Goal: Task Accomplishment & Management: Manage account settings

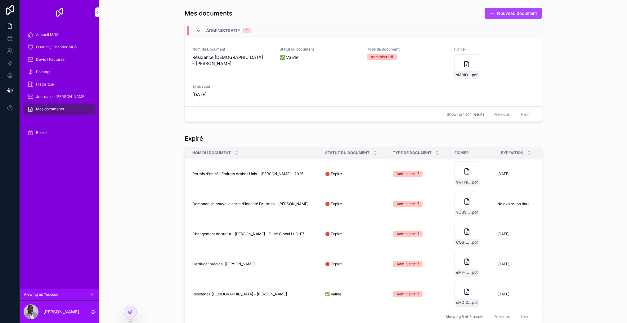
click at [60, 34] on div "Accueil MGS" at bounding box center [59, 35] width 64 height 10
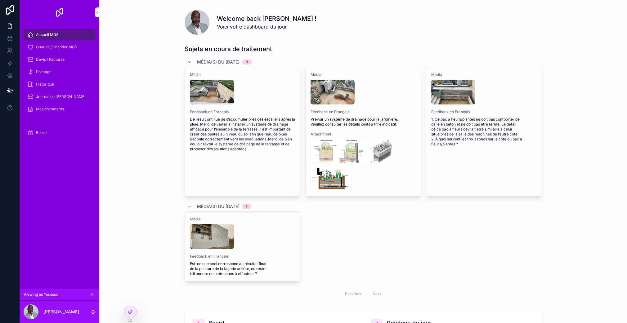
scroll to position [42, 0]
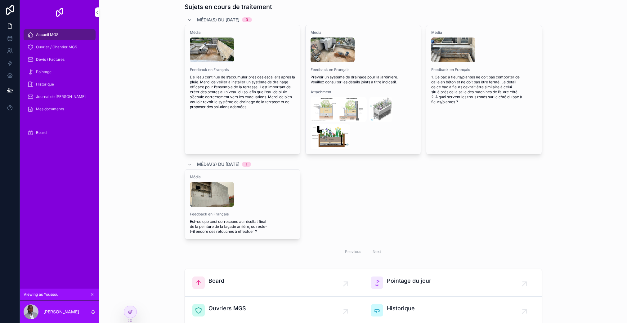
click at [166, 156] on div "Sujets en cours de traitement Média(s) du 30/09/2025 3 Média Feedback en França…" at bounding box center [362, 130] width 517 height 261
click at [148, 82] on div "Sujets en cours de traitement Média(s) du 30/09/2025 3 Média Feedback en França…" at bounding box center [362, 130] width 517 height 261
click at [74, 48] on span "Ouvrier / Chantier MGS" at bounding box center [56, 47] width 41 height 5
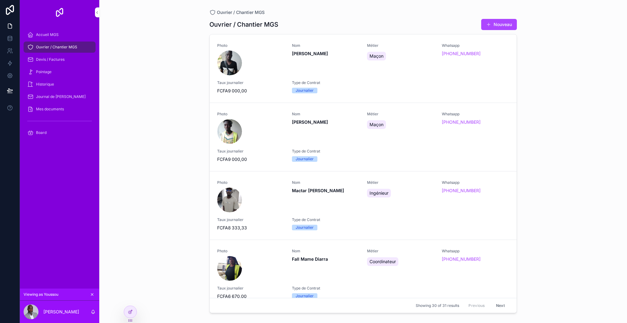
click at [55, 39] on div "Accueil MGS" at bounding box center [59, 35] width 64 height 10
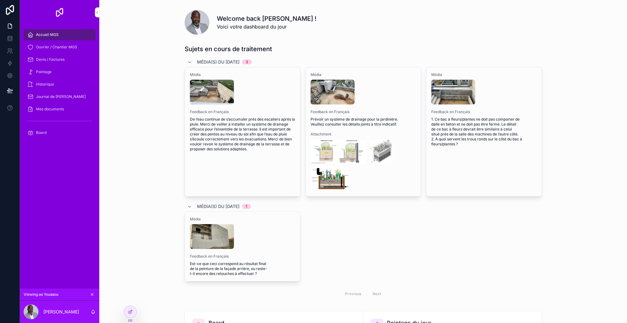
click at [57, 57] on span "Devis / Factures" at bounding box center [50, 59] width 29 height 5
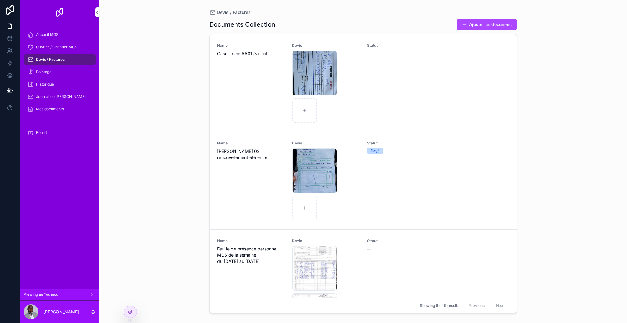
click at [55, 71] on div "Pointage" at bounding box center [59, 72] width 64 height 10
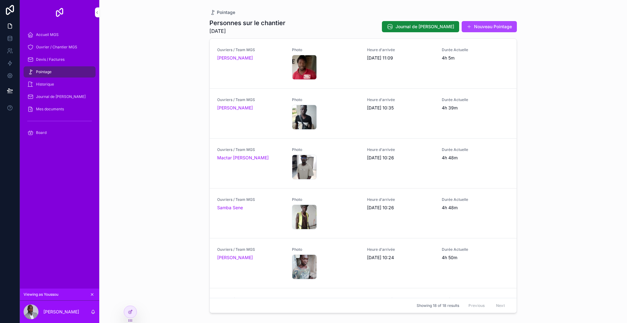
click at [61, 79] on link "Historique" at bounding box center [60, 84] width 72 height 11
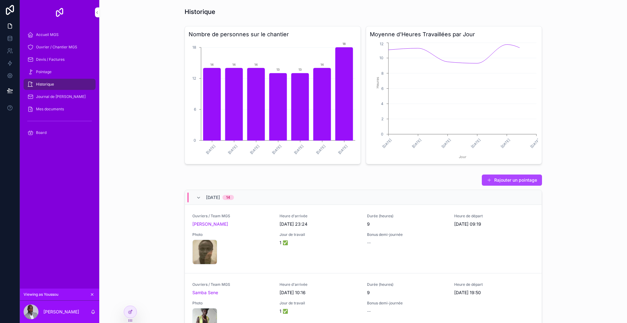
click at [62, 92] on div "Journal de [PERSON_NAME]" at bounding box center [59, 97] width 64 height 10
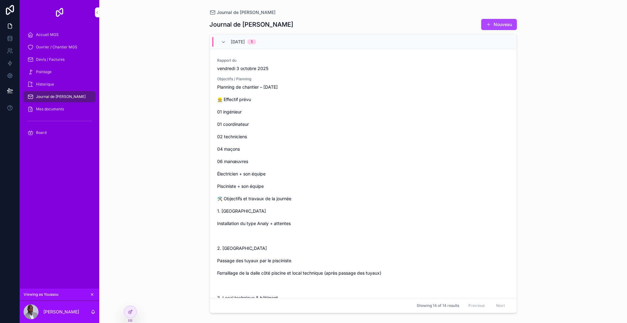
click at [66, 109] on div "Mes documents" at bounding box center [59, 109] width 64 height 10
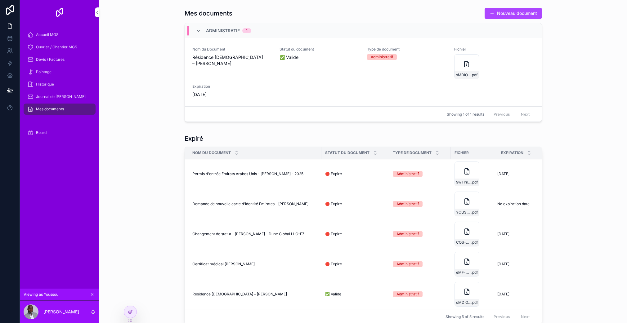
click at [52, 58] on span "Devis / Factures" at bounding box center [50, 59] width 29 height 5
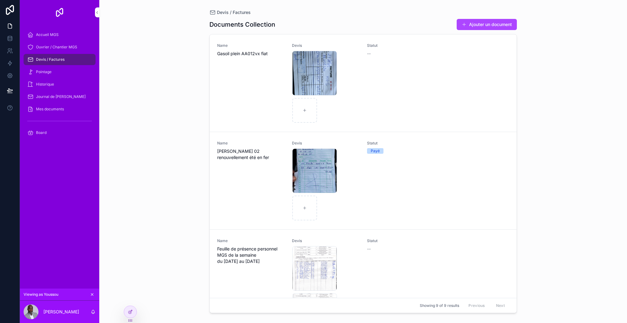
click at [53, 49] on span "Ouvrier / Chantier MGS" at bounding box center [56, 47] width 41 height 5
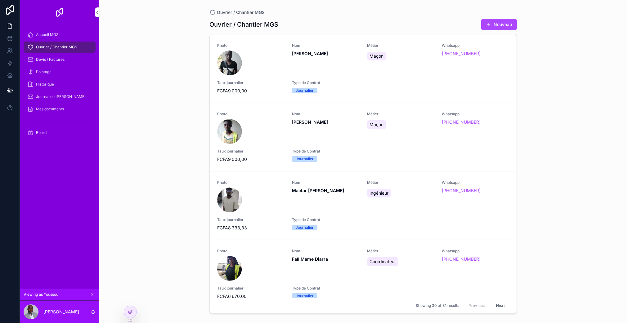
click at [57, 36] on span "Accueil MGS" at bounding box center [47, 34] width 23 height 5
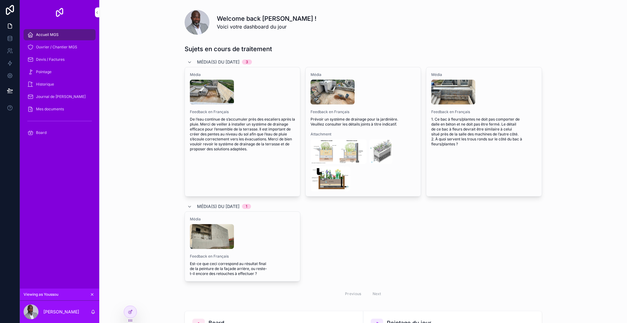
click at [64, 95] on span "Journal de [PERSON_NAME]" at bounding box center [61, 96] width 50 height 5
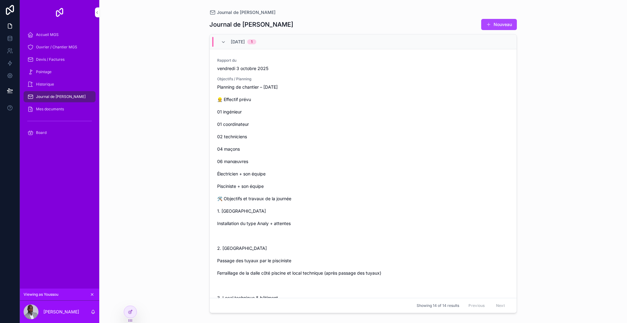
click at [0, 0] on icon at bounding box center [0, 0] width 0 height 0
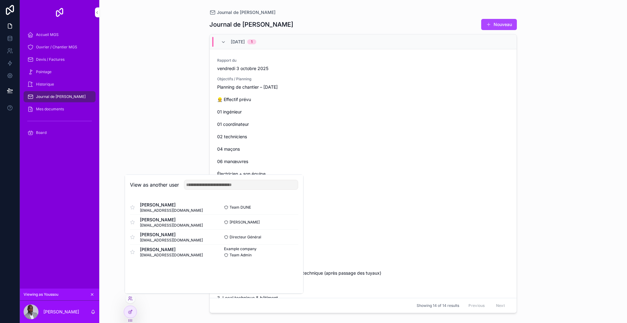
click at [0, 0] on button "Select" at bounding box center [0, 0] width 0 height 0
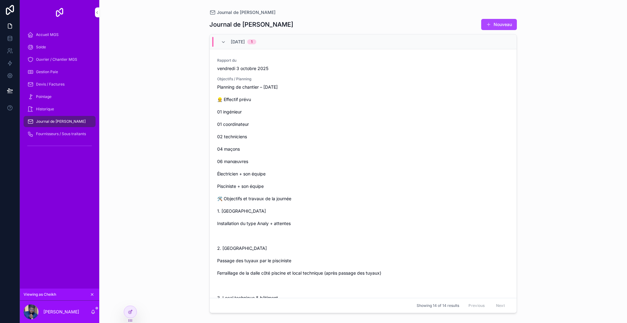
click at [60, 61] on span "Ouvrier / Chantier MGS" at bounding box center [56, 59] width 41 height 5
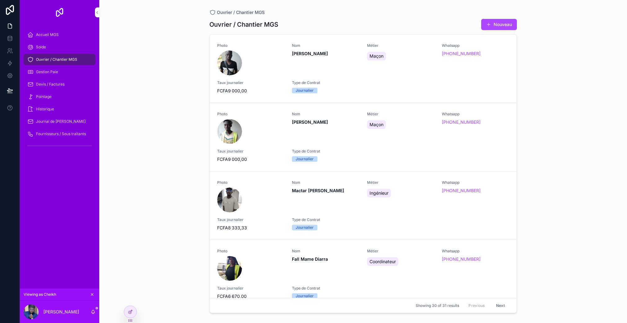
click at [58, 70] on div "Gestion Paie" at bounding box center [59, 72] width 64 height 10
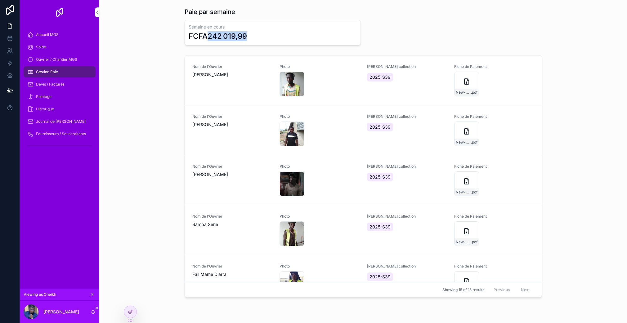
drag, startPoint x: 206, startPoint y: 36, endPoint x: 262, endPoint y: 38, distance: 56.8
click at [262, 38] on div "FCFA242 019,99" at bounding box center [272, 36] width 168 height 10
click at [167, 78] on div "Nom de l'Ouvrier Konte Abdoulaye Photo 17575807514668220433626475031013 .jpg Se…" at bounding box center [362, 178] width 517 height 250
drag, startPoint x: 206, startPoint y: 37, endPoint x: 246, endPoint y: 37, distance: 40.0
click at [246, 37] on div "FCFA242 019,99" at bounding box center [272, 36] width 168 height 10
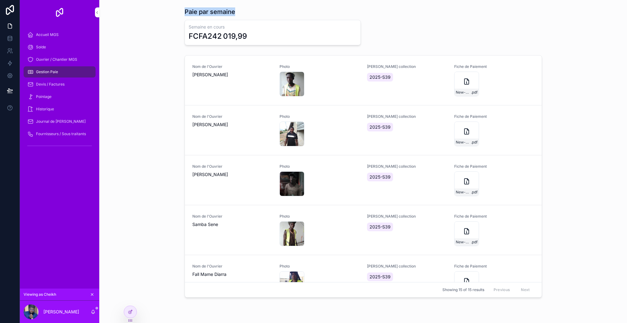
drag, startPoint x: 182, startPoint y: 12, endPoint x: 259, endPoint y: 10, distance: 76.6
click at [259, 10] on div "Paie par semaine" at bounding box center [362, 11] width 357 height 9
click at [171, 64] on div "Nom de l'Ouvrier Konte Abdoulaye Photo 17575807514668220433626475031013 .jpg Se…" at bounding box center [362, 178] width 517 height 250
click at [458, 86] on div "New-Document .pdf" at bounding box center [466, 84] width 25 height 25
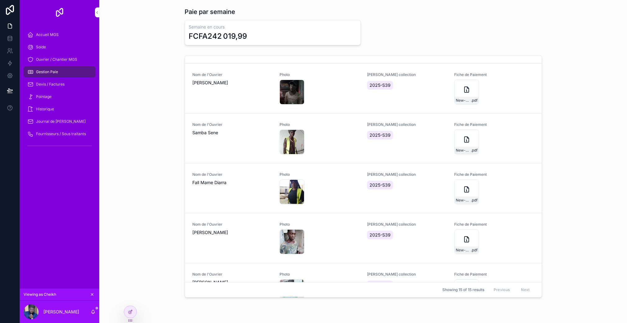
scroll to position [163, 0]
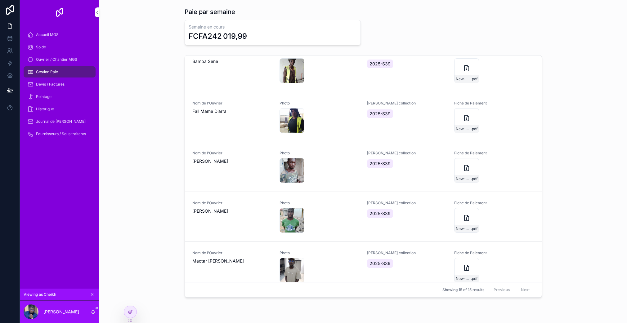
click at [456, 122] on div "New-Document .pdf" at bounding box center [466, 120] width 25 height 25
click at [0, 0] on icon at bounding box center [0, 0] width 0 height 0
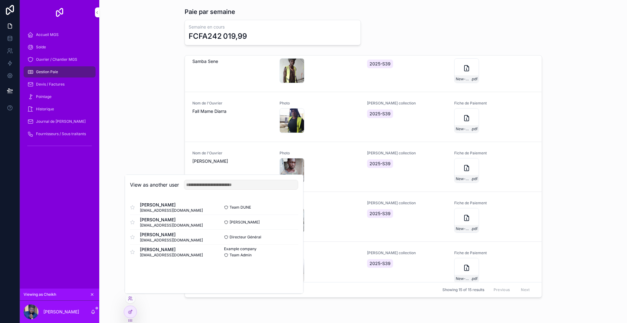
click at [0, 0] on button "Select" at bounding box center [0, 0] width 0 height 0
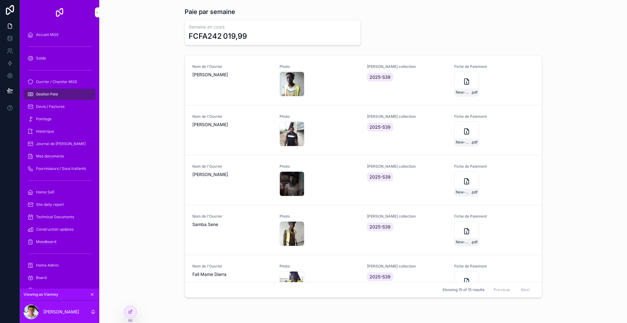
click at [131, 311] on icon at bounding box center [131, 311] width 2 height 2
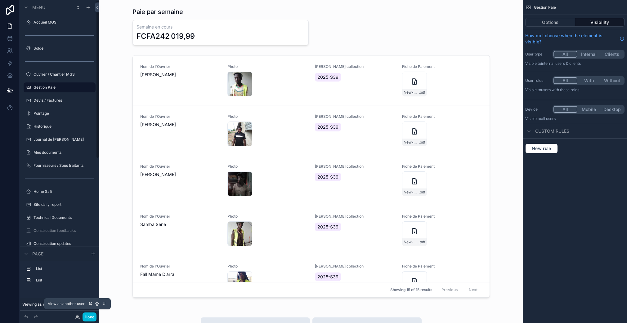
click at [77, 317] on icon at bounding box center [77, 316] width 5 height 5
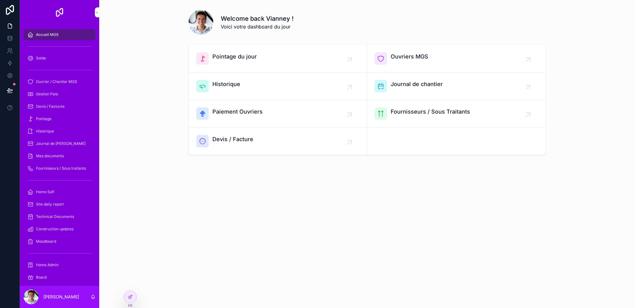
click at [211, 271] on div "Welcome back Vianney ! Voici votre dashboard du jour Pointage du jour Ouvriers …" at bounding box center [367, 154] width 536 height 308
click at [10, 77] on icon at bounding box center [10, 76] width 6 height 6
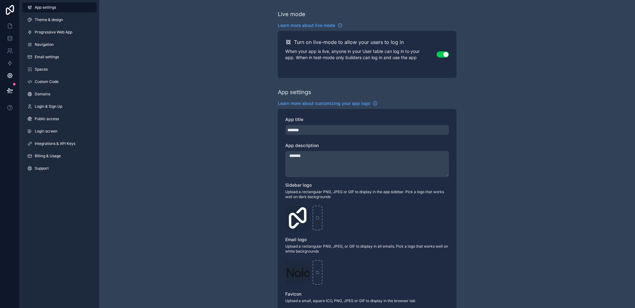
click at [61, 48] on link "Navigation" at bounding box center [59, 45] width 74 height 10
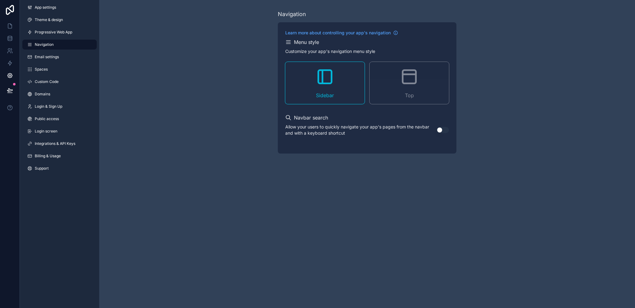
click at [61, 55] on link "Email settings" at bounding box center [59, 57] width 74 height 10
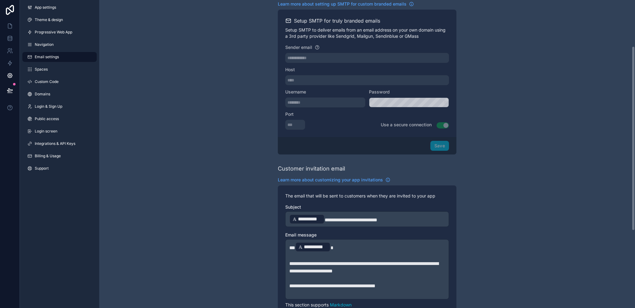
scroll to position [206, 0]
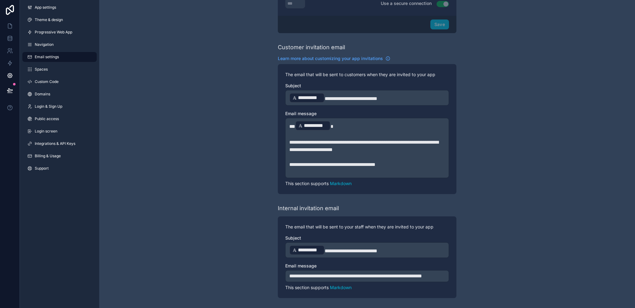
click at [70, 67] on link "Spaces" at bounding box center [59, 69] width 74 height 10
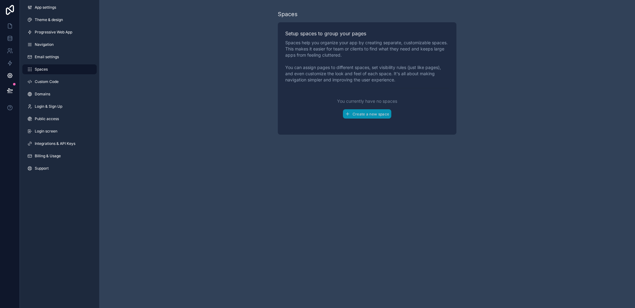
click at [67, 81] on link "Custom Code" at bounding box center [59, 82] width 74 height 10
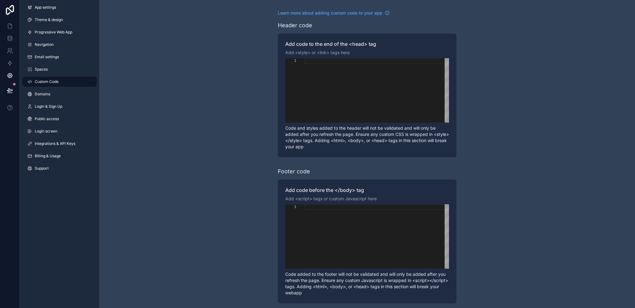
click at [68, 95] on link "Domains" at bounding box center [59, 94] width 74 height 10
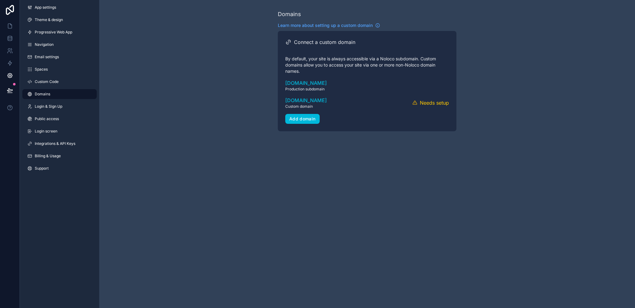
click at [66, 108] on link "Login & Sign Up" at bounding box center [59, 107] width 74 height 10
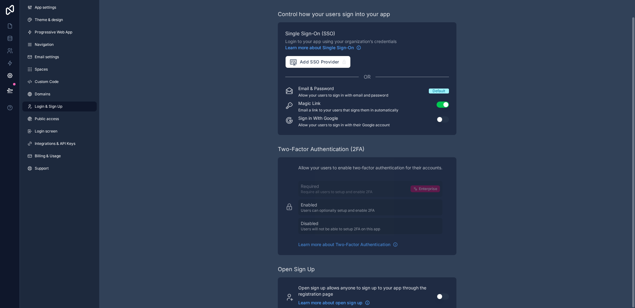
scroll to position [18, 0]
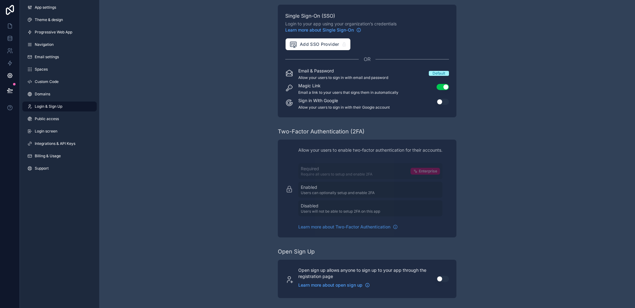
click at [54, 121] on span "Public access" at bounding box center [47, 119] width 24 height 5
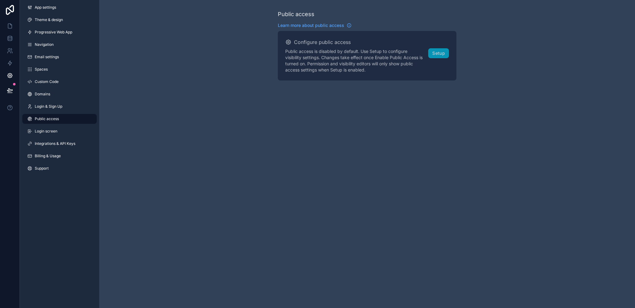
click at [54, 132] on span "Login screen" at bounding box center [46, 131] width 23 height 5
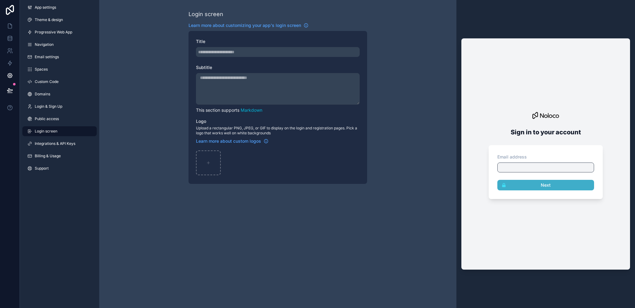
click at [62, 144] on span "Integrations & API Keys" at bounding box center [55, 143] width 41 height 5
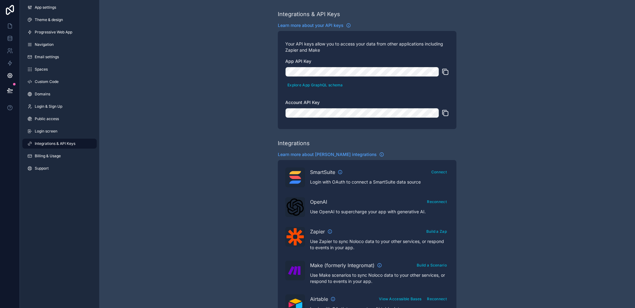
click at [61, 155] on link "Billing & Usage" at bounding box center [59, 156] width 74 height 10
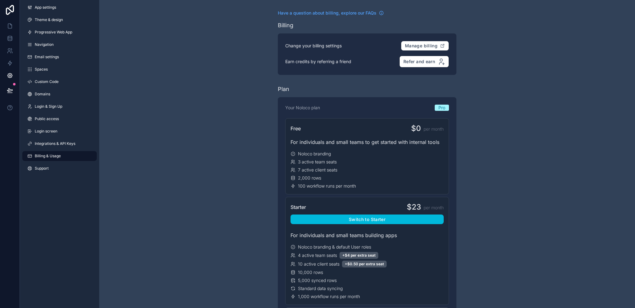
click at [62, 167] on link "Support" at bounding box center [59, 169] width 74 height 10
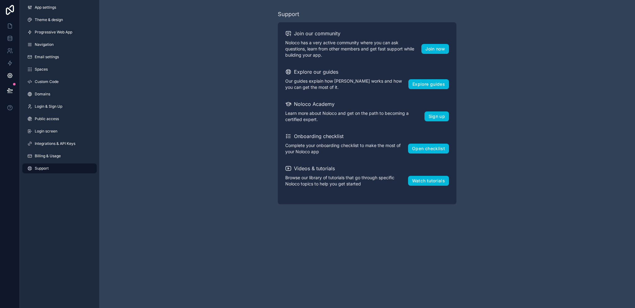
click at [63, 19] on span "Theme & design" at bounding box center [49, 19] width 28 height 5
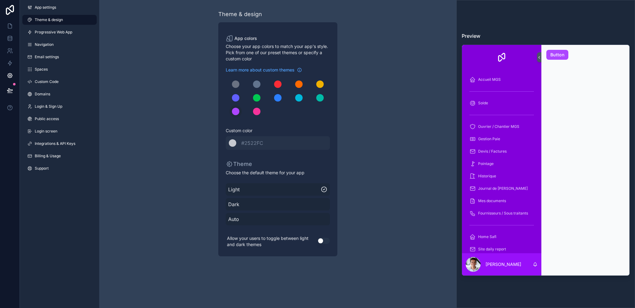
click at [63, 10] on link "App settings" at bounding box center [59, 7] width 74 height 10
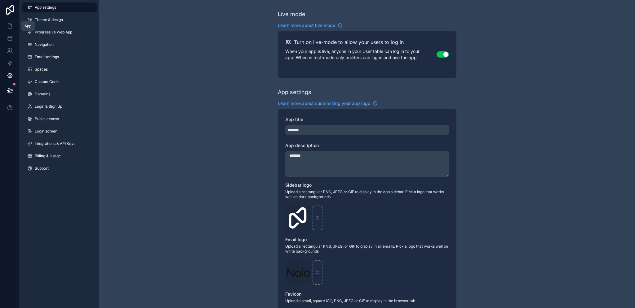
click at [5, 29] on link at bounding box center [10, 26] width 20 height 12
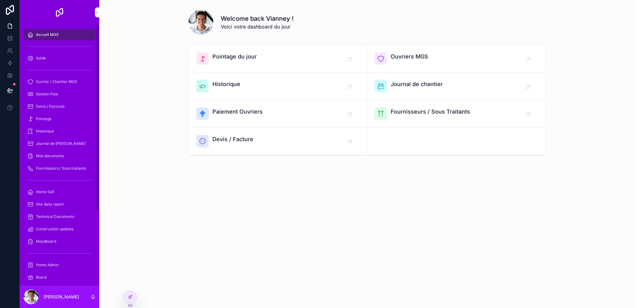
click at [7, 13] on icon at bounding box center [10, 10] width 12 height 10
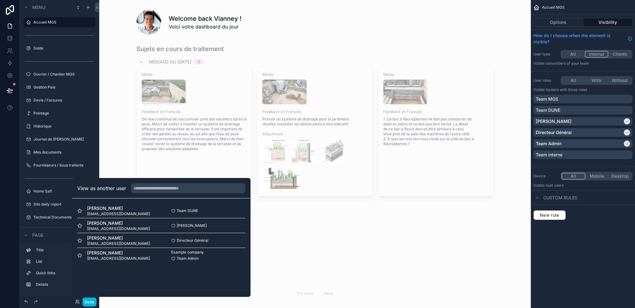
click at [331, 259] on div "scrollable content" at bounding box center [315, 172] width 422 height 261
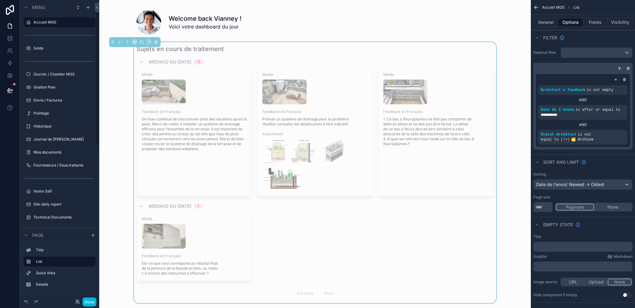
click at [10, 5] on icon at bounding box center [10, 10] width 12 height 10
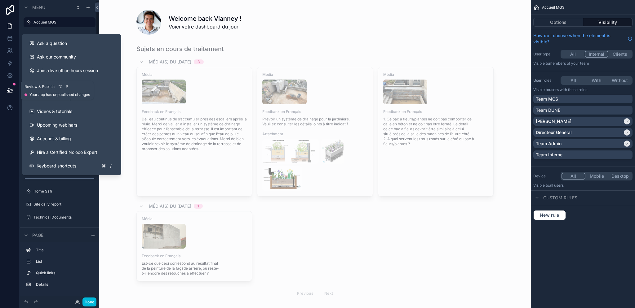
click at [11, 84] on button at bounding box center [10, 90] width 14 height 17
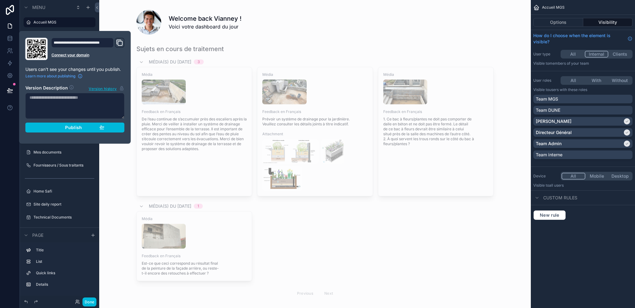
click at [79, 129] on span "Publish" at bounding box center [73, 128] width 17 height 6
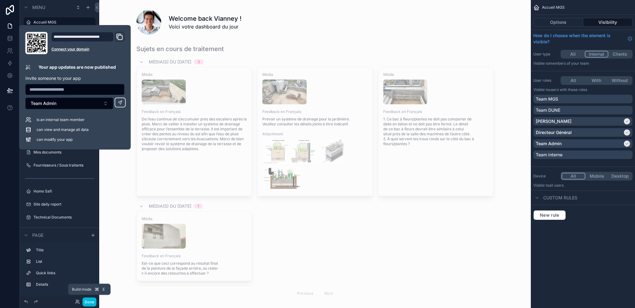
click at [94, 304] on button "Done" at bounding box center [89, 302] width 14 height 9
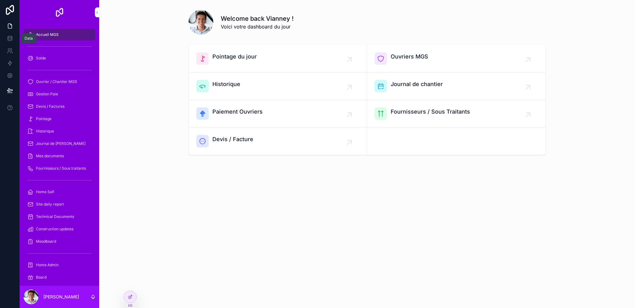
click at [8, 50] on icon at bounding box center [10, 51] width 6 height 6
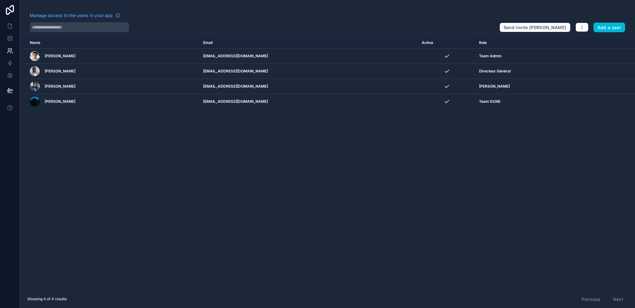
click at [609, 27] on button "Add a user" at bounding box center [609, 28] width 32 height 10
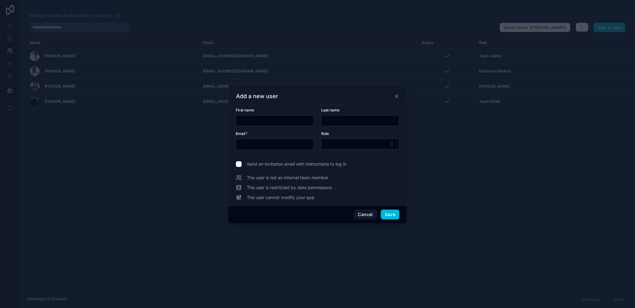
click at [274, 122] on input "text" at bounding box center [274, 121] width 77 height 9
click at [271, 122] on input "*******" at bounding box center [274, 121] width 77 height 9
type input "*******"
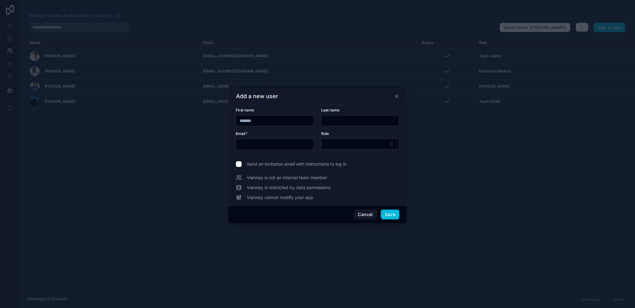
click at [346, 120] on input "text" at bounding box center [359, 121] width 77 height 9
type input "******"
click at [280, 142] on input "text" at bounding box center [274, 144] width 77 height 9
type input "*"
type input "**********"
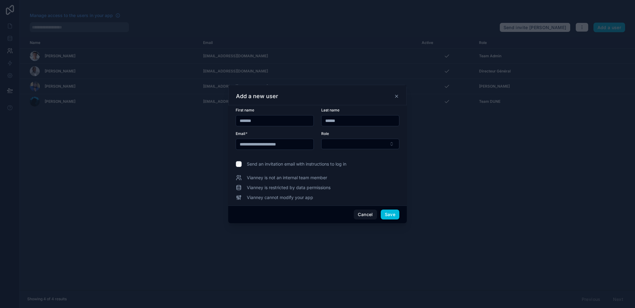
click at [342, 146] on button "Select Button" at bounding box center [360, 144] width 78 height 11
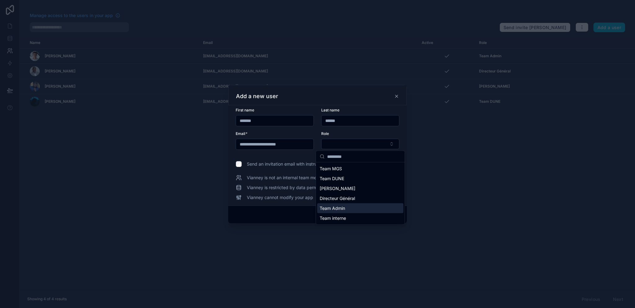
click at [359, 206] on div "Team Admin" at bounding box center [360, 209] width 86 height 10
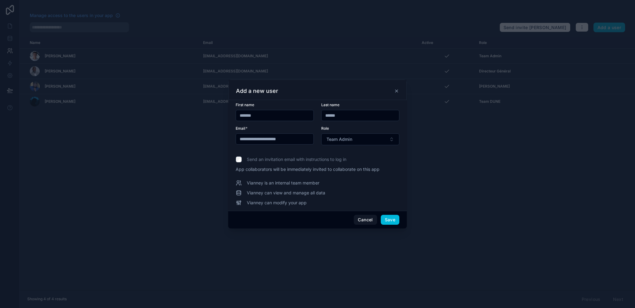
click at [389, 221] on button "Save" at bounding box center [390, 220] width 19 height 10
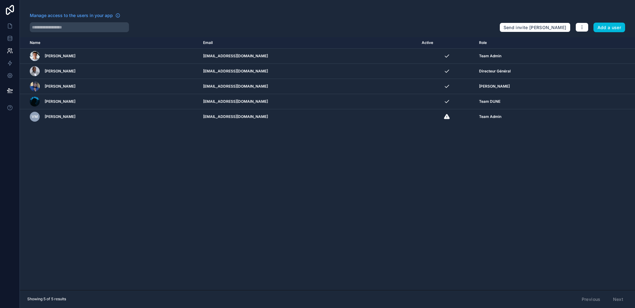
click at [0, 0] on icon "scrollable content" at bounding box center [0, 0] width 0 height 0
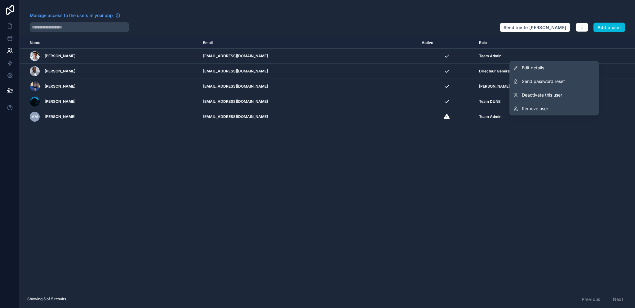
click at [560, 64] on link "Edit details" at bounding box center [553, 68] width 89 height 14
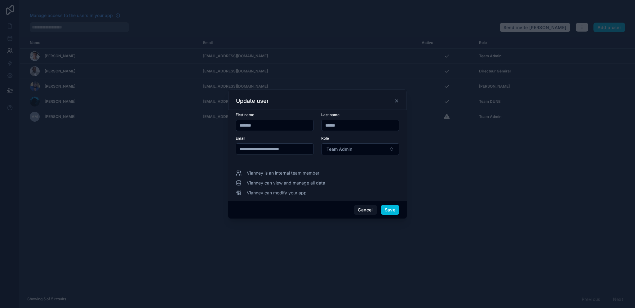
click at [363, 207] on button "Cancel" at bounding box center [365, 210] width 23 height 10
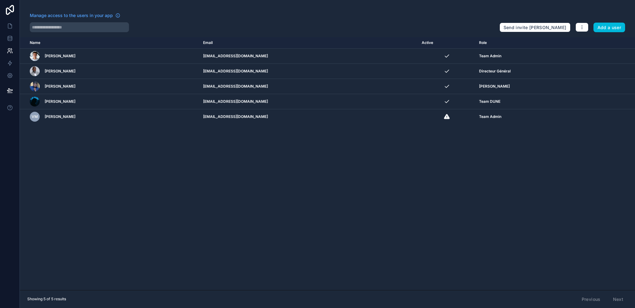
click at [0, 0] on icon "scrollable content" at bounding box center [0, 0] width 0 height 0
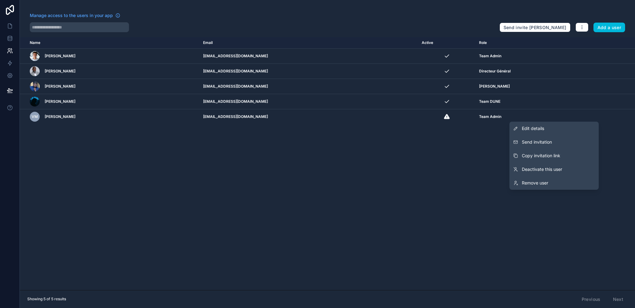
click at [545, 184] on span "Remove user" at bounding box center [535, 183] width 26 height 6
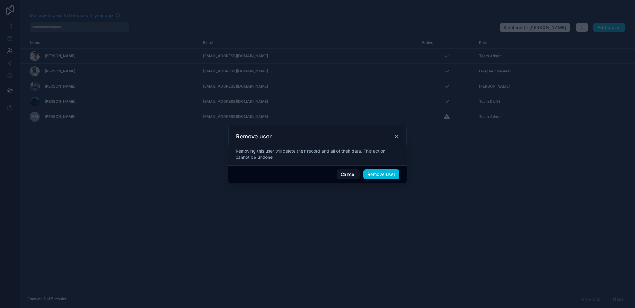
click at [385, 175] on button "Remove user" at bounding box center [381, 175] width 36 height 10
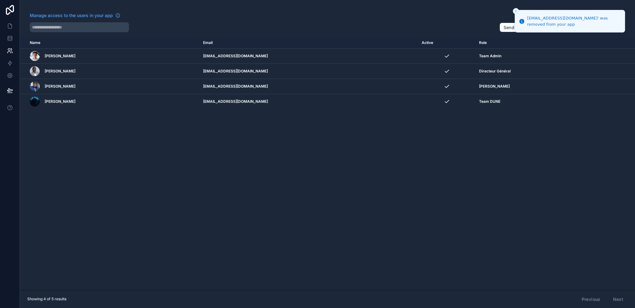
click at [400, 165] on div "Name Email Active Role userTable.email Vianney Merian vianney@dunesignature.com…" at bounding box center [327, 163] width 615 height 253
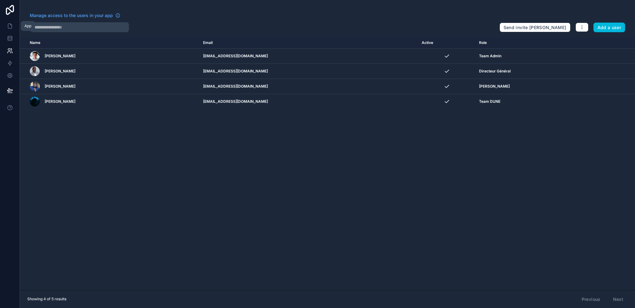
click at [2, 26] on link at bounding box center [10, 26] width 20 height 12
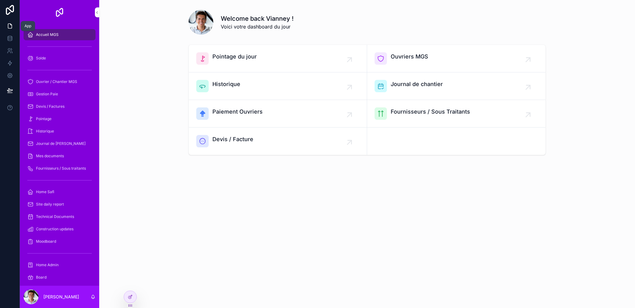
click at [3, 25] on link at bounding box center [10, 26] width 20 height 12
click at [33, 299] on div "scrollable content" at bounding box center [31, 297] width 15 height 15
click at [65, 297] on p "Vianney Merian" at bounding box center [61, 297] width 36 height 6
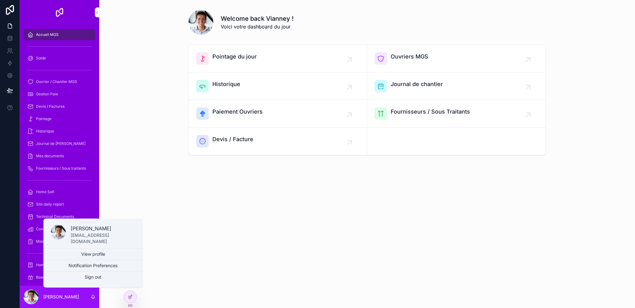
click at [65, 297] on p "Vianney Merian" at bounding box center [61, 297] width 36 height 6
click at [16, 42] on link at bounding box center [10, 38] width 20 height 12
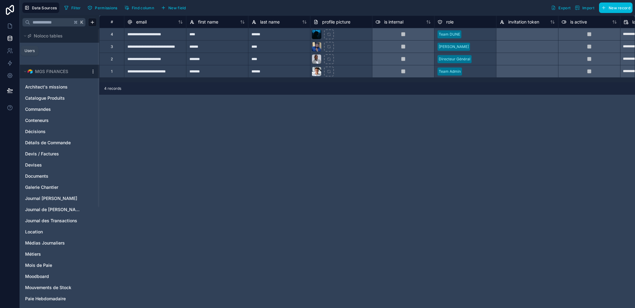
click at [12, 53] on icon at bounding box center [11, 53] width 1 height 2
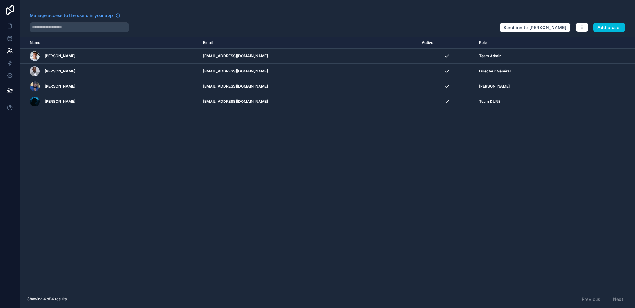
click at [0, 0] on icon "scrollable content" at bounding box center [0, 0] width 0 height 0
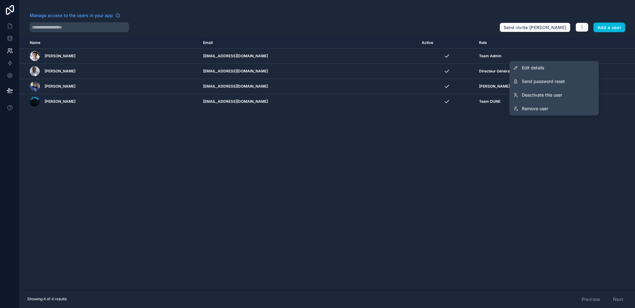
click at [549, 71] on link "Edit details" at bounding box center [553, 68] width 89 height 14
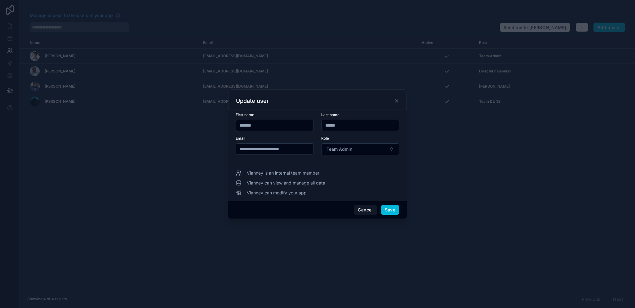
click at [322, 171] on div "Vianney is an internal team member" at bounding box center [318, 173] width 164 height 6
click at [312, 185] on span "Vianney can view and manage all data" at bounding box center [286, 183] width 78 height 6
click at [344, 148] on span "Team Admin" at bounding box center [339, 149] width 26 height 6
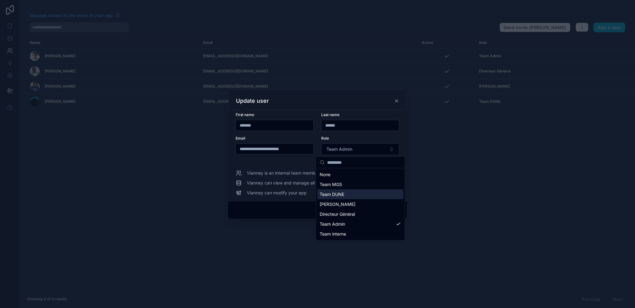
click at [351, 197] on div "Team DUNE" at bounding box center [360, 195] width 86 height 10
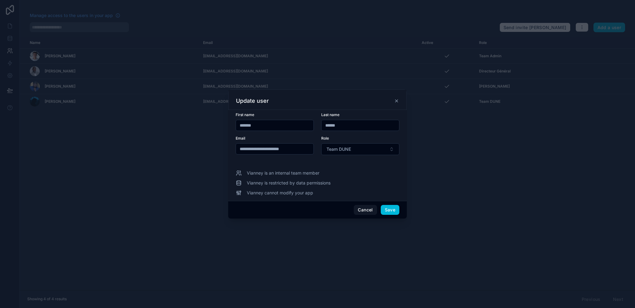
click at [361, 150] on button "Team DUNE" at bounding box center [360, 150] width 78 height 12
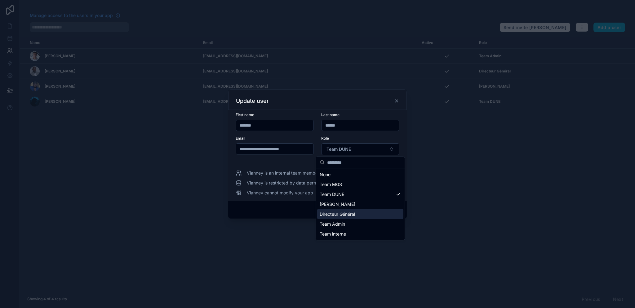
click at [351, 216] on span "Directeur Général" at bounding box center [337, 214] width 35 height 6
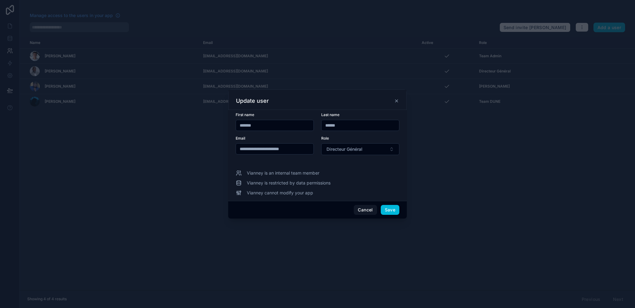
click at [346, 151] on span "Directeur Général" at bounding box center [344, 149] width 36 height 6
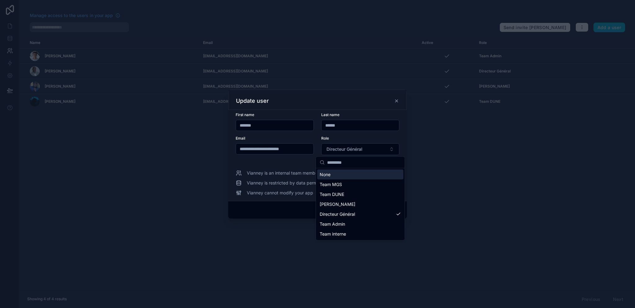
click at [340, 177] on div "None" at bounding box center [360, 175] width 86 height 10
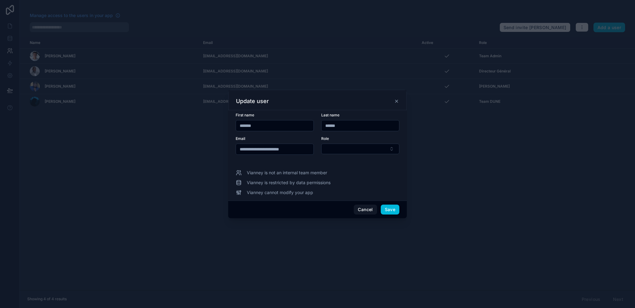
click at [336, 151] on button "Select Button" at bounding box center [360, 149] width 78 height 11
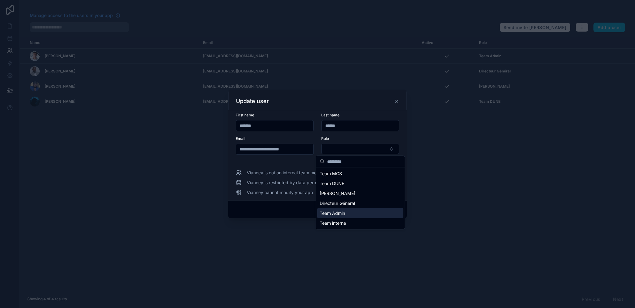
click at [334, 214] on span "Team Admin" at bounding box center [332, 213] width 25 height 6
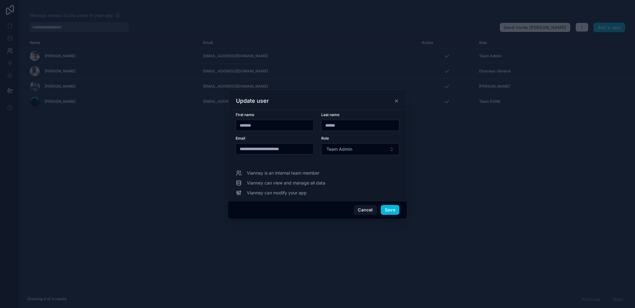
click at [362, 209] on button "Cancel" at bounding box center [365, 210] width 23 height 10
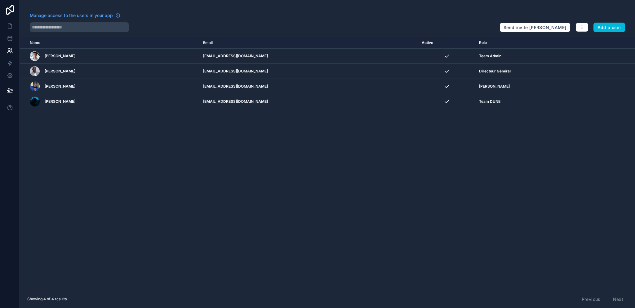
click at [586, 28] on button "button" at bounding box center [581, 27] width 13 height 9
click at [594, 44] on link "Manage roles" at bounding box center [596, 42] width 43 height 10
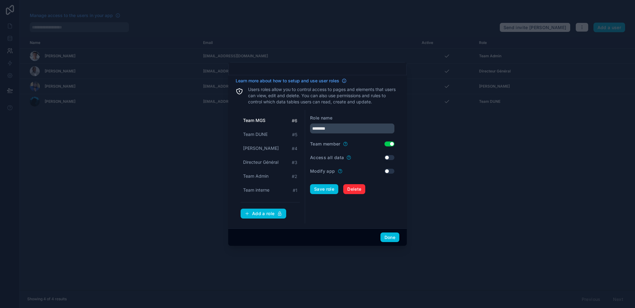
click at [263, 123] on span "Team MGS" at bounding box center [254, 120] width 22 height 6
drag, startPoint x: 449, startPoint y: 198, endPoint x: 475, endPoint y: 155, distance: 50.3
click at [449, 198] on div at bounding box center [317, 154] width 635 height 308
click at [357, 187] on span "Delete" at bounding box center [354, 190] width 14 height 6
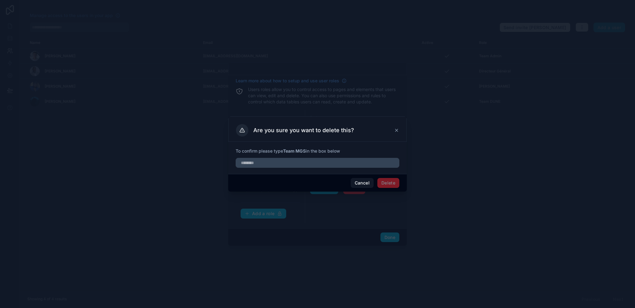
click at [303, 165] on input "text" at bounding box center [318, 163] width 164 height 10
type input "**"
click at [302, 168] on input "**" at bounding box center [318, 163] width 164 height 10
type input "********"
click at [388, 183] on button "Delete" at bounding box center [388, 183] width 22 height 10
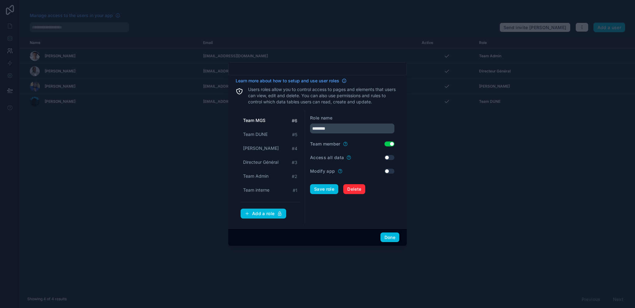
type input "*********"
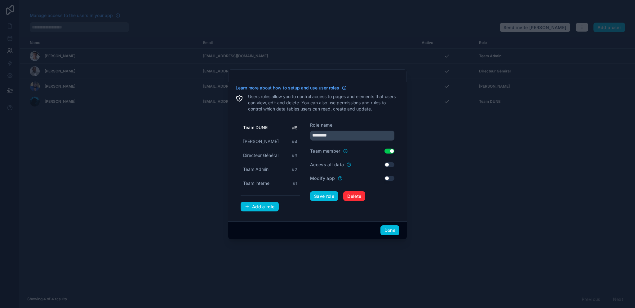
click at [264, 205] on div "Add a role" at bounding box center [260, 207] width 30 height 6
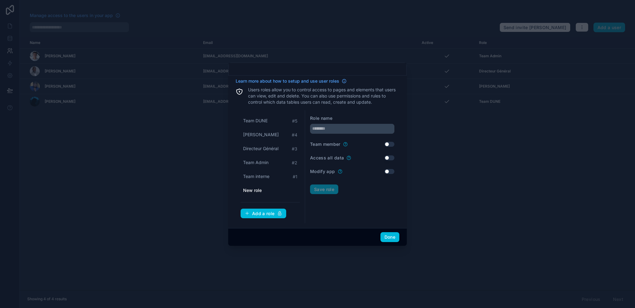
click at [337, 128] on input "text" at bounding box center [352, 129] width 84 height 10
type input "****"
click at [387, 141] on div "Team member Use setting" at bounding box center [352, 144] width 84 height 6
click at [389, 157] on button "Use setting" at bounding box center [389, 158] width 10 height 5
click at [390, 143] on button "Use setting" at bounding box center [389, 144] width 10 height 5
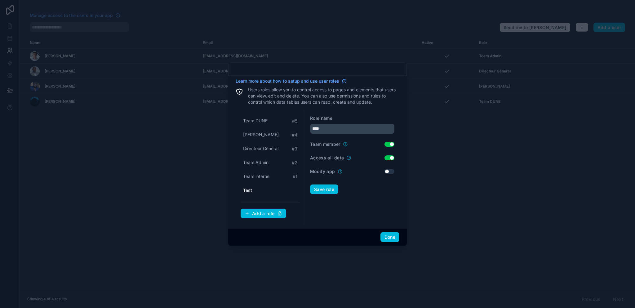
click at [389, 171] on button "Use setting" at bounding box center [389, 171] width 10 height 5
click at [332, 189] on button "Save role" at bounding box center [324, 190] width 28 height 10
click at [475, 152] on div at bounding box center [317, 154] width 635 height 308
click at [396, 234] on button "Done" at bounding box center [389, 238] width 19 height 10
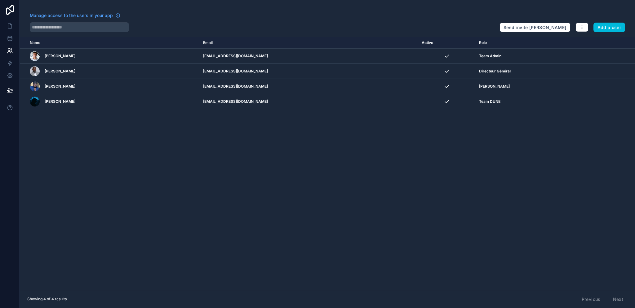
click at [0, 0] on icon "scrollable content" at bounding box center [0, 0] width 0 height 0
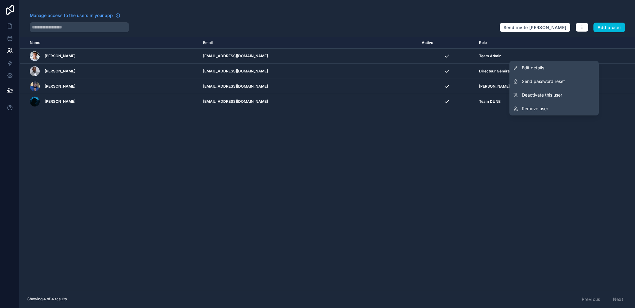
click at [565, 67] on link "Edit details" at bounding box center [553, 68] width 89 height 14
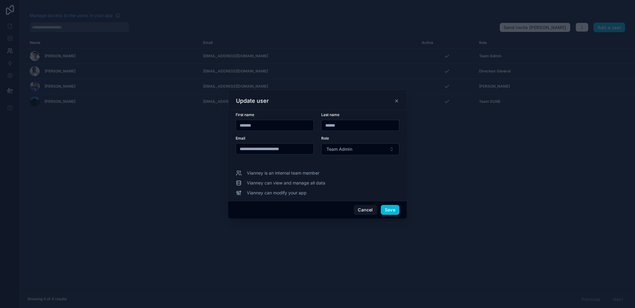
click at [352, 153] on button "Team Admin" at bounding box center [360, 150] width 78 height 12
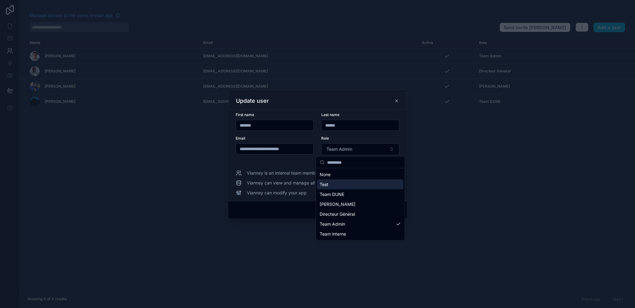
click at [345, 184] on div "Test" at bounding box center [360, 185] width 86 height 10
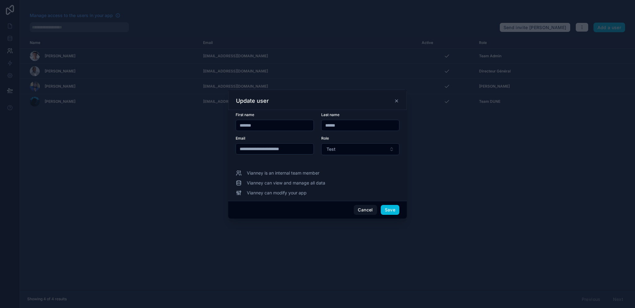
click at [391, 211] on button "Save" at bounding box center [390, 210] width 19 height 10
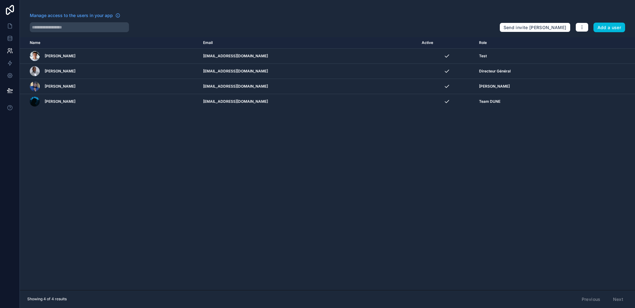
click at [448, 194] on div "Name Email Active Role userTable.email Vianney Merian vianney@dunesignature.com…" at bounding box center [327, 163] width 615 height 253
click at [0, 0] on icon "scrollable content" at bounding box center [0, 0] width 0 height 0
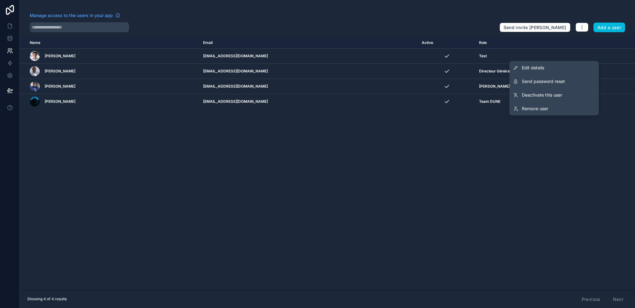
click at [566, 69] on link "Edit details" at bounding box center [553, 68] width 89 height 14
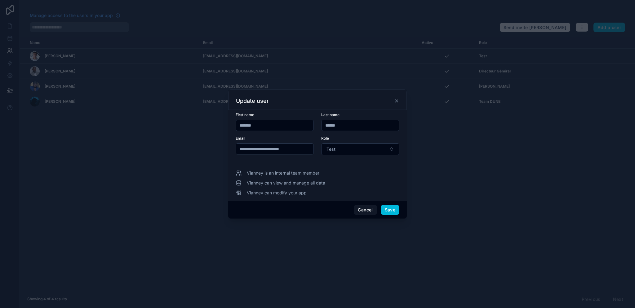
click at [345, 151] on button "Test" at bounding box center [360, 150] width 78 height 12
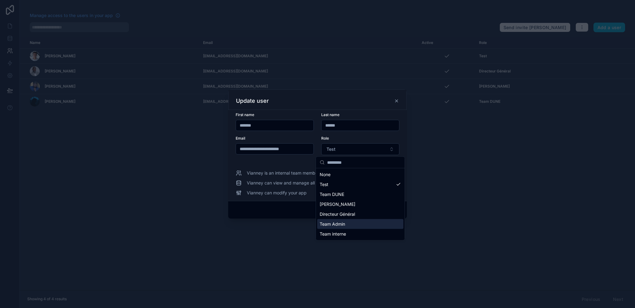
click at [346, 221] on div "Team Admin" at bounding box center [360, 224] width 86 height 10
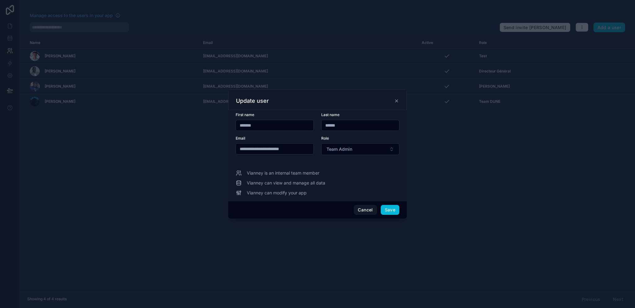
click at [390, 206] on button "Save" at bounding box center [390, 210] width 19 height 10
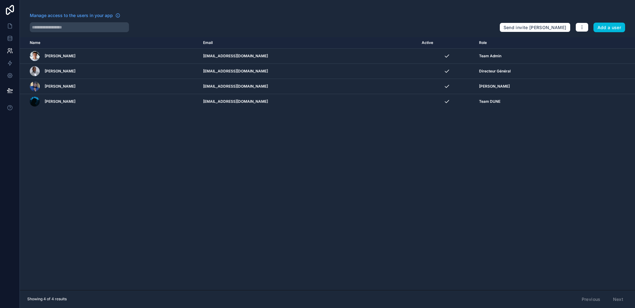
click at [418, 212] on div "Name Email Active Role userTable.email Vianney Merian vianney@dunesignature.com…" at bounding box center [327, 163] width 615 height 253
click at [583, 26] on icon "button" at bounding box center [581, 27] width 5 height 5
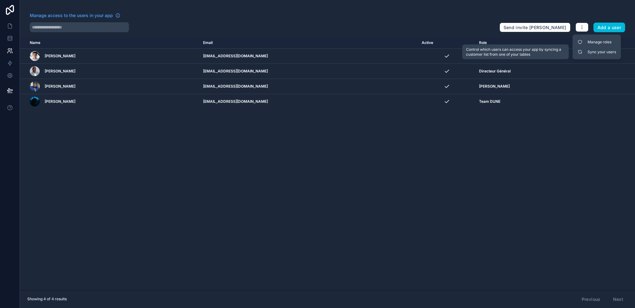
click at [594, 52] on link "Sync your users" at bounding box center [596, 52] width 43 height 10
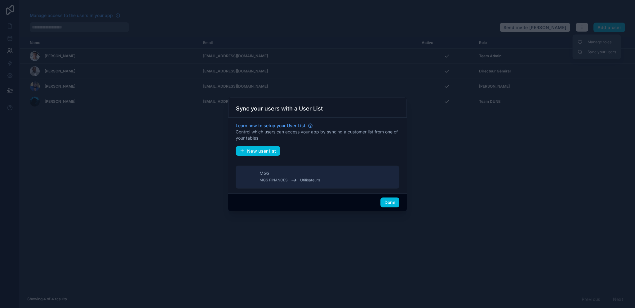
click at [349, 181] on button "MGS MGS FINANCES Utilisateurs" at bounding box center [318, 177] width 164 height 23
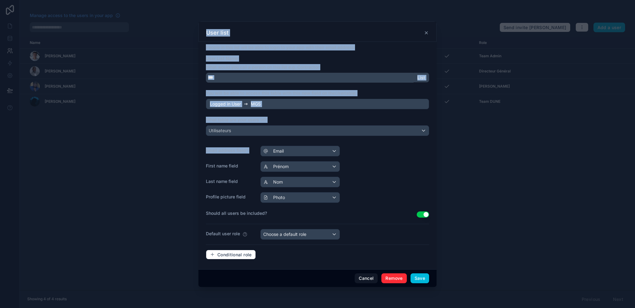
drag, startPoint x: 471, startPoint y: 136, endPoint x: 371, endPoint y: 143, distance: 99.5
click at [370, 144] on div "User list People in this list will be able to login to your app with their emai…" at bounding box center [317, 154] width 635 height 308
click at [395, 150] on div "Email address field* Email" at bounding box center [317, 151] width 223 height 11
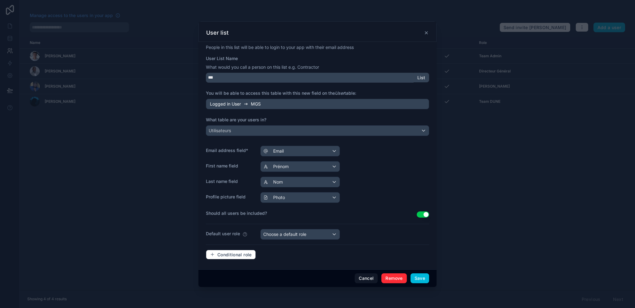
click at [258, 77] on input "***" at bounding box center [310, 78] width 208 height 10
click at [258, 89] on div "People in this list will be able to login to your app with their email address …" at bounding box center [317, 154] width 223 height 221
click at [420, 277] on button "Save" at bounding box center [419, 279] width 19 height 10
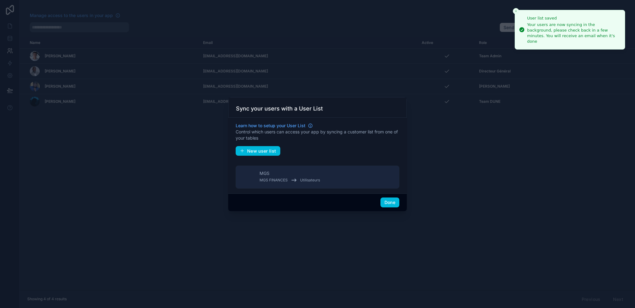
click at [393, 201] on button "Done" at bounding box center [389, 203] width 19 height 10
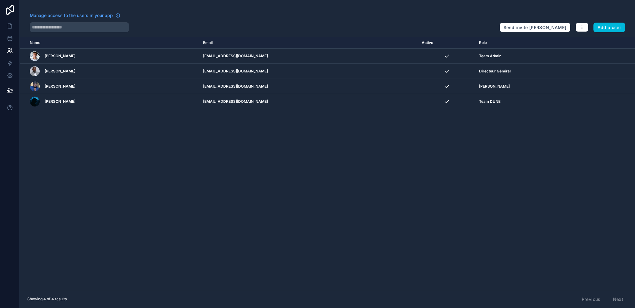
click at [520, 140] on div "Name Email Active Role userTable.email Vianney Merian vianney@dunesignature.com…" at bounding box center [327, 163] width 615 height 253
click at [11, 26] on icon at bounding box center [10, 26] width 4 height 5
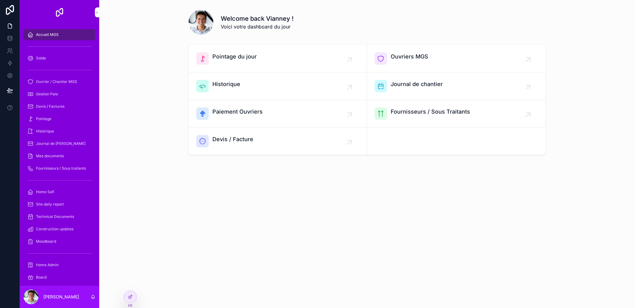
click at [0, 0] on icon at bounding box center [0, 0] width 0 height 0
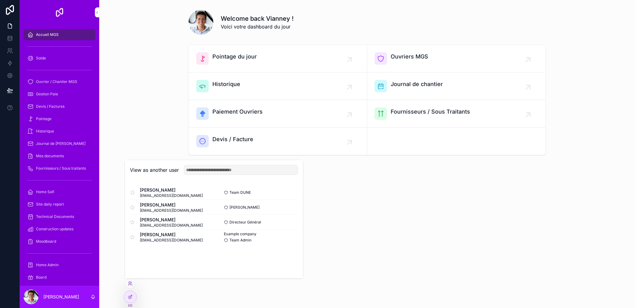
click at [0, 0] on button "Select" at bounding box center [0, 0] width 0 height 0
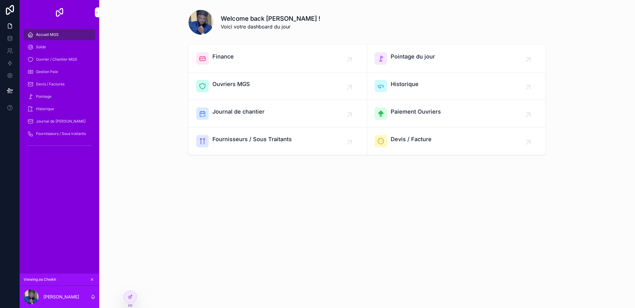
click at [0, 0] on icon at bounding box center [0, 0] width 0 height 0
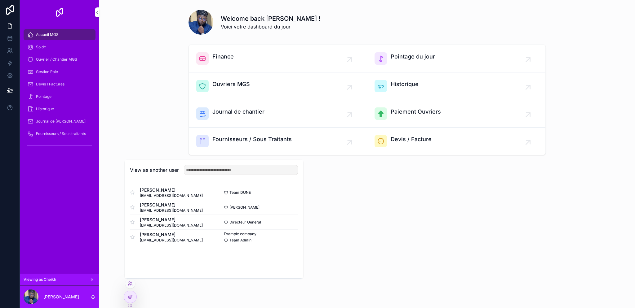
click at [0, 0] on button "Select" at bounding box center [0, 0] width 0 height 0
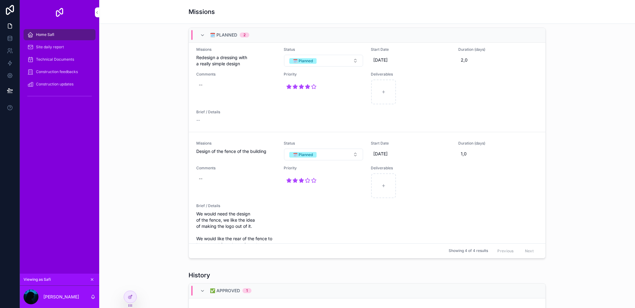
scroll to position [148, 0]
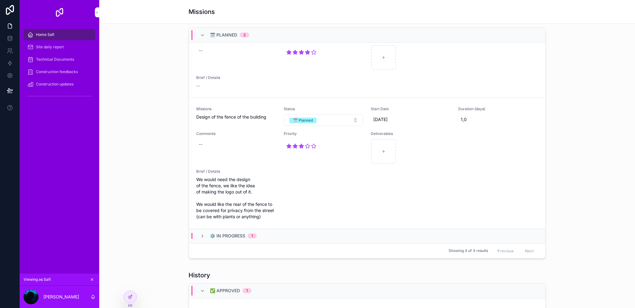
click at [230, 236] on span "⚙️ In Progress" at bounding box center [227, 236] width 35 height 6
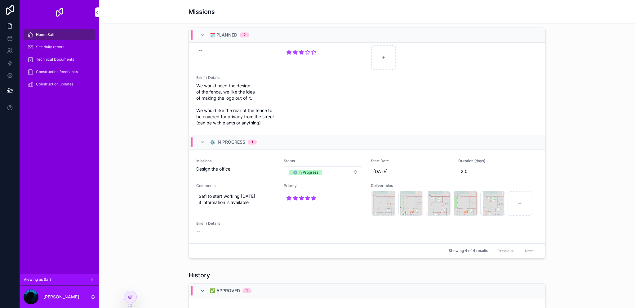
click at [134, 296] on div at bounding box center [130, 297] width 12 height 12
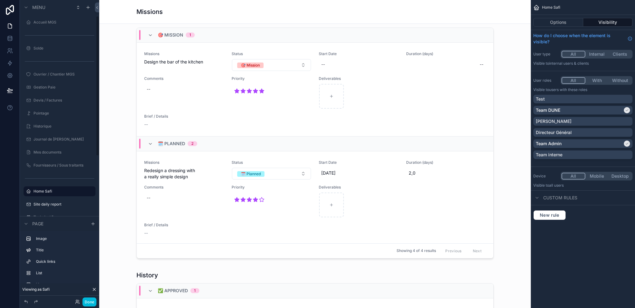
scroll to position [34, 0]
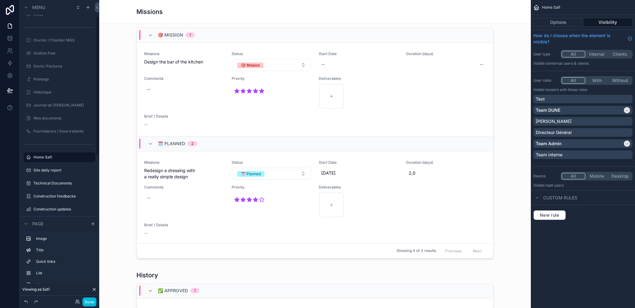
click at [191, 148] on div "🗓️ Planned 2" at bounding box center [177, 144] width 39 height 10
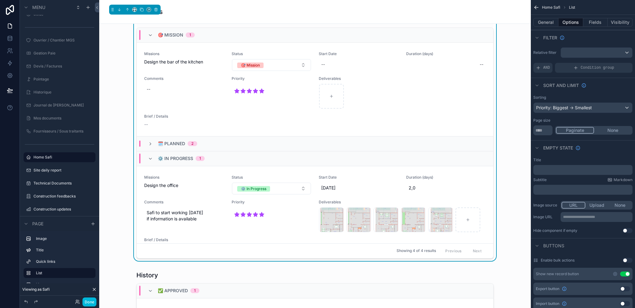
click at [571, 113] on div "Sorting Priority: Biggest -> Smallest Page size ** Paginate None" at bounding box center [583, 115] width 104 height 45
click at [572, 111] on div "Priority: Biggest -> Smallest" at bounding box center [583, 108] width 99 height 10
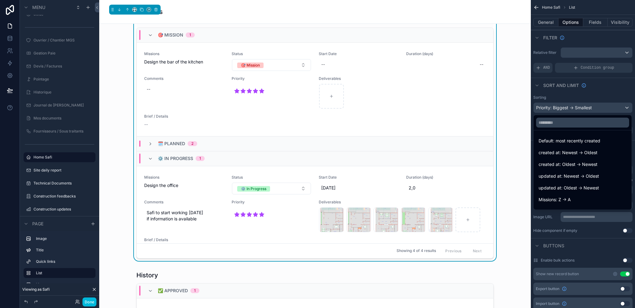
click at [571, 108] on div "scrollable content" at bounding box center [317, 154] width 635 height 308
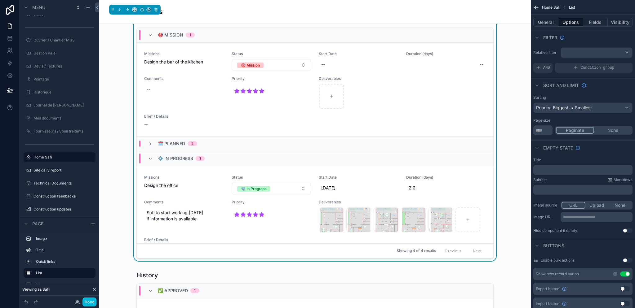
click at [549, 20] on button "General" at bounding box center [545, 22] width 25 height 9
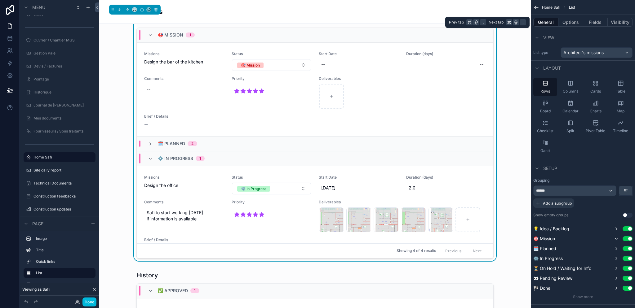
click at [569, 20] on button "Options" at bounding box center [570, 22] width 25 height 9
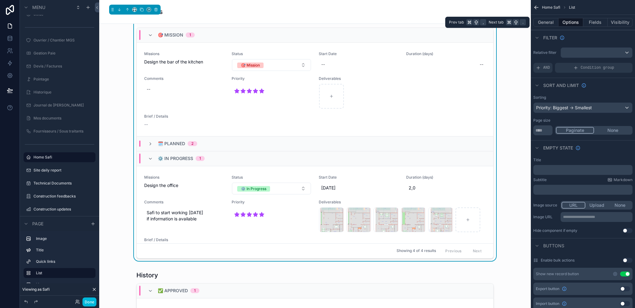
click at [552, 23] on button "General" at bounding box center [545, 22] width 25 height 9
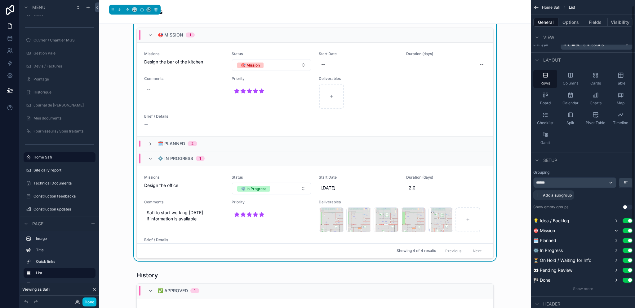
scroll to position [16, 0]
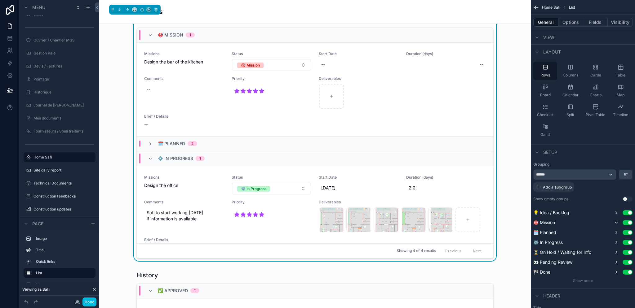
click at [564, 175] on div "******" at bounding box center [575, 175] width 82 height 10
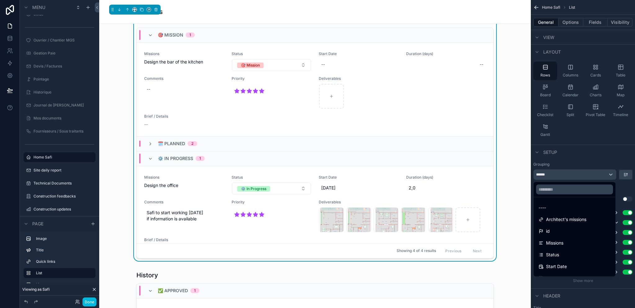
click at [564, 175] on div "scrollable content" at bounding box center [317, 154] width 635 height 308
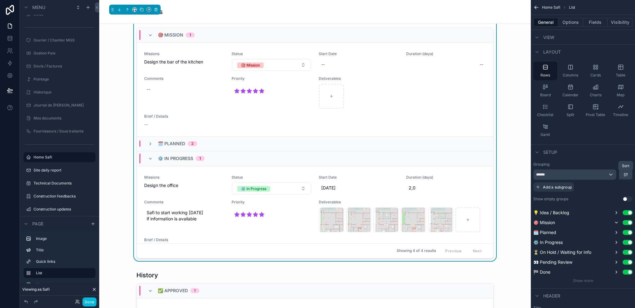
click at [624, 175] on icon "scrollable content" at bounding box center [625, 174] width 5 height 5
click at [615, 196] on div "Last -> First" at bounding box center [614, 200] width 33 height 11
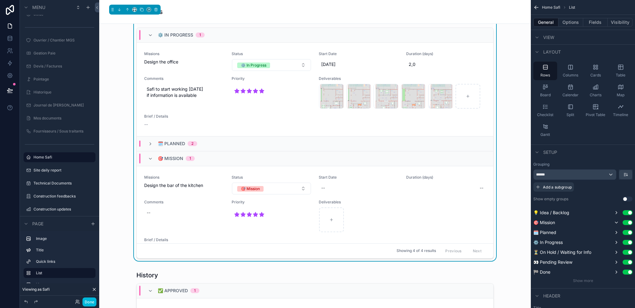
scroll to position [287, 0]
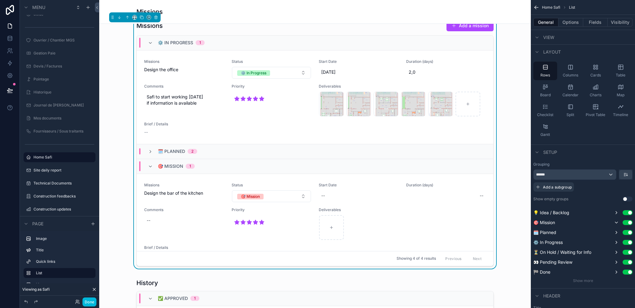
click at [91, 301] on button "Done" at bounding box center [89, 302] width 14 height 9
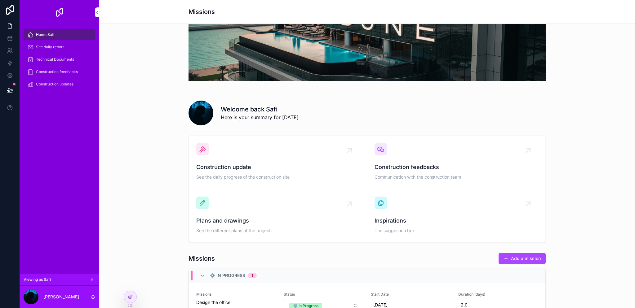
scroll to position [46, 0]
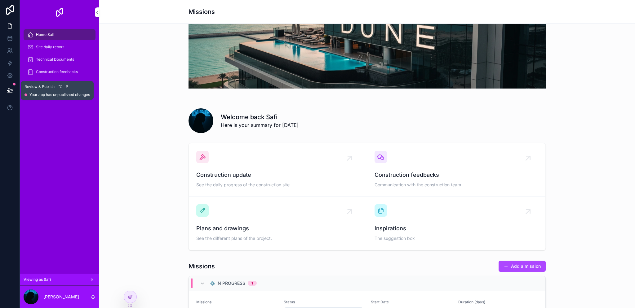
click at [11, 92] on icon at bounding box center [10, 90] width 6 height 6
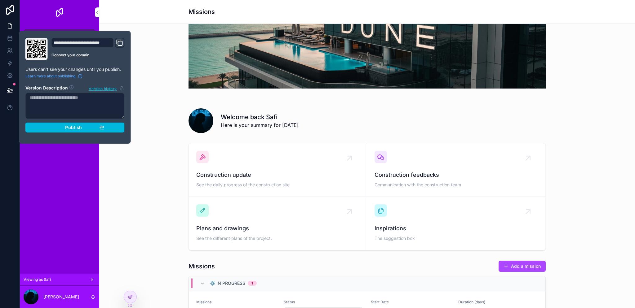
click at [74, 132] on button "Publish" at bounding box center [74, 128] width 99 height 10
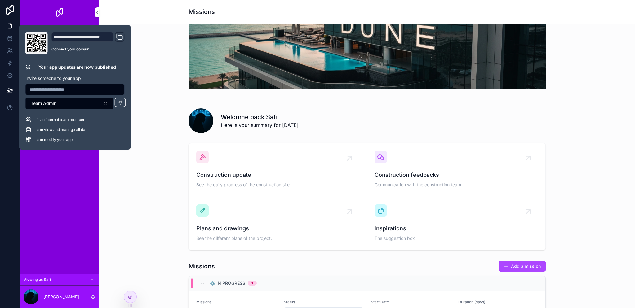
click at [111, 180] on div "Construction update See the daily progress of the construction site Constructio…" at bounding box center [367, 197] width 526 height 113
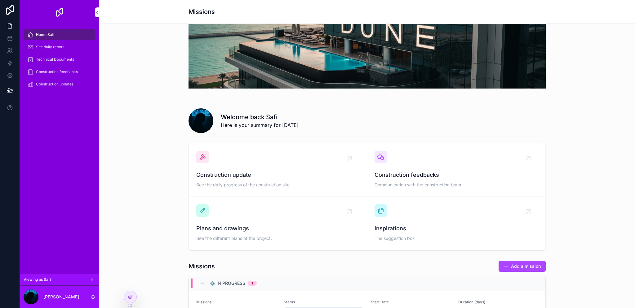
click at [63, 256] on div "Home Safi Site daily report Technical Documents Construction feedbacks Construc…" at bounding box center [59, 149] width 79 height 249
click at [0, 0] on icon at bounding box center [0, 0] width 0 height 0
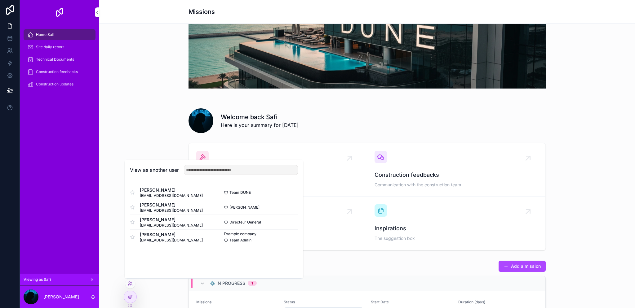
click at [0, 0] on button "Select" at bounding box center [0, 0] width 0 height 0
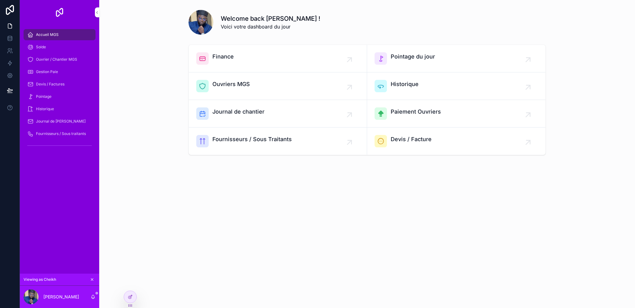
click at [62, 72] on div "Gestion Paie" at bounding box center [59, 72] width 64 height 10
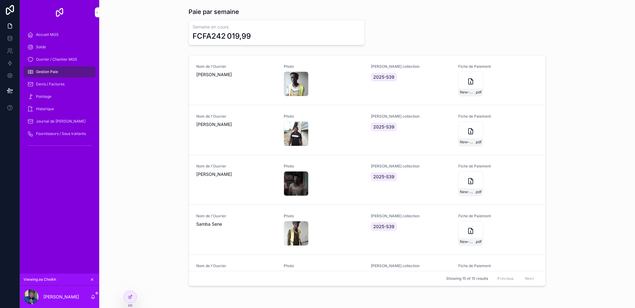
click at [61, 82] on span "Devis / Factures" at bounding box center [50, 84] width 29 height 5
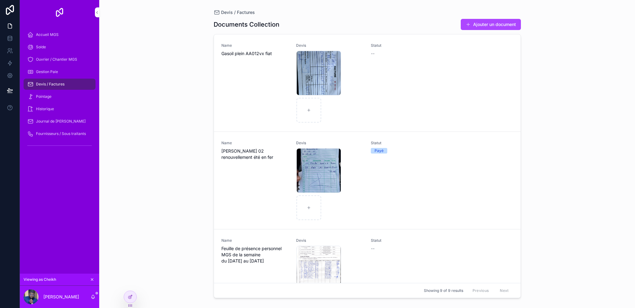
click at [72, 59] on span "Ouvrier / Chantier MGS" at bounding box center [56, 59] width 41 height 5
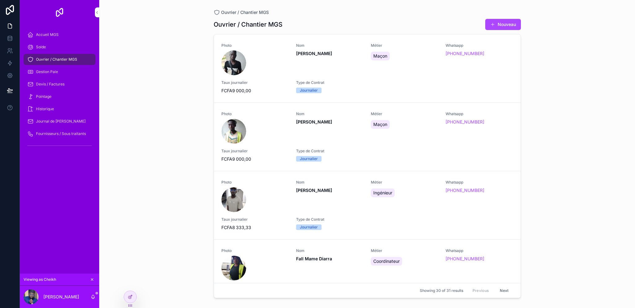
click at [69, 46] on div "Solde" at bounding box center [59, 47] width 64 height 10
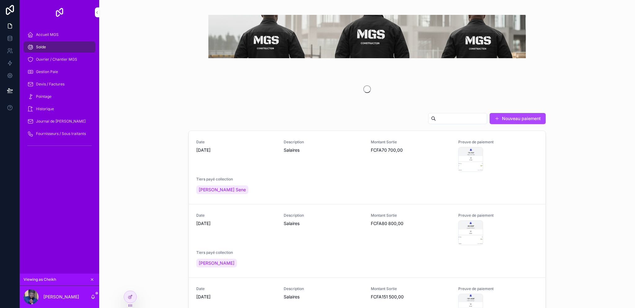
click at [65, 37] on div "Accueil MGS" at bounding box center [59, 35] width 64 height 10
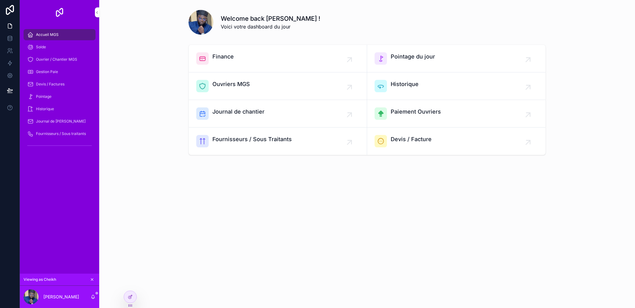
click at [55, 97] on div "Pointage" at bounding box center [59, 97] width 64 height 10
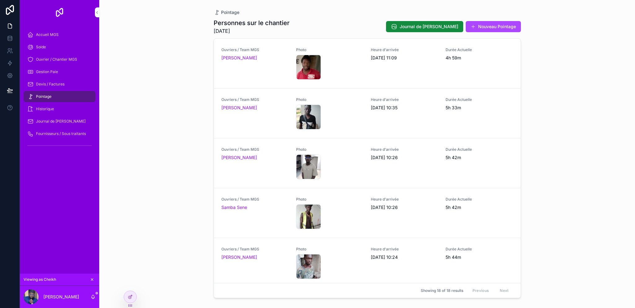
click at [44, 108] on span "Historique" at bounding box center [45, 109] width 18 height 5
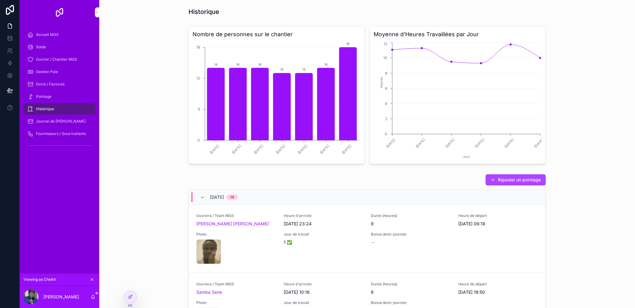
click at [51, 99] on span "Pointage" at bounding box center [43, 96] width 15 height 5
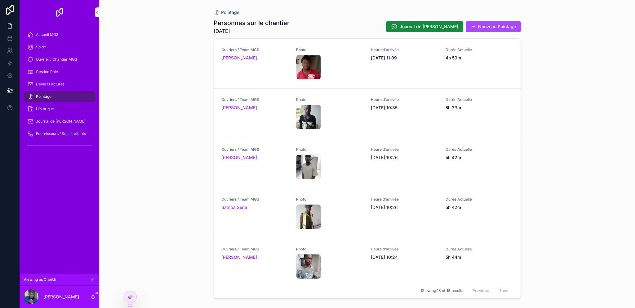
click at [55, 83] on span "Devis / Factures" at bounding box center [50, 84] width 29 height 5
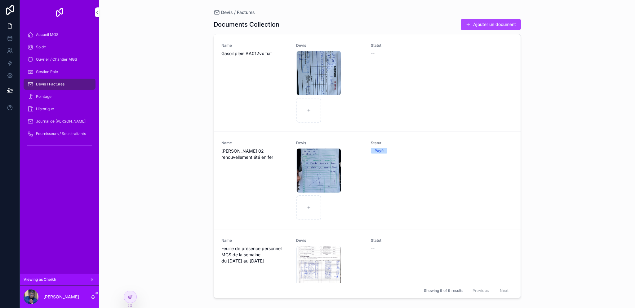
click at [63, 69] on div "Gestion Paie" at bounding box center [59, 72] width 64 height 10
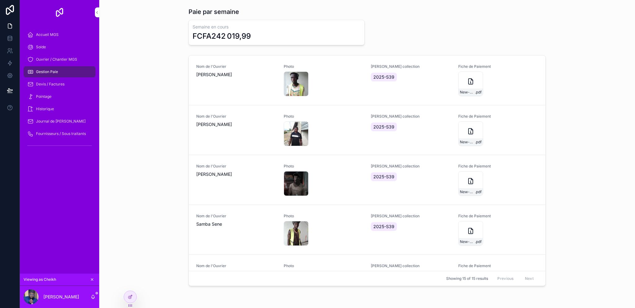
click at [52, 51] on div "Solde" at bounding box center [59, 47] width 64 height 10
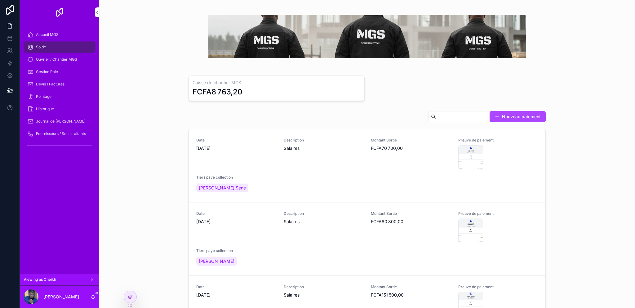
click at [0, 0] on icon at bounding box center [0, 0] width 0 height 0
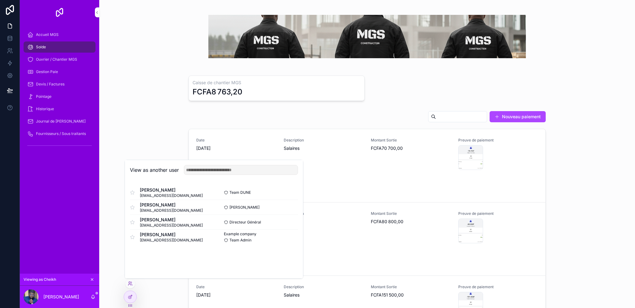
click at [0, 0] on button "Select" at bounding box center [0, 0] width 0 height 0
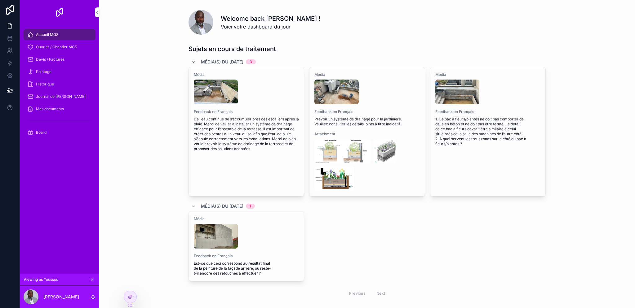
click at [60, 109] on span "Mes documents" at bounding box center [50, 109] width 28 height 5
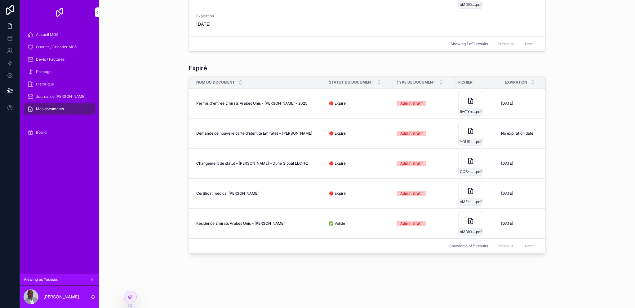
scroll to position [75, 0]
click at [133, 297] on div at bounding box center [130, 297] width 12 height 12
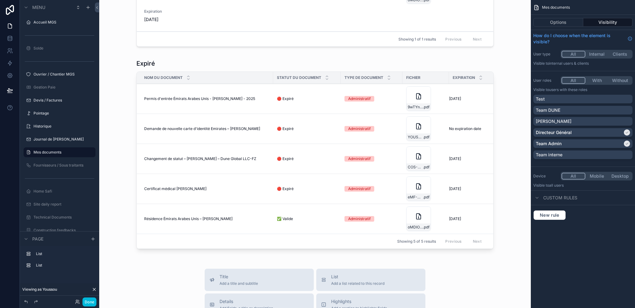
click at [232, 162] on div "scrollable content" at bounding box center [315, 155] width 422 height 197
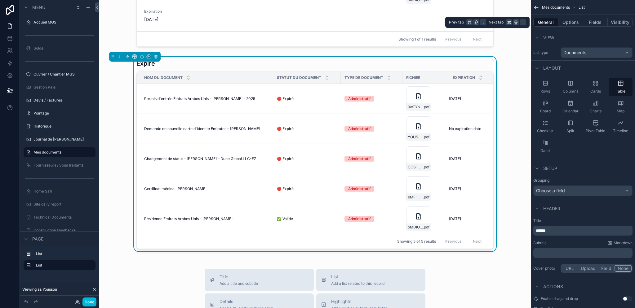
click at [599, 26] on button "Fields" at bounding box center [595, 22] width 25 height 9
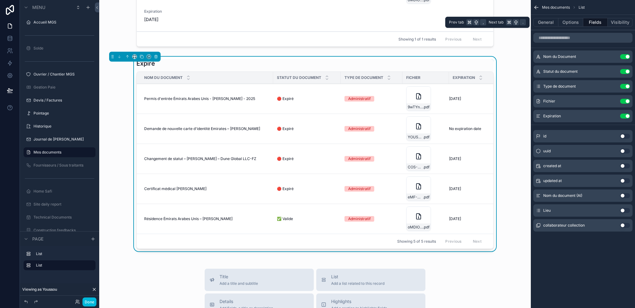
click at [622, 23] on button "Visibility" at bounding box center [620, 22] width 25 height 9
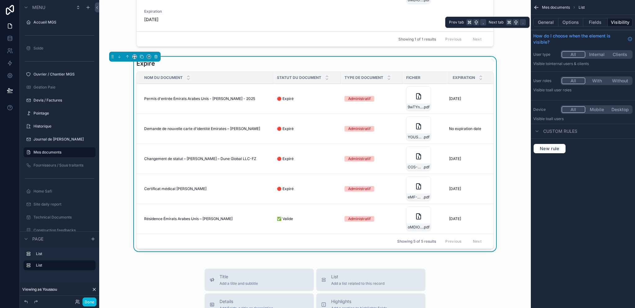
click at [571, 23] on button "Options" at bounding box center [570, 22] width 25 height 9
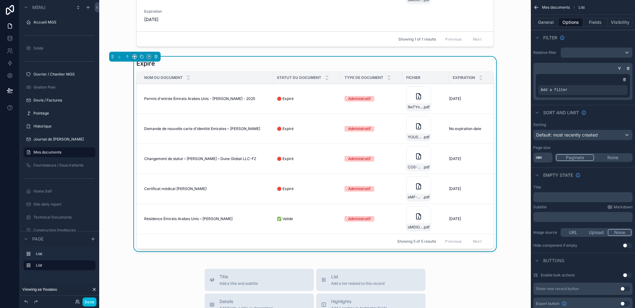
click at [0, 0] on div "scrollable content" at bounding box center [0, 0] width 0 height 0
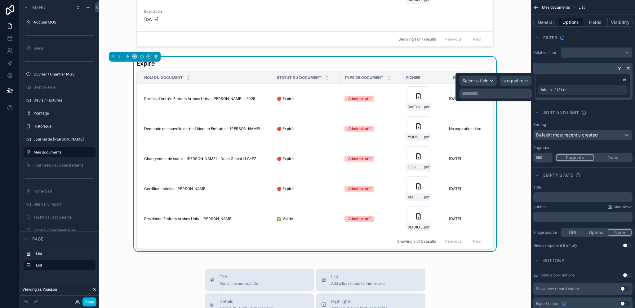
click at [481, 80] on span "Select a field" at bounding box center [475, 80] width 26 height 5
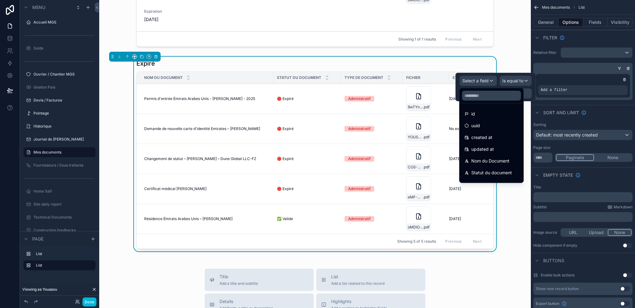
click at [491, 96] on input "text" at bounding box center [491, 96] width 59 height 10
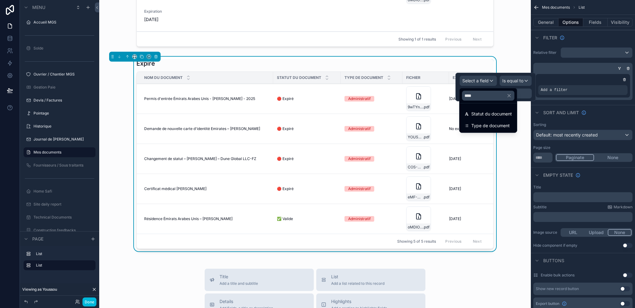
type input "****"
click at [487, 112] on span "Statut du document" at bounding box center [491, 113] width 41 height 7
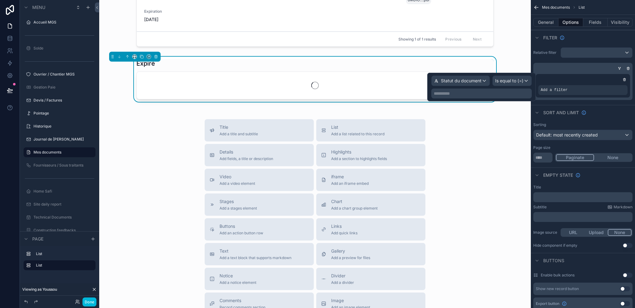
click at [512, 78] on span "Is equal to (=)" at bounding box center [509, 81] width 28 height 6
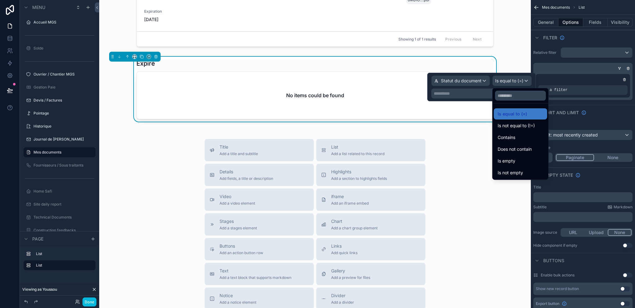
click at [529, 126] on span "Is not equal to (!=)" at bounding box center [516, 125] width 37 height 7
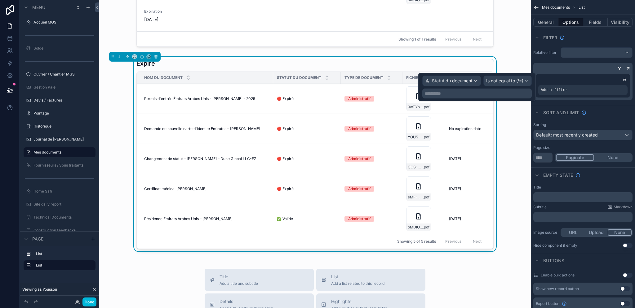
click at [466, 93] on p "**********" at bounding box center [478, 94] width 106 height 6
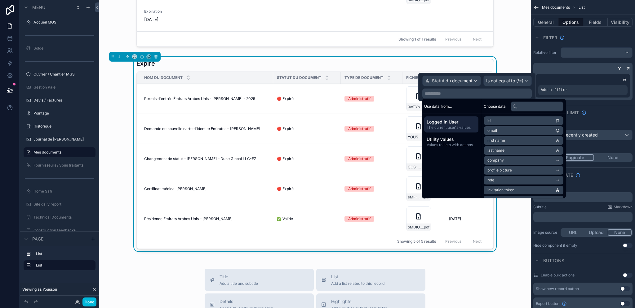
click at [505, 82] on span "Is not equal to (!=)" at bounding box center [504, 81] width 37 height 6
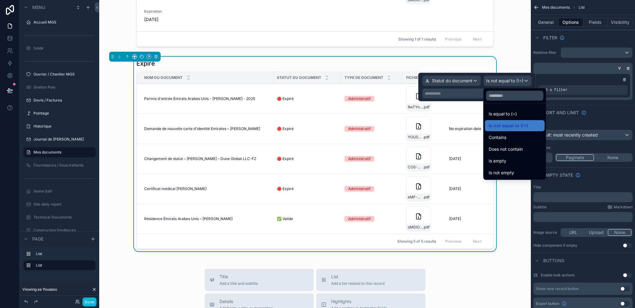
click at [458, 91] on div at bounding box center [476, 87] width 117 height 29
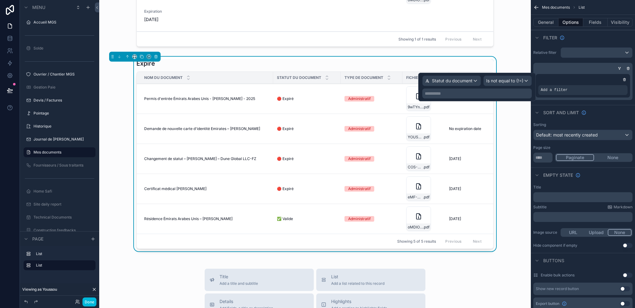
click at [466, 82] on span "Statut du document" at bounding box center [452, 81] width 41 height 6
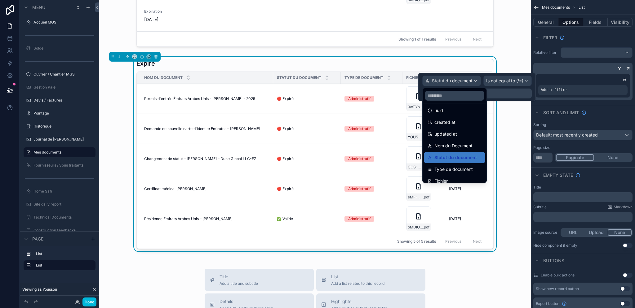
scroll to position [0, 0]
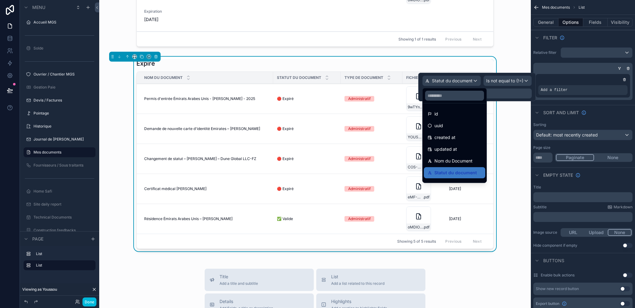
click at [507, 84] on div at bounding box center [476, 87] width 117 height 29
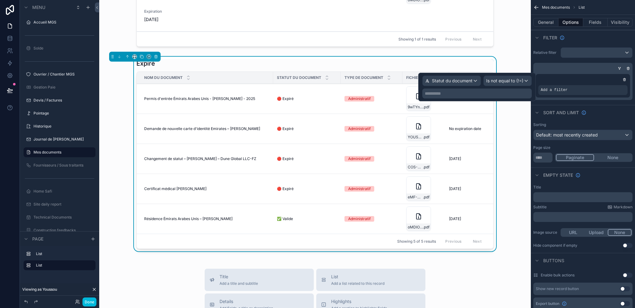
click at [507, 82] on span "Is not equal to (!=)" at bounding box center [504, 81] width 37 height 6
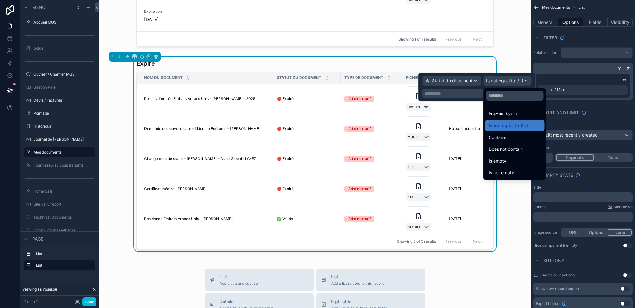
click at [516, 149] on span "Does not contain" at bounding box center [506, 149] width 34 height 7
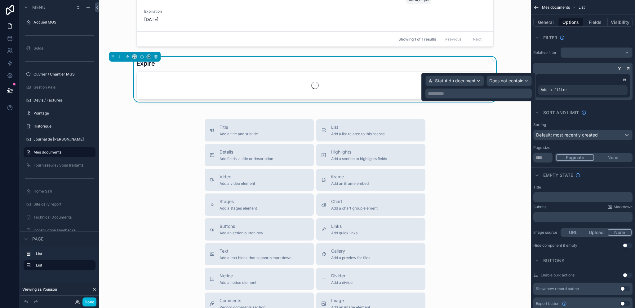
click at [460, 94] on p "**********" at bounding box center [479, 94] width 103 height 6
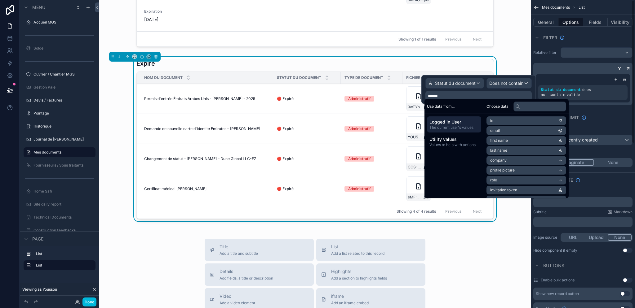
click at [551, 82] on div "scrollable content" at bounding box center [582, 80] width 89 height 6
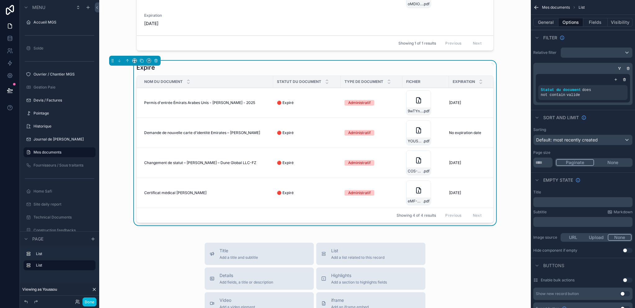
click at [545, 22] on button "General" at bounding box center [545, 22] width 25 height 9
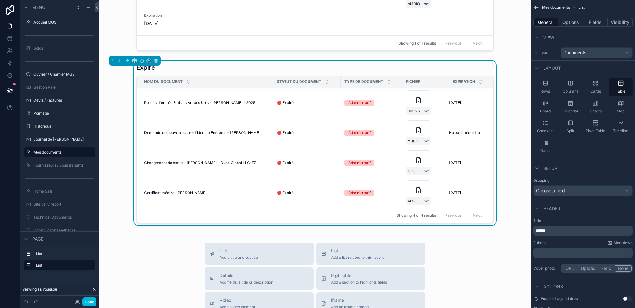
click at [599, 24] on button "Fields" at bounding box center [595, 22] width 25 height 9
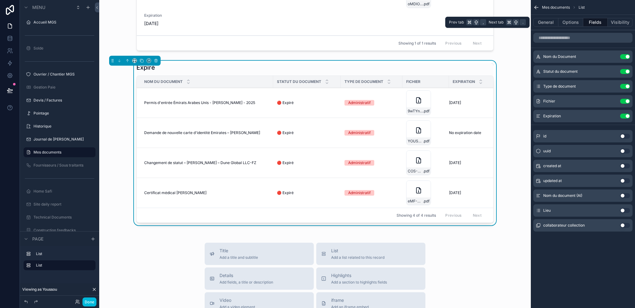
click at [572, 24] on button "Options" at bounding box center [570, 22] width 25 height 9
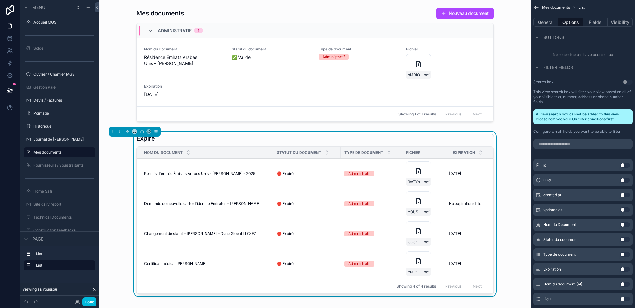
click at [90, 303] on button "Done" at bounding box center [89, 302] width 14 height 9
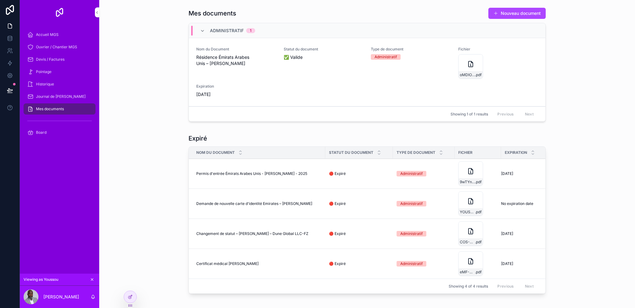
click at [464, 258] on div "eMF-Certificate .pdf" at bounding box center [470, 264] width 25 height 25
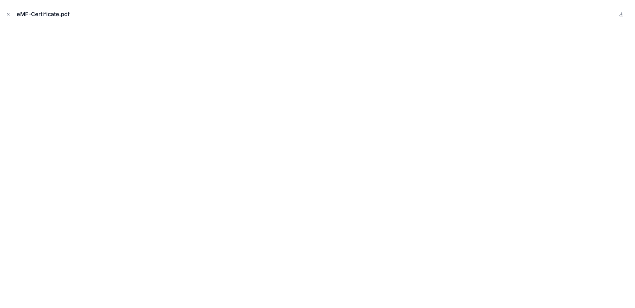
click at [9, 13] on icon "Close modal" at bounding box center [8, 14] width 2 height 2
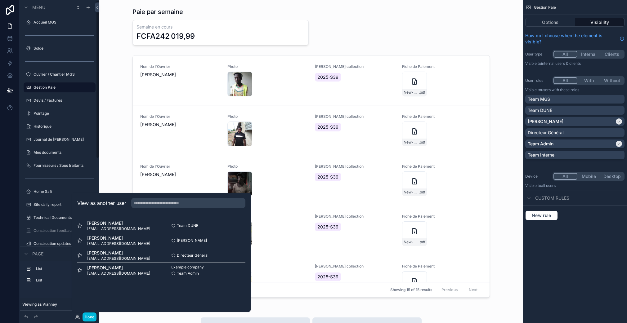
click at [105, 171] on div "scrollable content" at bounding box center [310, 178] width 413 height 250
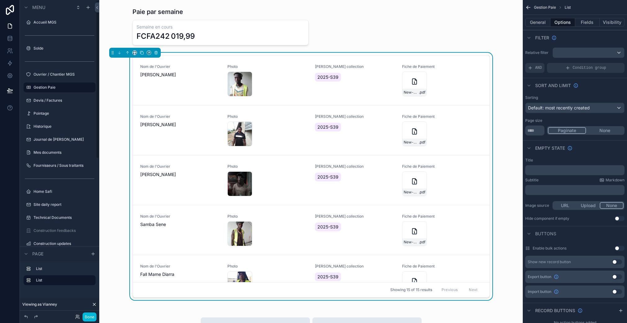
scroll to position [8, 0]
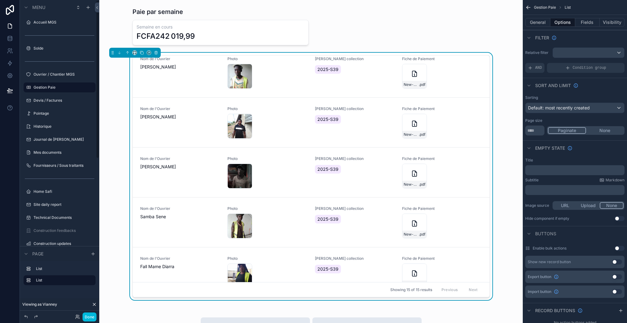
click at [61, 153] on label "Mes documents" at bounding box center [62, 152] width 58 height 5
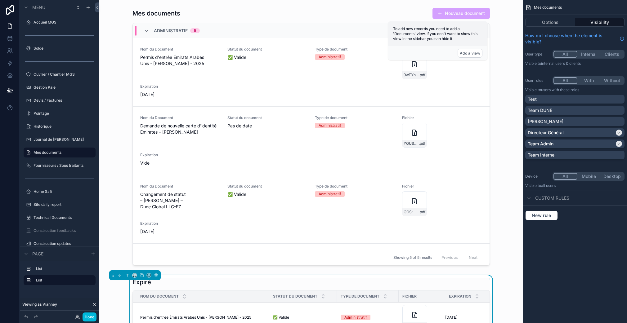
click at [0, 0] on icon "scrollable content" at bounding box center [0, 0] width 0 height 0
click at [118, 159] on span "Remove" at bounding box center [118, 157] width 16 height 6
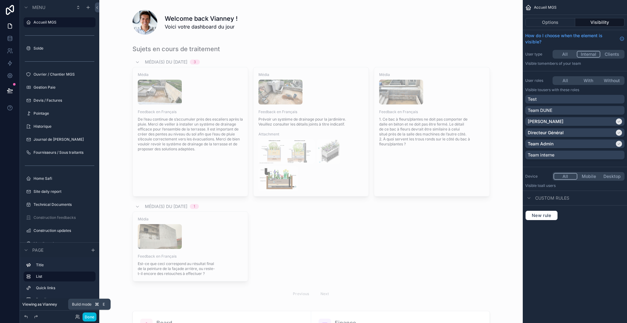
click at [91, 317] on button "Done" at bounding box center [89, 316] width 14 height 9
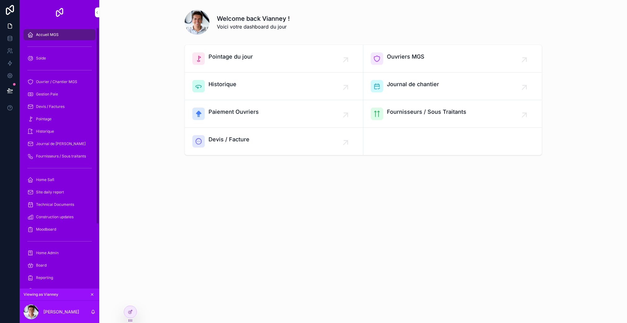
click at [66, 57] on div "Solde" at bounding box center [59, 58] width 64 height 10
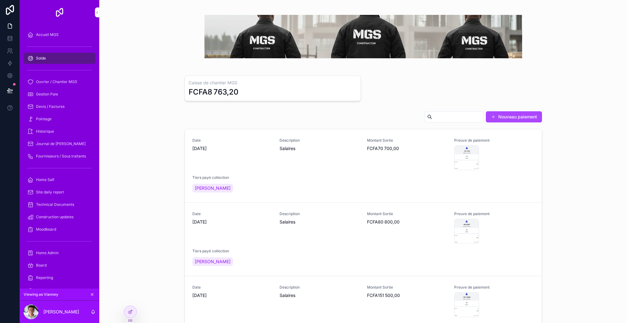
click at [56, 79] on span "Ouvrier / Chantier MGS" at bounding box center [56, 81] width 41 height 5
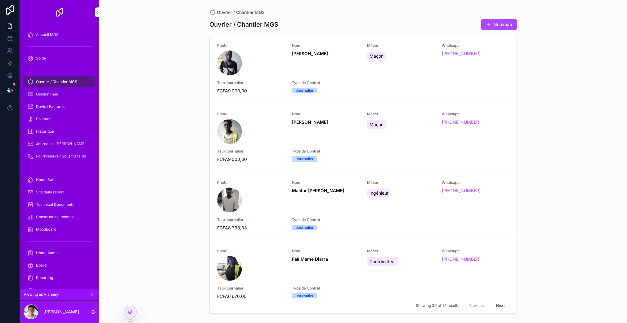
click at [59, 92] on div "Gestion Paie" at bounding box center [59, 94] width 64 height 10
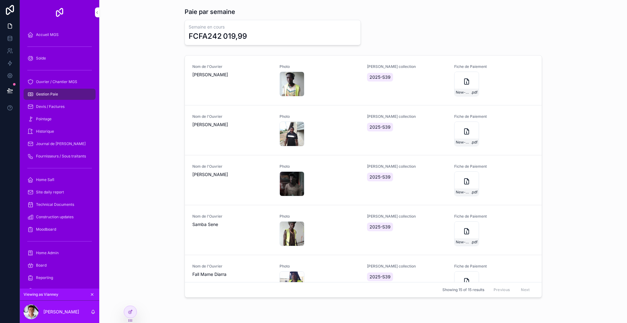
click at [59, 102] on div "Devis / Factures" at bounding box center [59, 107] width 64 height 10
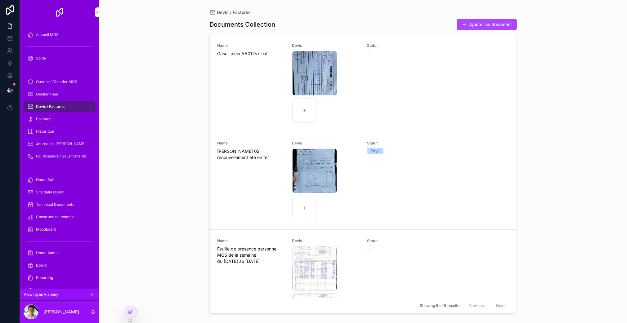
click at [57, 114] on div "Pointage" at bounding box center [59, 119] width 64 height 10
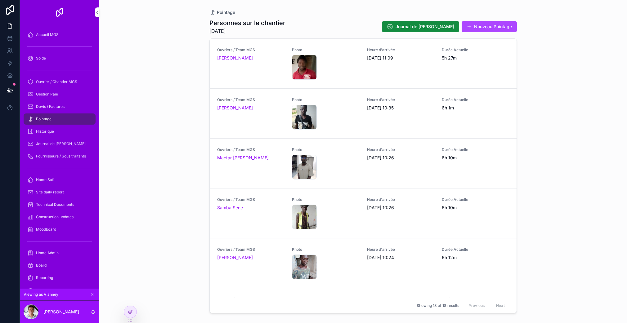
click at [65, 128] on div "Historique" at bounding box center [59, 131] width 64 height 10
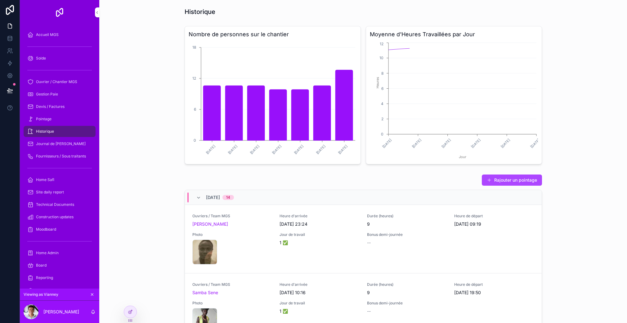
click at [67, 141] on span "Journal de [PERSON_NAME]" at bounding box center [61, 143] width 50 height 5
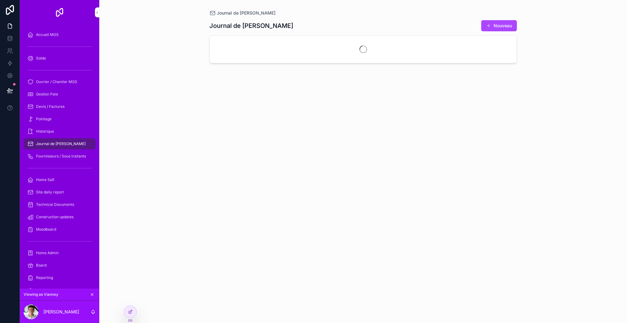
click at [66, 157] on div "Fournisseurs / Sous traitants" at bounding box center [59, 156] width 64 height 10
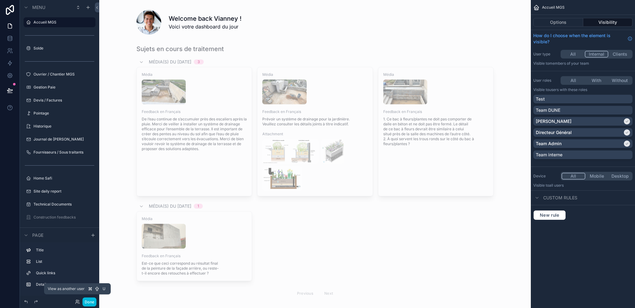
click at [77, 301] on icon at bounding box center [77, 301] width 2 height 2
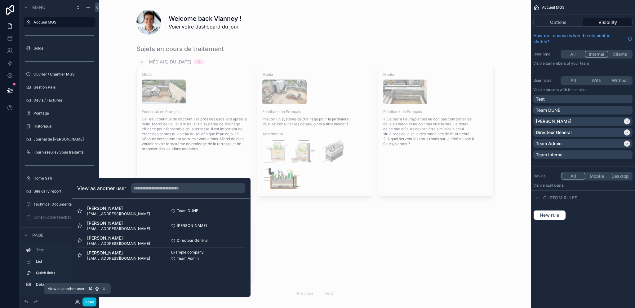
click at [77, 302] on icon at bounding box center [77, 301] width 2 height 2
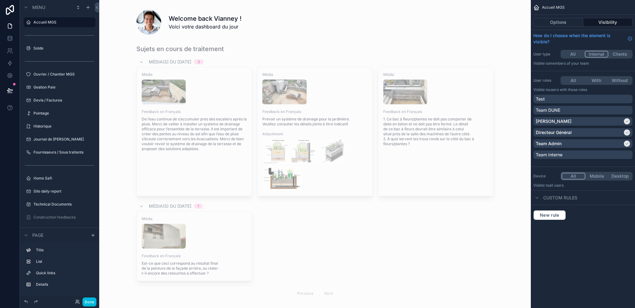
click at [64, 301] on div at bounding box center [47, 302] width 50 height 7
click at [7, 11] on icon at bounding box center [10, 10] width 12 height 10
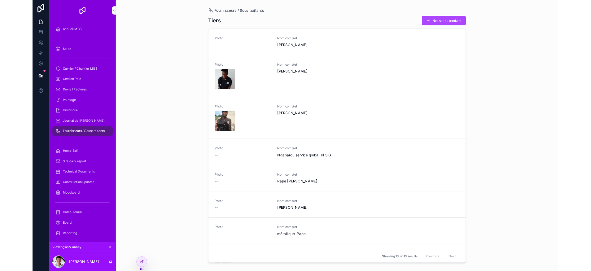
scroll to position [4, 0]
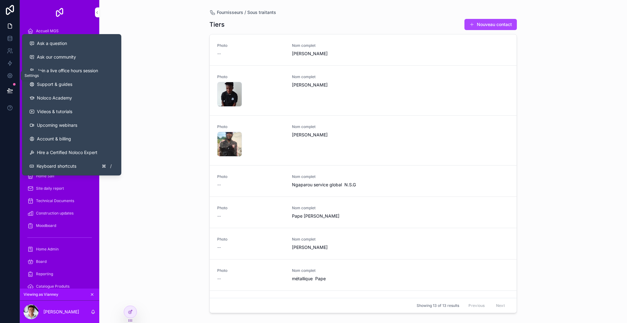
click at [5, 72] on link at bounding box center [10, 75] width 20 height 12
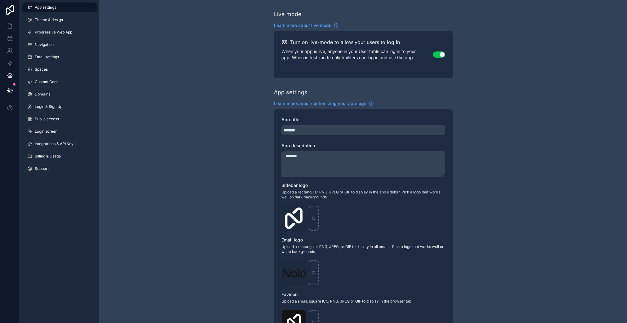
drag, startPoint x: 10, startPoint y: 295, endPoint x: 8, endPoint y: 284, distance: 11.3
click at [10, 295] on div at bounding box center [10, 161] width 20 height 323
click at [7, 76] on icon at bounding box center [9, 75] width 5 height 5
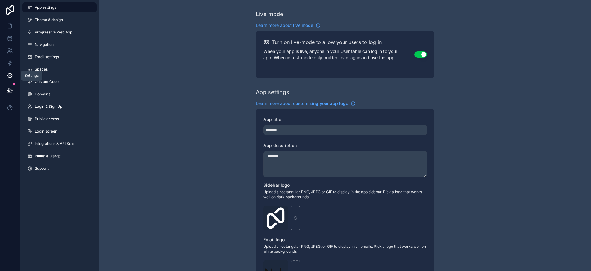
click at [7, 75] on icon at bounding box center [10, 76] width 6 height 6
click at [10, 15] on icon at bounding box center [10, 10] width 12 height 10
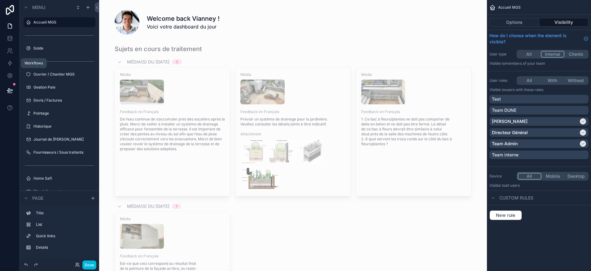
click at [11, 63] on icon at bounding box center [10, 63] width 4 height 5
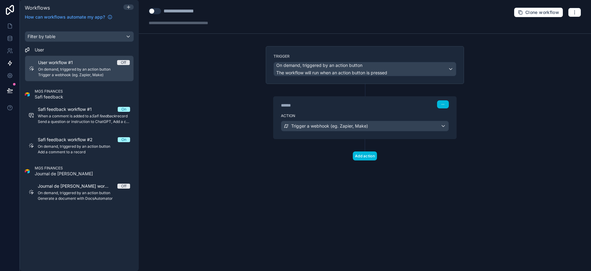
click at [347, 126] on span "Trigger a webhook (eg. Zapier, Make)" at bounding box center [329, 126] width 77 height 6
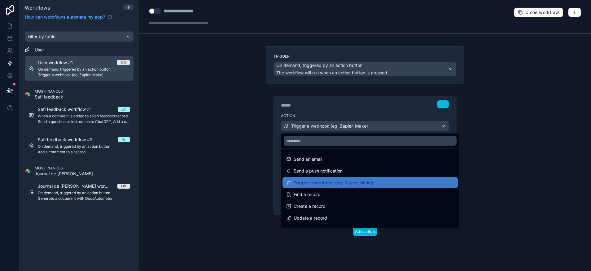
click at [230, 136] on div at bounding box center [295, 135] width 591 height 271
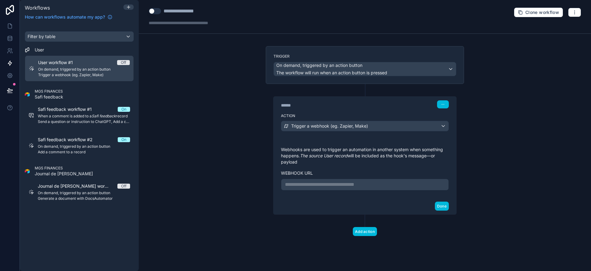
click at [339, 185] on p "**********" at bounding box center [365, 184] width 160 height 7
click at [314, 201] on div "Done" at bounding box center [365, 206] width 183 height 16
click at [324, 189] on div "**********" at bounding box center [365, 185] width 168 height 12
drag, startPoint x: 322, startPoint y: 184, endPoint x: 329, endPoint y: 184, distance: 6.8
click at [322, 184] on p "**********" at bounding box center [365, 184] width 160 height 7
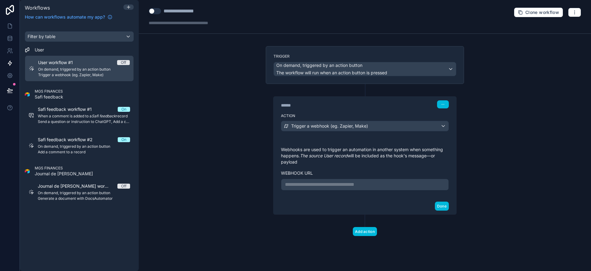
click at [319, 184] on p "**********" at bounding box center [365, 184] width 160 height 7
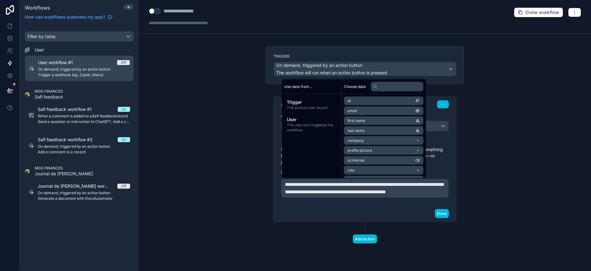
click at [366, 222] on div "Done" at bounding box center [365, 214] width 183 height 16
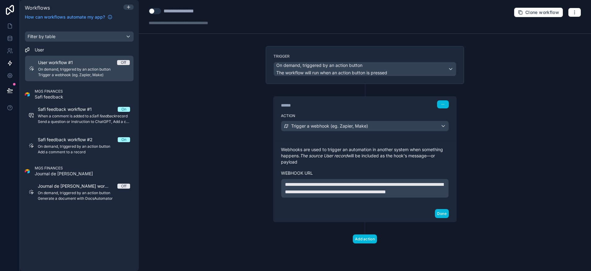
click at [439, 218] on button "Done" at bounding box center [442, 213] width 14 height 9
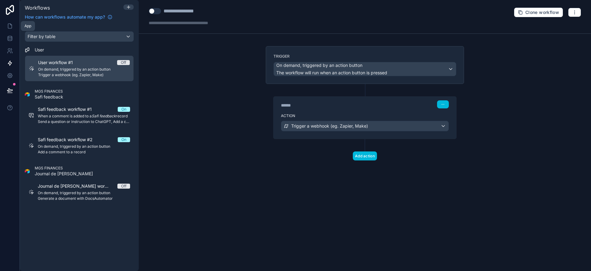
click at [15, 28] on link at bounding box center [10, 26] width 20 height 12
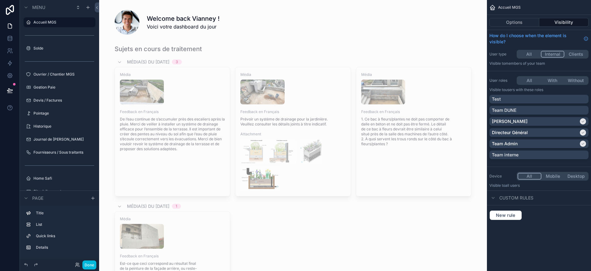
click at [75, 267] on icon at bounding box center [77, 265] width 5 height 5
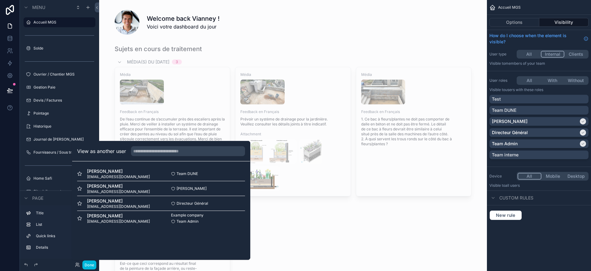
click at [0, 0] on button "Select" at bounding box center [0, 0] width 0 height 0
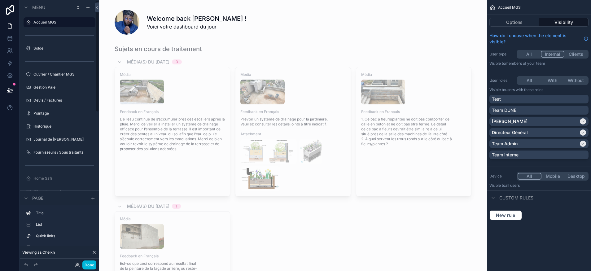
click at [54, 23] on label "Accueil MGS" at bounding box center [62, 22] width 58 height 5
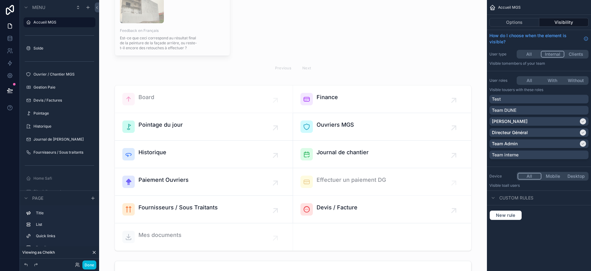
scroll to position [238, 0]
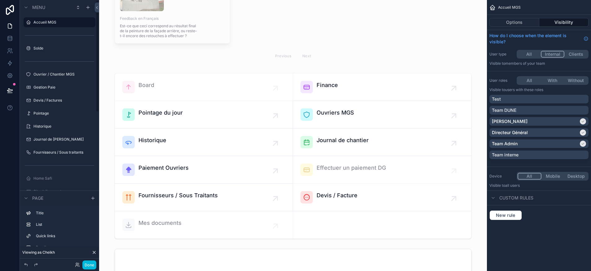
click at [55, 86] on label "Gestion Paie" at bounding box center [62, 87] width 58 height 5
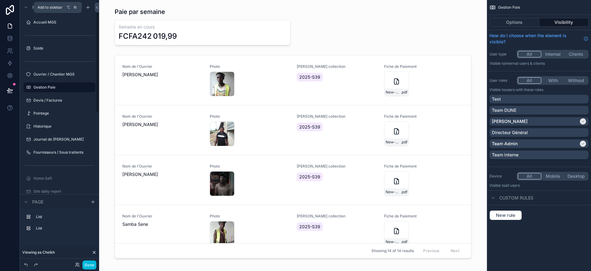
click at [90, 7] on icon "scrollable content" at bounding box center [88, 7] width 5 height 5
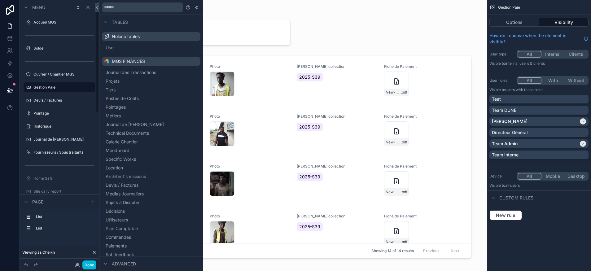
click at [128, 7] on input "text" at bounding box center [142, 7] width 81 height 10
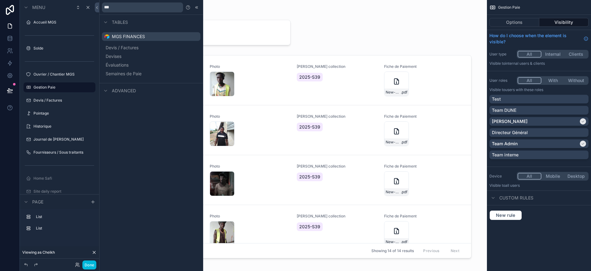
type input "***"
click at [145, 66] on button "Évaluations" at bounding box center [151, 65] width 94 height 9
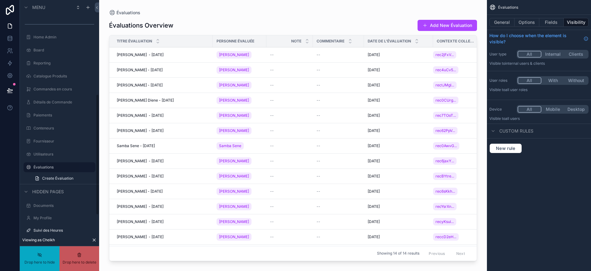
scroll to position [206, 0]
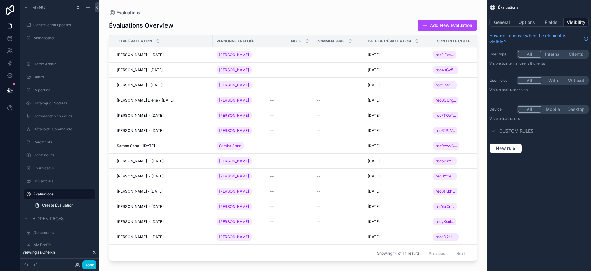
drag, startPoint x: 47, startPoint y: 139, endPoint x: 34, endPoint y: 192, distance: 54.7
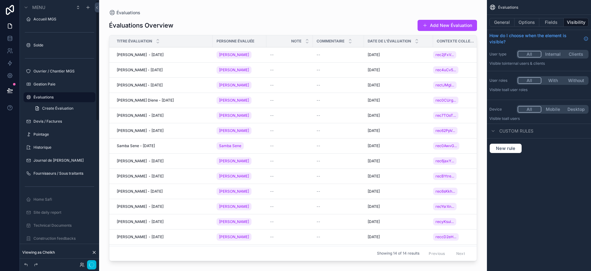
scroll to position [0, 0]
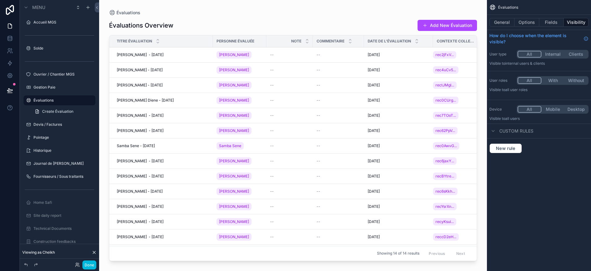
click at [28, 100] on icon "scrollable content" at bounding box center [28, 100] width 5 height 5
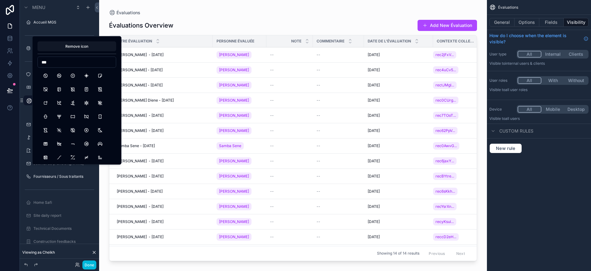
type input "****"
click at [62, 75] on button "StarFilled" at bounding box center [59, 75] width 11 height 11
click at [27, 110] on div "Create Évaluation" at bounding box center [59, 111] width 79 height 11
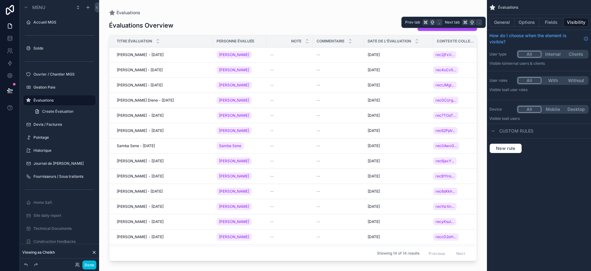
click at [498, 22] on button "General" at bounding box center [502, 22] width 25 height 9
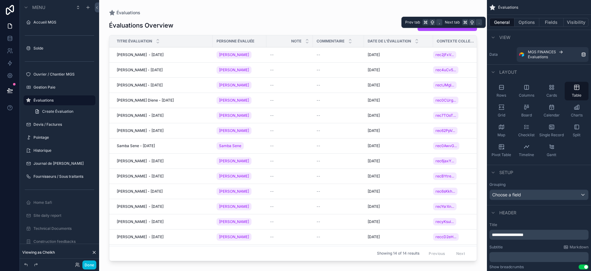
click at [564, 21] on button "Visibility" at bounding box center [576, 22] width 25 height 9
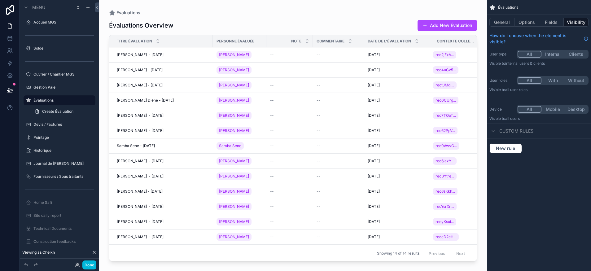
click at [551, 81] on button "With" at bounding box center [553, 80] width 23 height 7
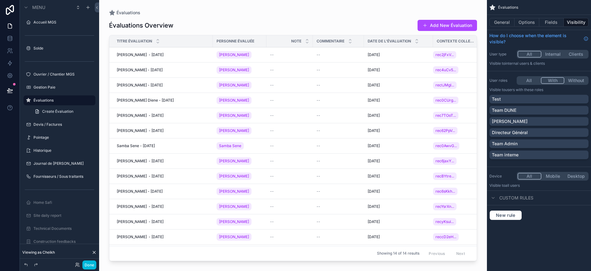
click at [520, 124] on div "[PERSON_NAME]" at bounding box center [539, 121] width 94 height 6
click at [521, 130] on p "Directeur Général" at bounding box center [510, 133] width 36 height 6
click at [506, 23] on button "General" at bounding box center [502, 22] width 25 height 9
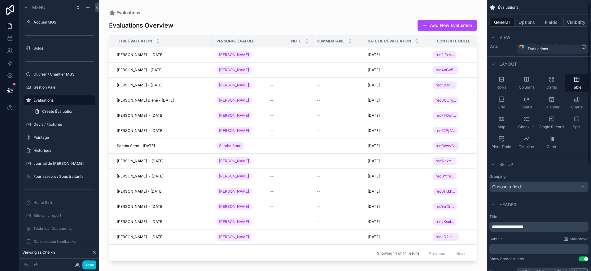
scroll to position [4, 0]
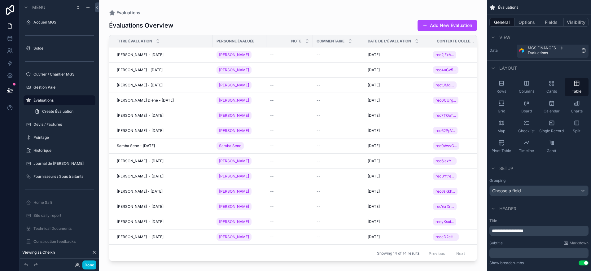
click at [527, 190] on div "Choose a field" at bounding box center [539, 191] width 99 height 10
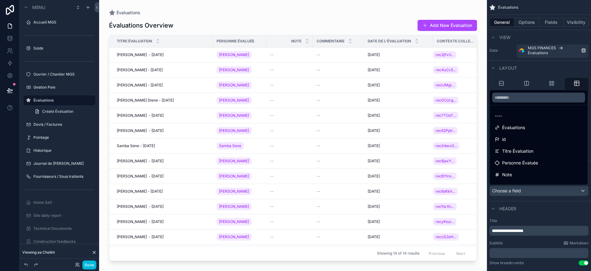
click at [527, 190] on div "scrollable content" at bounding box center [295, 135] width 591 height 271
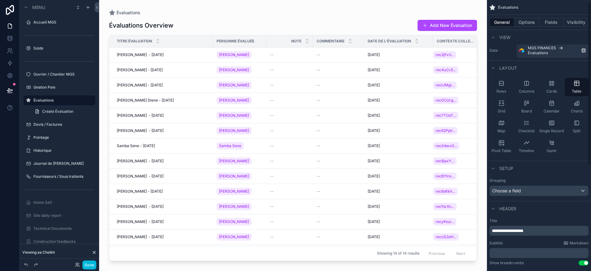
scroll to position [181, 0]
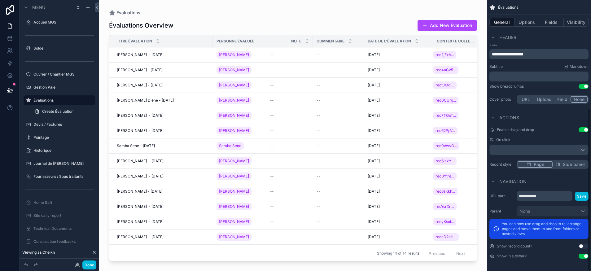
click at [587, 131] on button "Use setting" at bounding box center [584, 129] width 10 height 5
click at [560, 151] on div "scrollable content" at bounding box center [539, 150] width 99 height 10
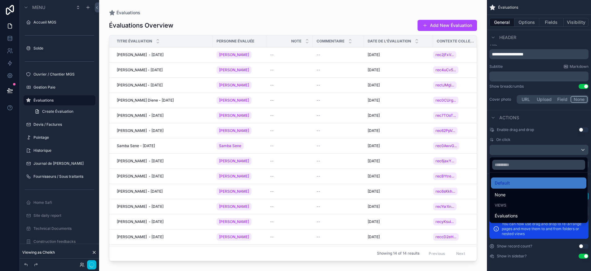
click at [514, 195] on div "None" at bounding box center [539, 194] width 88 height 7
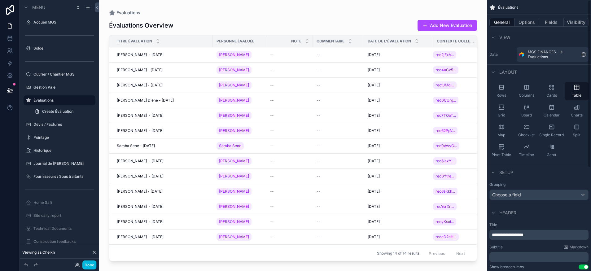
scroll to position [4, 0]
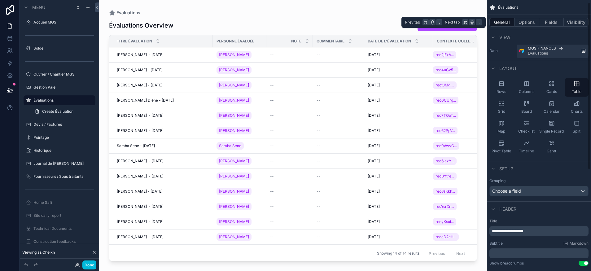
click at [554, 21] on button "Fields" at bounding box center [552, 22] width 25 height 9
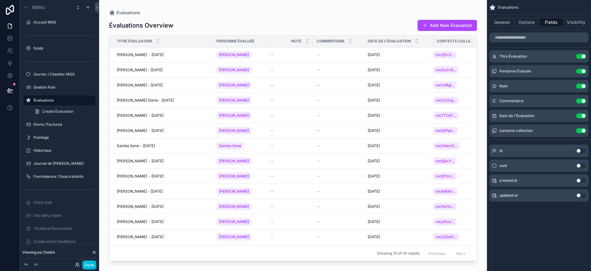
click at [583, 58] on button "Use setting" at bounding box center [582, 56] width 10 height 5
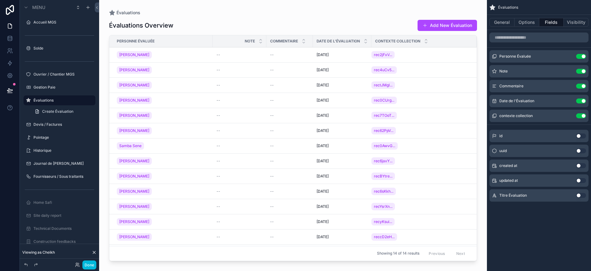
click at [580, 101] on button "Use setting" at bounding box center [582, 101] width 10 height 5
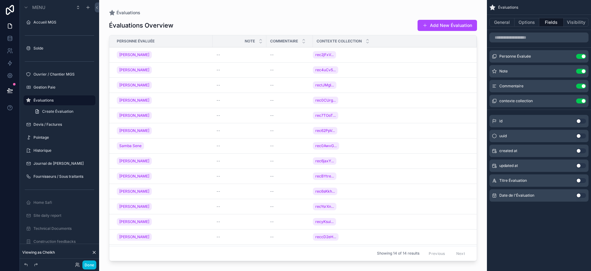
click at [580, 101] on button "Use setting" at bounding box center [582, 101] width 10 height 5
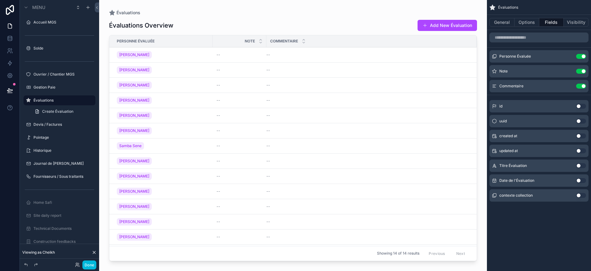
click at [530, 98] on div "id Use setting uuid Use setting created at Use setting updated at Use setting T…" at bounding box center [539, 150] width 104 height 104
click at [530, 26] on button "Options" at bounding box center [527, 22] width 25 height 9
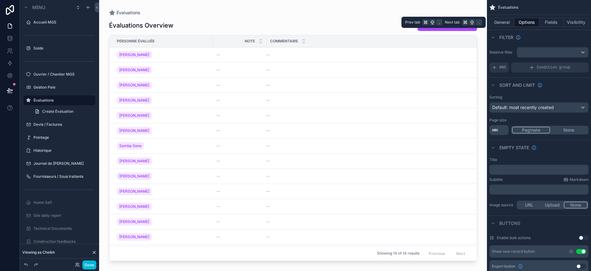
click at [547, 25] on button "Fields" at bounding box center [552, 22] width 25 height 9
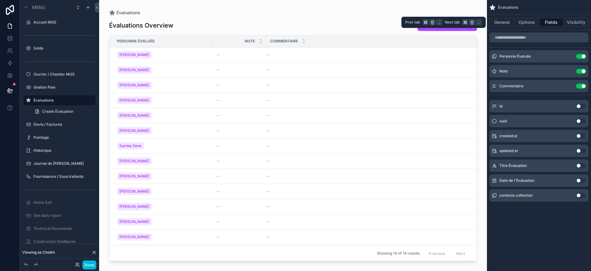
click at [523, 23] on button "Options" at bounding box center [527, 22] width 25 height 9
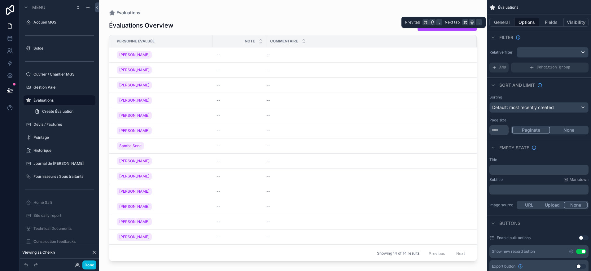
click at [544, 23] on button "Fields" at bounding box center [552, 22] width 25 height 9
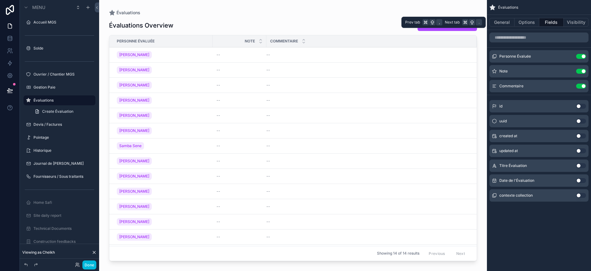
click at [532, 23] on button "Options" at bounding box center [527, 22] width 25 height 9
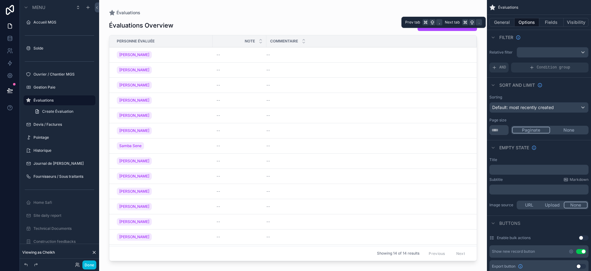
click at [548, 22] on button "Fields" at bounding box center [552, 22] width 25 height 9
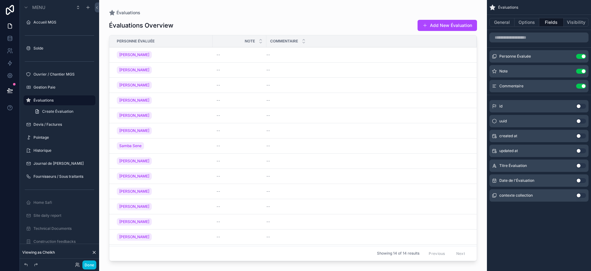
click at [85, 264] on button "Done" at bounding box center [89, 265] width 14 height 9
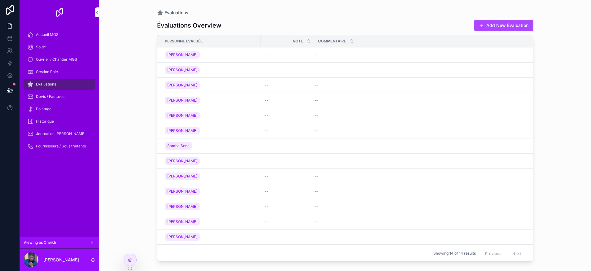
click at [128, 258] on icon at bounding box center [130, 260] width 5 height 5
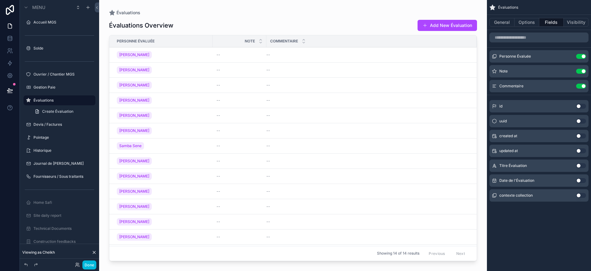
click at [384, 126] on div "scrollable content" at bounding box center [293, 132] width 388 height 264
click at [297, 26] on div "Évaluations Overview Add New Évaluation" at bounding box center [293, 26] width 368 height 12
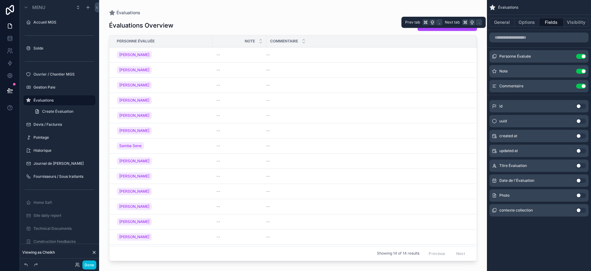
click at [501, 19] on button "General" at bounding box center [502, 22] width 25 height 9
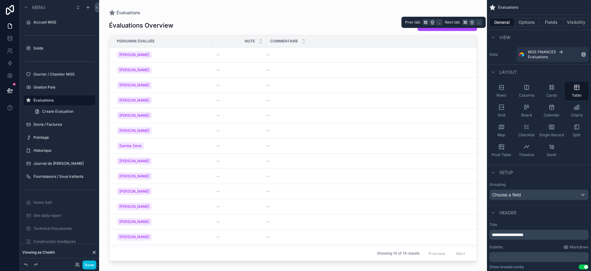
click at [555, 18] on button "Fields" at bounding box center [552, 22] width 25 height 9
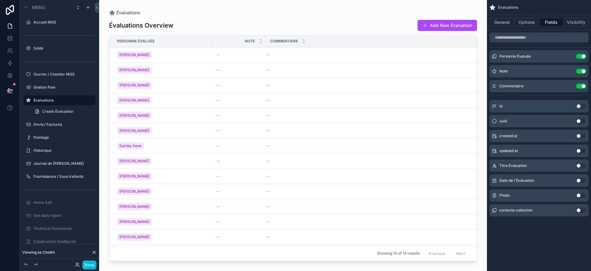
click at [579, 195] on button "Use setting" at bounding box center [582, 195] width 10 height 5
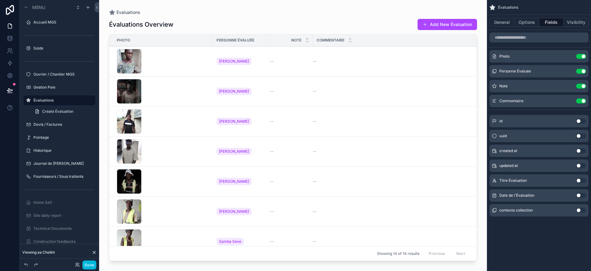
click at [0, 0] on icon "scrollable content" at bounding box center [0, 0] width 0 height 0
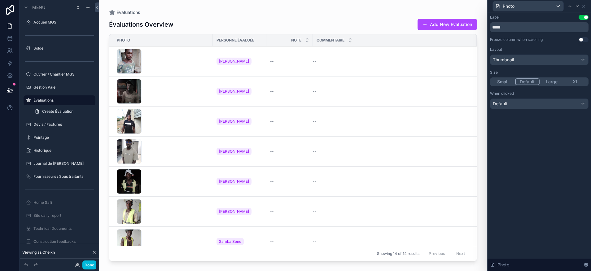
click at [504, 83] on button "Small" at bounding box center [503, 81] width 24 height 7
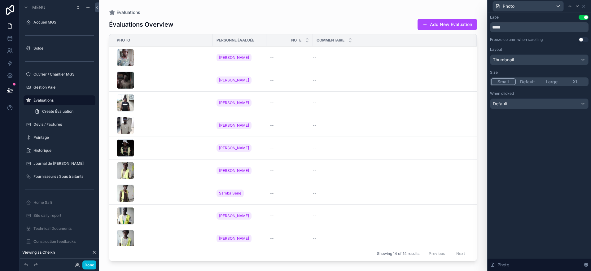
click at [527, 80] on button "Default" at bounding box center [528, 81] width 24 height 7
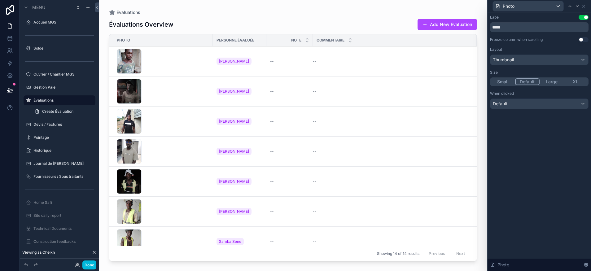
click at [547, 96] on div "When clicked" at bounding box center [539, 93] width 99 height 5
click at [526, 104] on div "Default" at bounding box center [540, 104] width 98 height 10
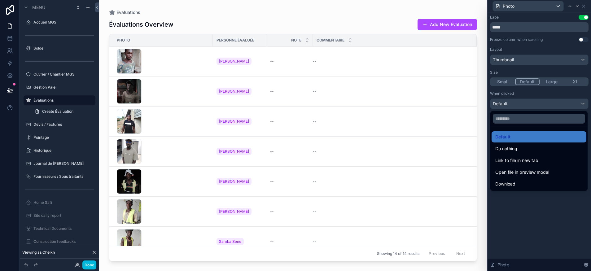
click at [527, 151] on div "Do nothing" at bounding box center [539, 148] width 87 height 7
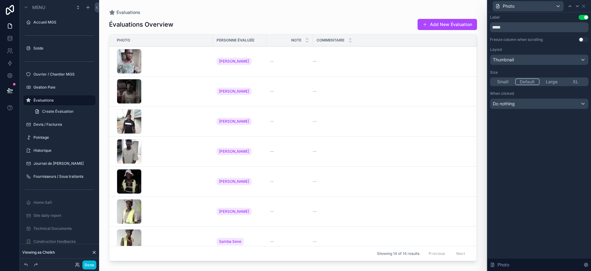
click at [518, 59] on div "Thumbnail" at bounding box center [540, 60] width 98 height 10
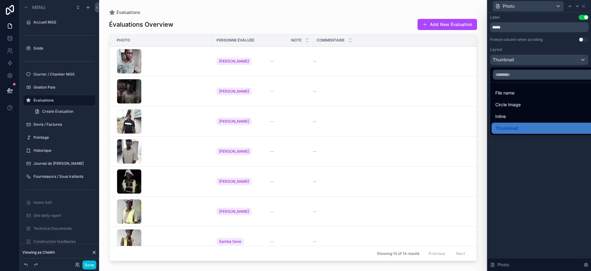
click at [518, 105] on span "Circle Image" at bounding box center [508, 104] width 25 height 7
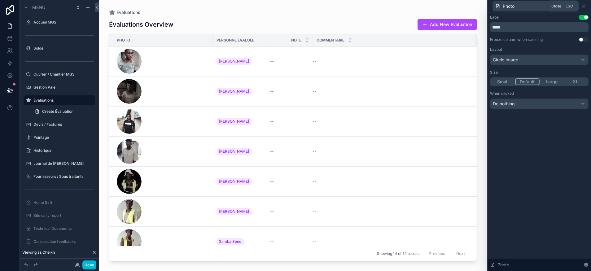
click at [586, 6] on icon at bounding box center [584, 6] width 5 height 5
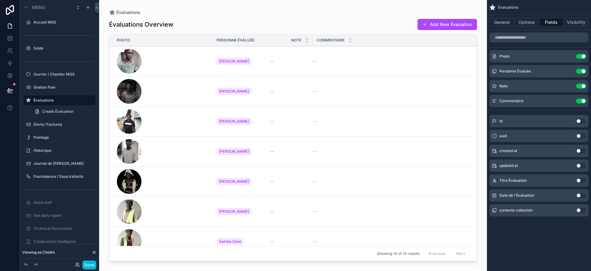
click at [0, 0] on icon "scrollable content" at bounding box center [0, 0] width 0 height 0
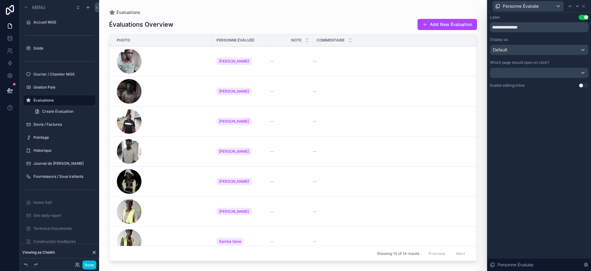
click at [547, 75] on div at bounding box center [540, 73] width 98 height 10
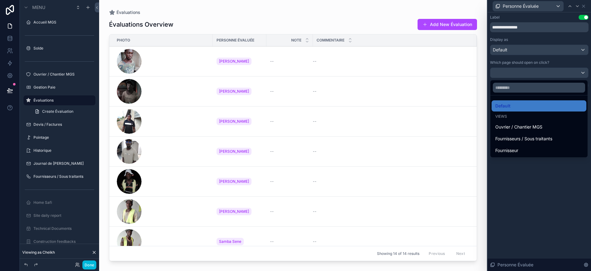
click at [531, 109] on div "Default" at bounding box center [539, 105] width 87 height 7
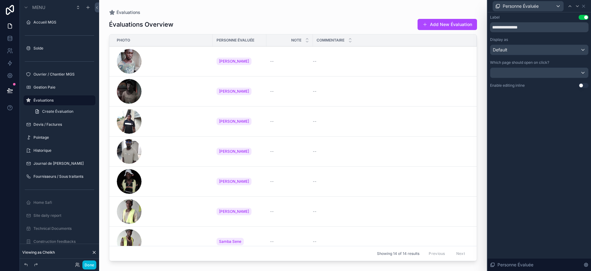
click at [524, 72] on div at bounding box center [540, 73] width 98 height 10
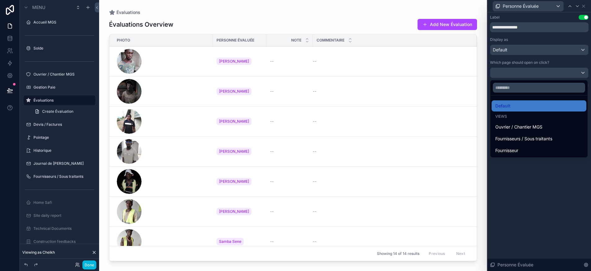
click at [533, 64] on div at bounding box center [540, 135] width 104 height 271
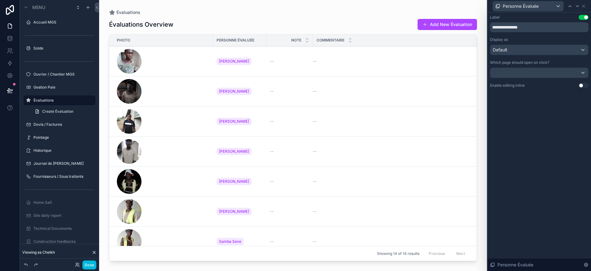
click at [526, 48] on div "Default" at bounding box center [540, 50] width 98 height 10
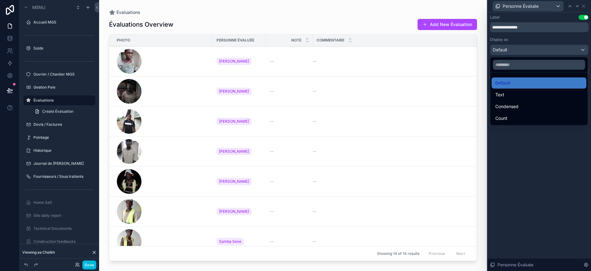
click at [516, 96] on div "Text" at bounding box center [539, 94] width 87 height 7
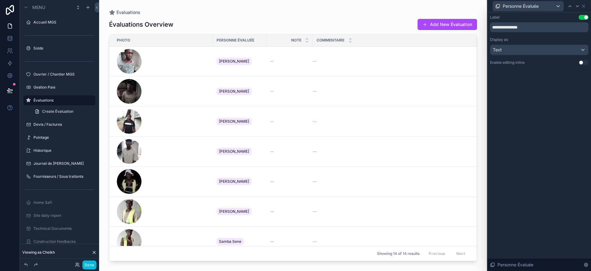
click at [517, 50] on div "Text" at bounding box center [540, 50] width 98 height 10
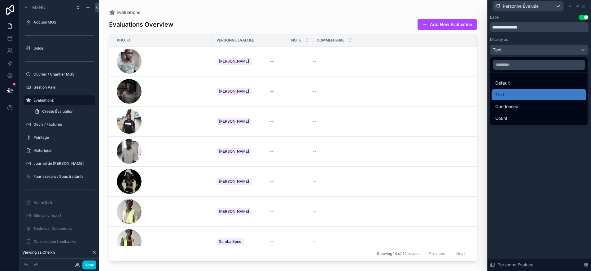
click at [537, 134] on div at bounding box center [540, 135] width 104 height 271
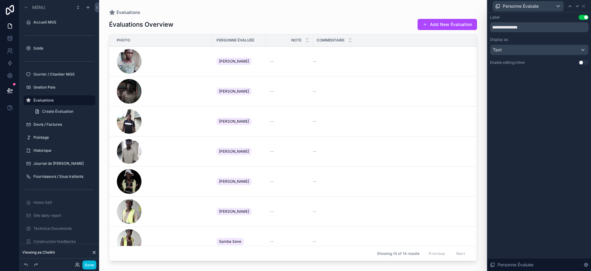
click at [533, 62] on div "Enable editing inline Use setting" at bounding box center [539, 62] width 99 height 5
click at [583, 8] on icon at bounding box center [584, 6] width 5 height 5
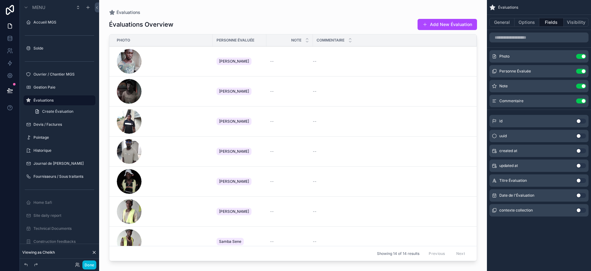
click at [0, 0] on icon "scrollable content" at bounding box center [0, 0] width 0 height 0
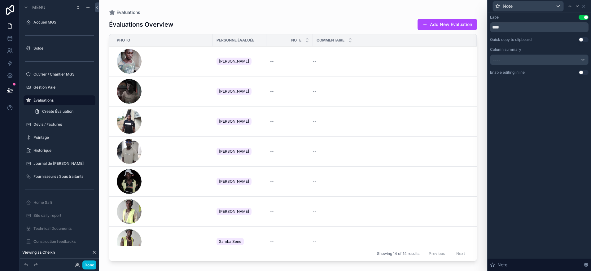
click at [533, 64] on div "----" at bounding box center [540, 60] width 98 height 10
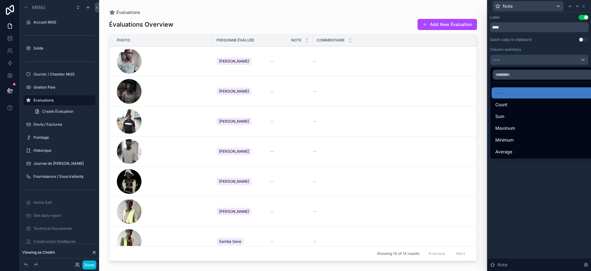
click at [533, 64] on div at bounding box center [540, 135] width 104 height 271
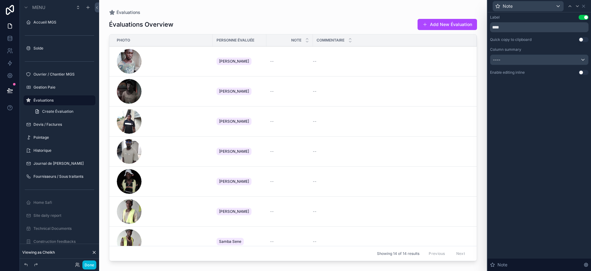
click at [581, 71] on button "Use setting" at bounding box center [584, 72] width 10 height 5
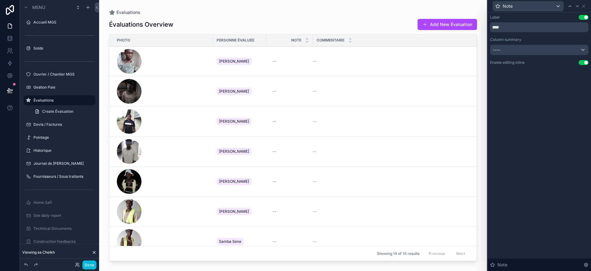
click at [279, 62] on div "--" at bounding box center [289, 61] width 39 height 10
click at [532, 98] on div "Label Use setting **** Column summary ---- Enable editing inline Use setting No…" at bounding box center [540, 141] width 104 height 259
click at [587, 7] on div "Note" at bounding box center [539, 6] width 99 height 12
click at [585, 8] on icon at bounding box center [584, 6] width 5 height 5
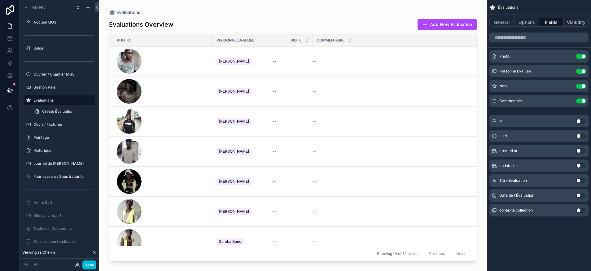
click at [0, 0] on icon "scrollable content" at bounding box center [0, 0] width 0 height 0
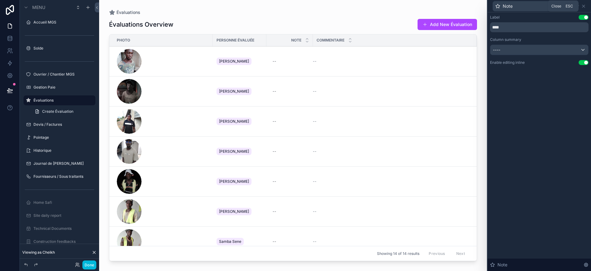
click at [584, 7] on icon at bounding box center [584, 6] width 5 height 5
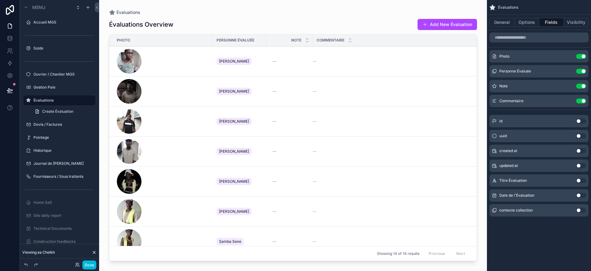
click at [0, 0] on icon "scrollable content" at bounding box center [0, 0] width 0 height 0
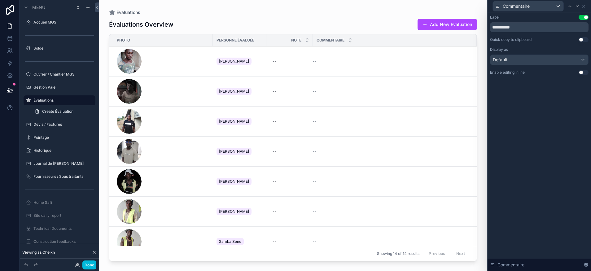
click at [583, 72] on button "Use setting" at bounding box center [584, 72] width 10 height 5
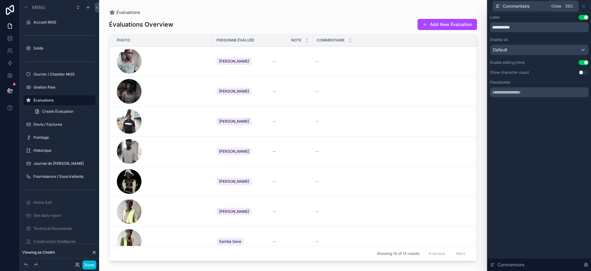
click at [585, 7] on icon at bounding box center [584, 6] width 5 height 5
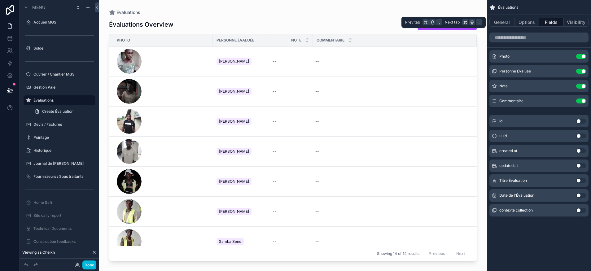
click at [507, 22] on button "General" at bounding box center [502, 22] width 25 height 9
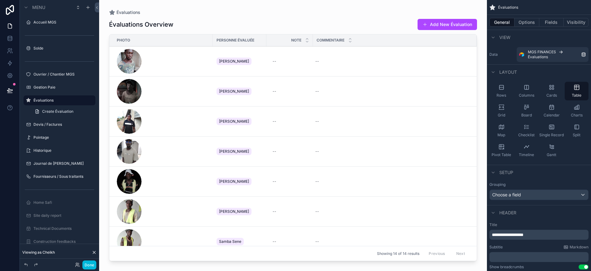
click at [508, 92] on div "Rows" at bounding box center [502, 91] width 24 height 19
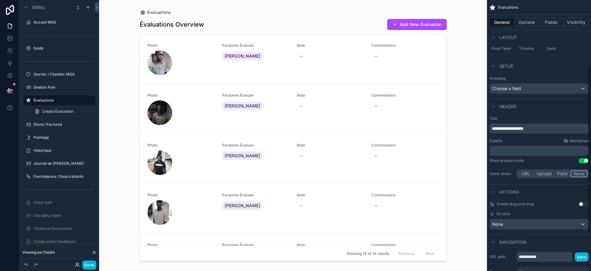
scroll to position [103, 0]
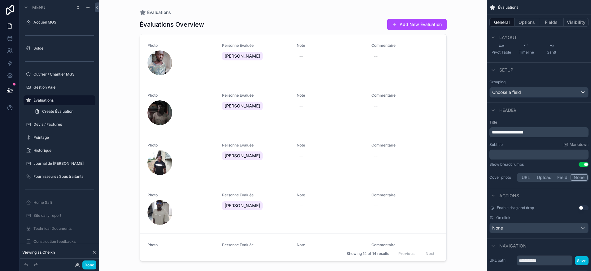
click at [421, 23] on button "Add New Évaluation" at bounding box center [417, 24] width 60 height 11
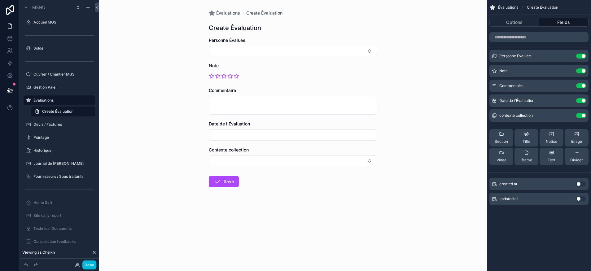
click at [52, 102] on label "Évaluations" at bounding box center [62, 100] width 58 height 5
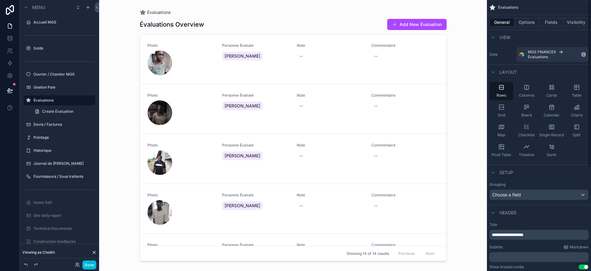
click at [527, 20] on button "Options" at bounding box center [527, 22] width 25 height 9
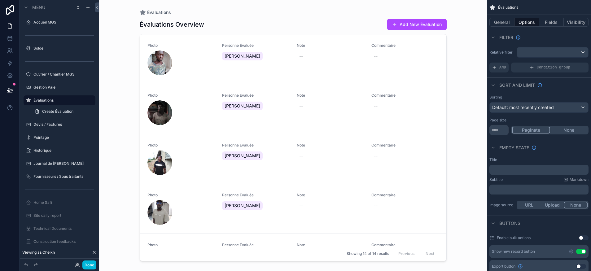
scroll to position [19, 0]
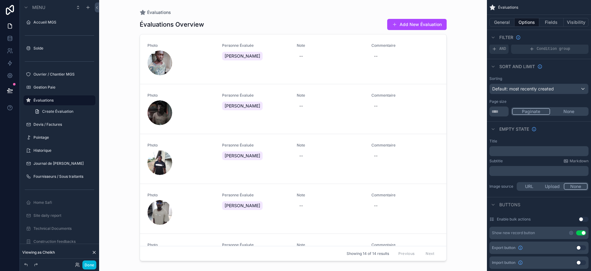
click at [579, 232] on button "Use setting" at bounding box center [582, 233] width 10 height 5
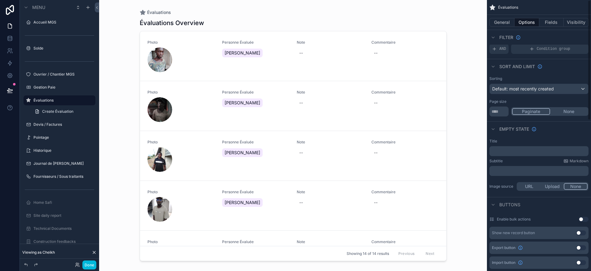
scroll to position [0, 0]
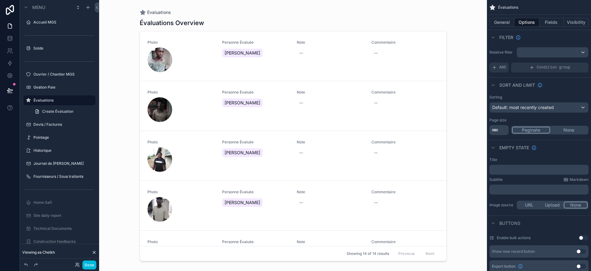
click at [498, 22] on button "General" at bounding box center [502, 22] width 25 height 9
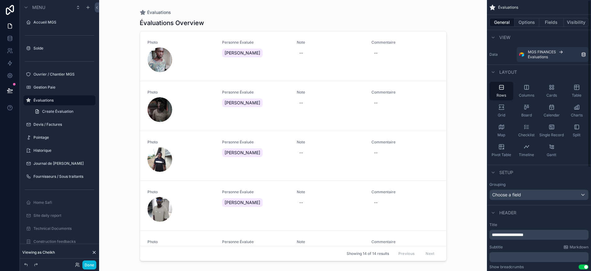
scroll to position [4, 0]
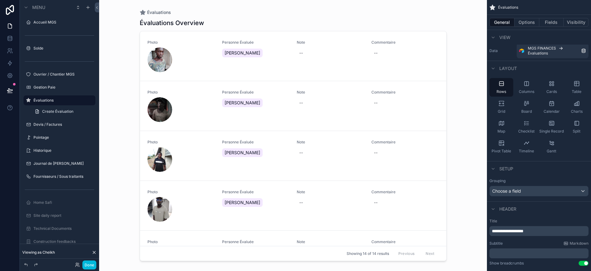
click at [525, 25] on button "Options" at bounding box center [527, 22] width 25 height 9
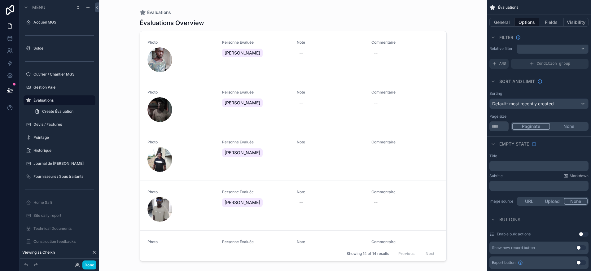
click at [540, 52] on div "scrollable content" at bounding box center [552, 49] width 71 height 10
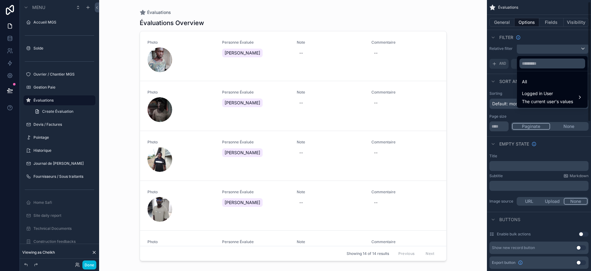
click at [509, 55] on div "scrollable content" at bounding box center [295, 135] width 591 height 271
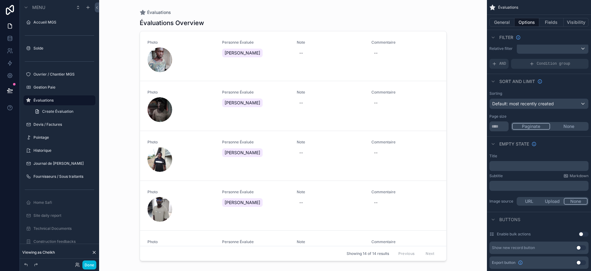
click at [534, 64] on icon "scrollable content" at bounding box center [532, 63] width 5 height 5
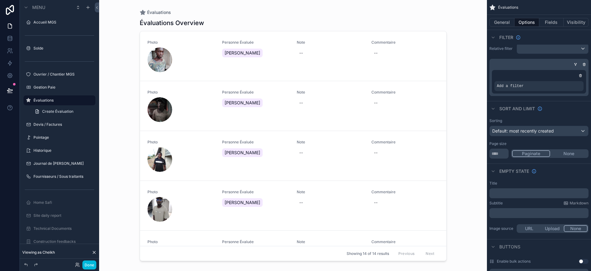
click at [0, 0] on div "scrollable content" at bounding box center [0, 0] width 0 height 0
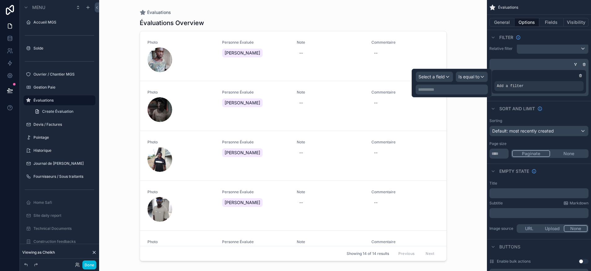
click at [444, 78] on span "Select a field" at bounding box center [432, 76] width 26 height 5
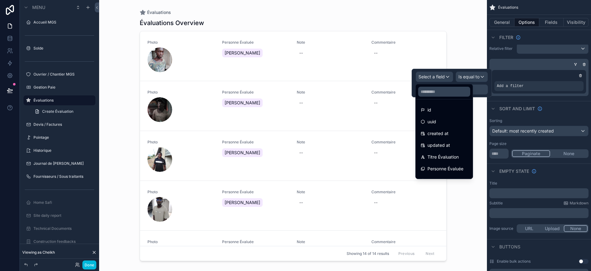
click at [435, 92] on input "text" at bounding box center [444, 92] width 52 height 10
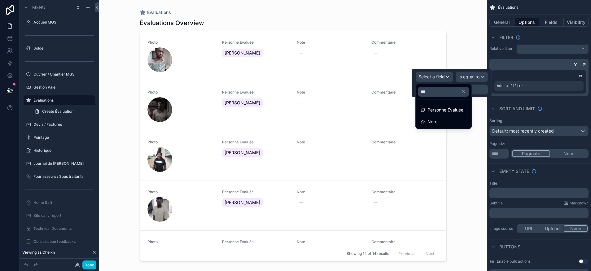
type input "***"
click at [448, 122] on div "Note" at bounding box center [444, 121] width 46 height 7
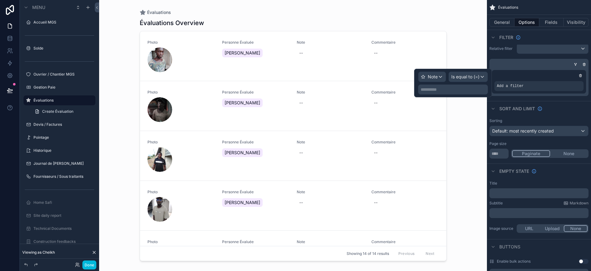
click at [464, 78] on span "Is equal to (=)" at bounding box center [466, 77] width 28 height 6
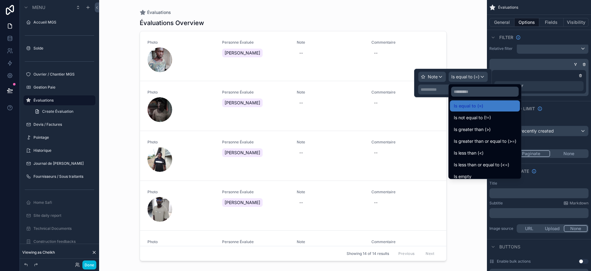
scroll to position [0, 0]
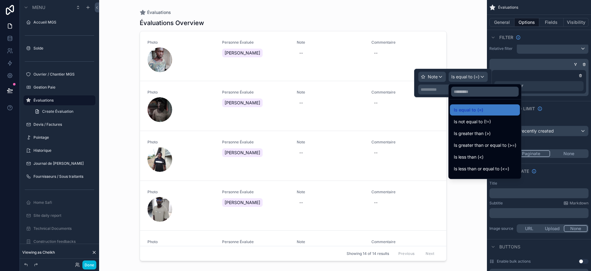
click at [437, 78] on div at bounding box center [453, 83] width 78 height 29
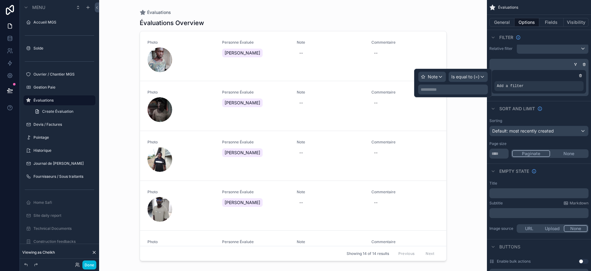
click at [437, 77] on span "Note" at bounding box center [433, 77] width 10 height 6
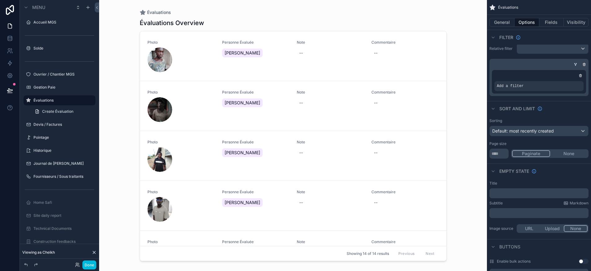
click at [581, 76] on icon "scrollable content" at bounding box center [581, 76] width 0 height 1
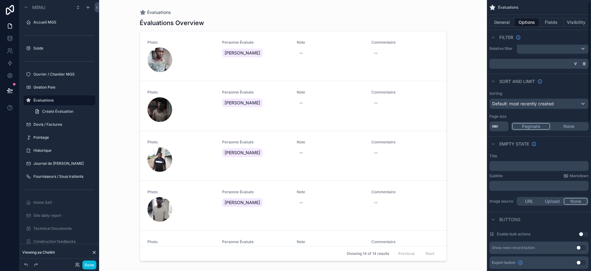
click at [586, 64] on icon "scrollable content" at bounding box center [585, 64] width 4 height 4
click at [557, 20] on button "Fields" at bounding box center [552, 22] width 25 height 9
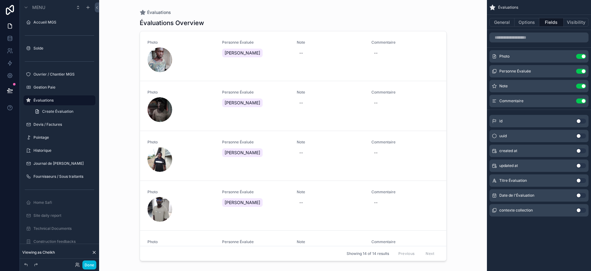
click at [529, 24] on button "Options" at bounding box center [527, 22] width 25 height 9
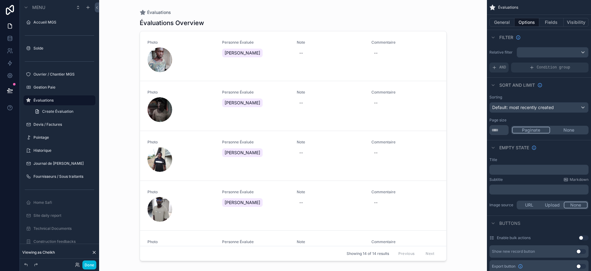
click at [532, 52] on div "scrollable content" at bounding box center [552, 52] width 71 height 10
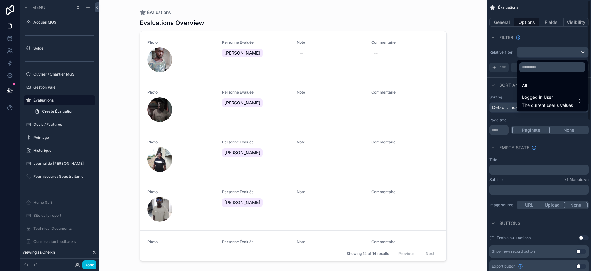
click at [505, 59] on div "scrollable content" at bounding box center [295, 135] width 591 height 271
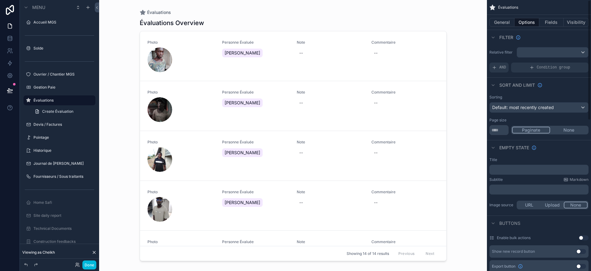
click at [534, 54] on div "scrollable content" at bounding box center [552, 52] width 71 height 10
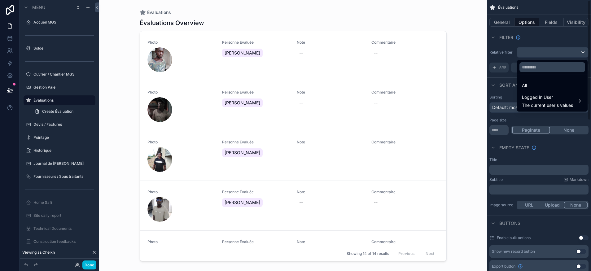
click at [509, 53] on div "scrollable content" at bounding box center [295, 135] width 591 height 271
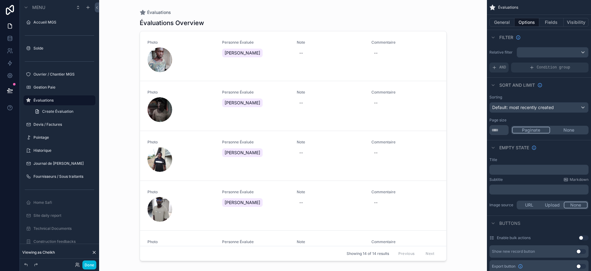
click at [529, 67] on div "Condition group" at bounding box center [549, 68] width 77 height 10
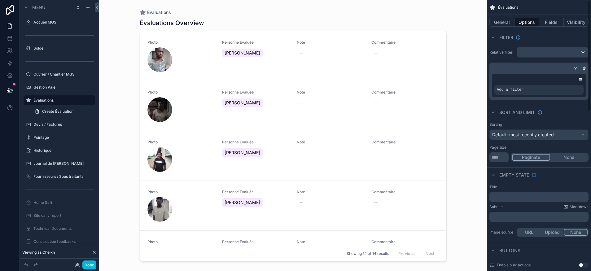
click at [509, 93] on div "Add a filter" at bounding box center [539, 90] width 89 height 10
click at [0, 0] on icon "scrollable content" at bounding box center [0, 0] width 0 height 0
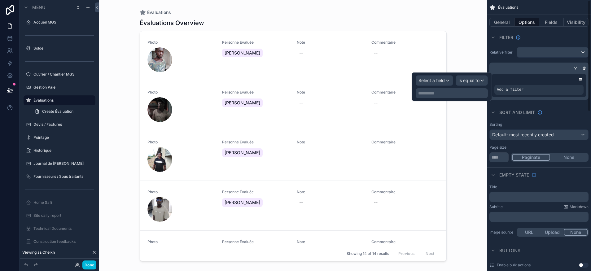
click at [566, 116] on div "Sort And Limit" at bounding box center [539, 112] width 104 height 15
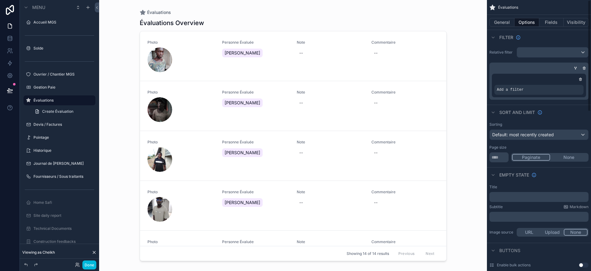
click at [555, 27] on div "General Options Fields Visibility" at bounding box center [539, 22] width 104 height 15
click at [553, 23] on button "Fields" at bounding box center [552, 22] width 25 height 9
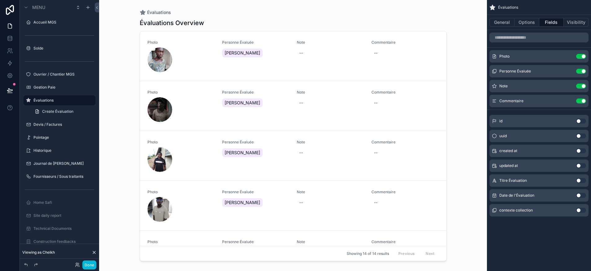
click at [504, 24] on button "General" at bounding box center [502, 22] width 25 height 9
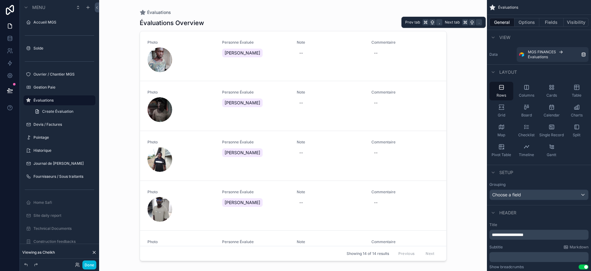
click at [528, 20] on button "Options" at bounding box center [527, 22] width 25 height 9
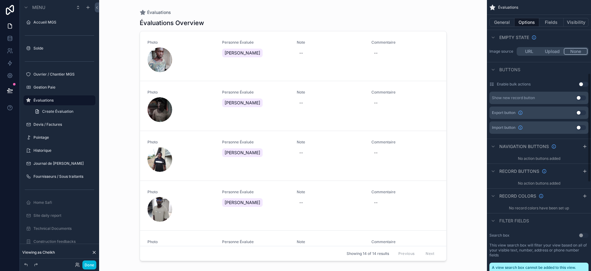
scroll to position [173, 0]
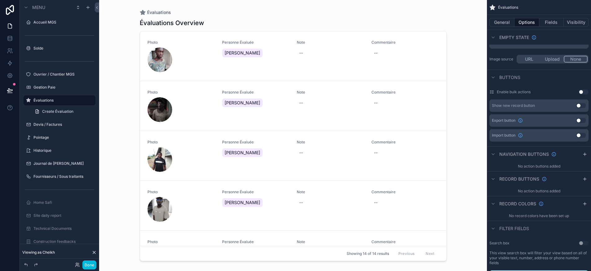
click at [584, 180] on icon "scrollable content" at bounding box center [585, 179] width 5 height 5
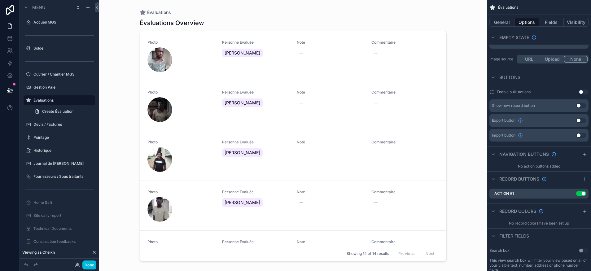
click at [0, 0] on icon "scrollable content" at bounding box center [0, 0] width 0 height 0
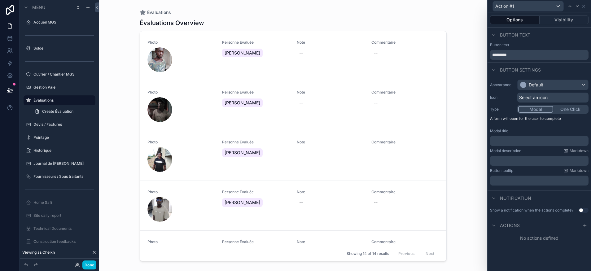
click at [512, 58] on input "*********" at bounding box center [539, 55] width 99 height 10
click at [512, 58] on input "******" at bounding box center [539, 55] width 99 height 10
type input "********"
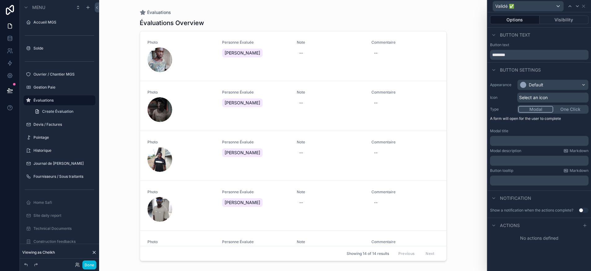
click at [548, 87] on div "Default" at bounding box center [553, 85] width 71 height 10
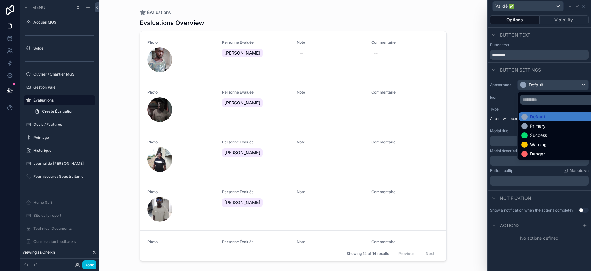
click at [544, 135] on div "Success" at bounding box center [538, 135] width 17 height 6
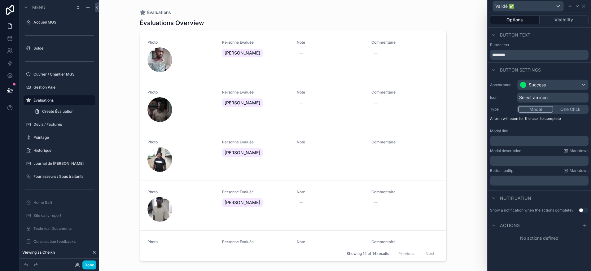
click at [539, 95] on span "Select an icon" at bounding box center [534, 98] width 29 height 6
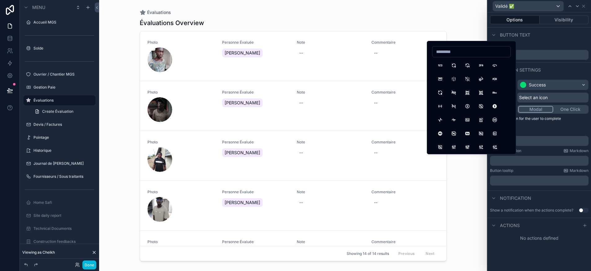
click at [541, 40] on div "Button text" at bounding box center [540, 35] width 104 height 15
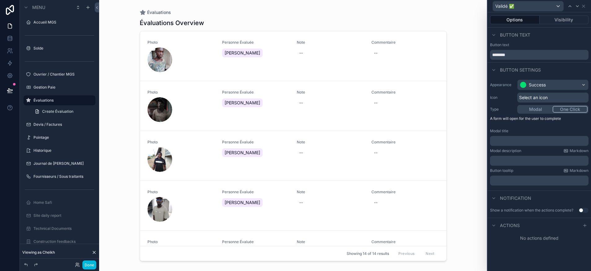
click at [571, 107] on button "One Click" at bounding box center [570, 109] width 35 height 7
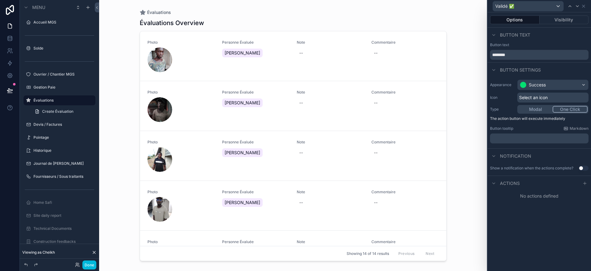
click at [584, 184] on icon at bounding box center [585, 183] width 5 height 5
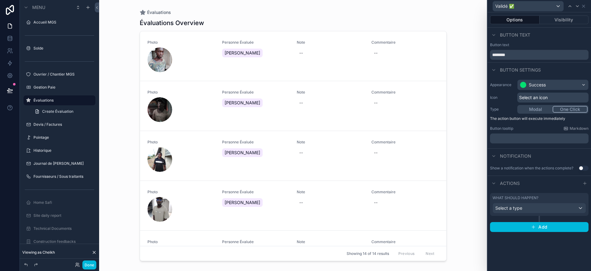
click at [533, 208] on div "Select a type" at bounding box center [539, 208] width 93 height 10
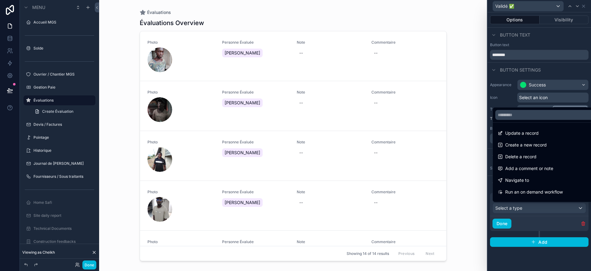
click at [527, 135] on span "Update a record" at bounding box center [522, 133] width 33 height 7
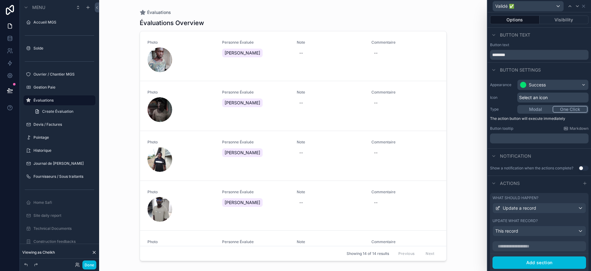
click at [520, 229] on div "This record" at bounding box center [539, 231] width 93 height 10
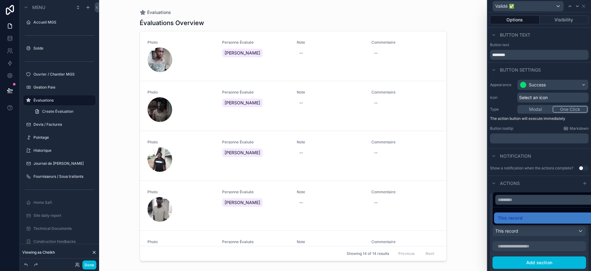
click at [517, 243] on div at bounding box center [540, 135] width 104 height 271
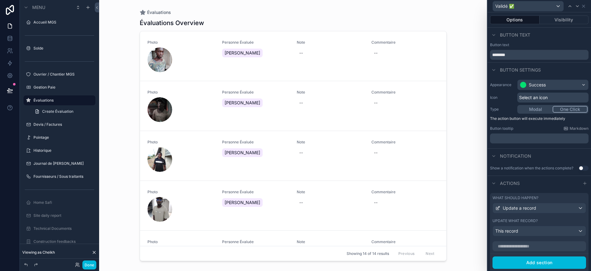
click at [519, 247] on input "text" at bounding box center [540, 246] width 94 height 10
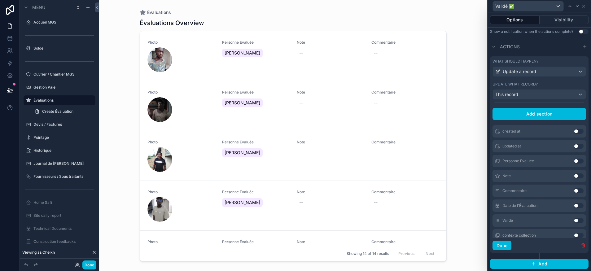
scroll to position [8, 0]
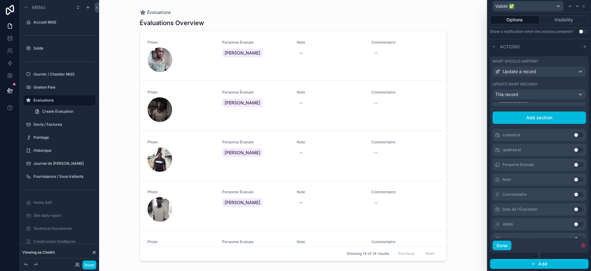
click at [574, 210] on button "Use setting" at bounding box center [579, 209] width 10 height 5
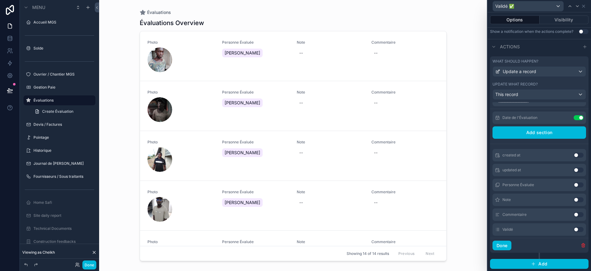
scroll to position [0, 0]
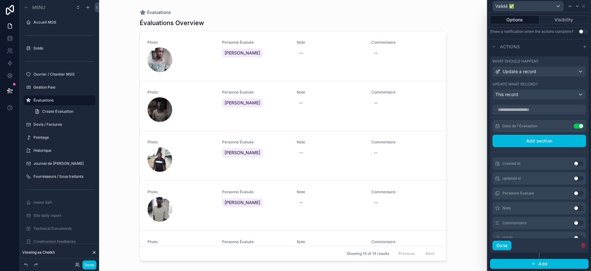
click at [574, 126] on button "Use setting" at bounding box center [579, 126] width 10 height 5
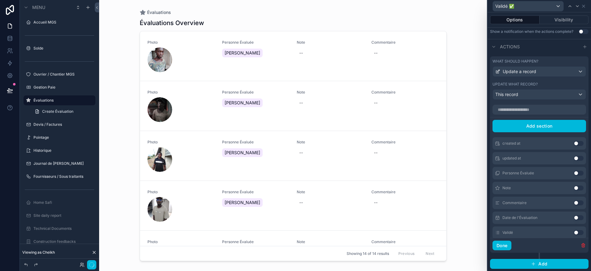
click at [574, 230] on button "Use setting" at bounding box center [579, 232] width 10 height 5
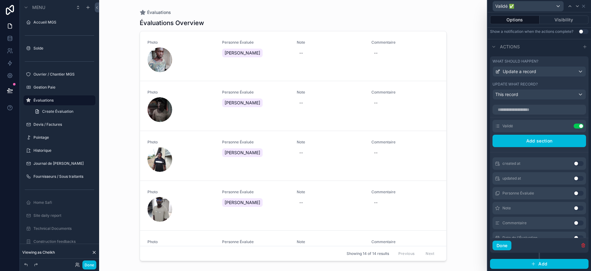
click at [0, 0] on icon at bounding box center [0, 0] width 0 height 0
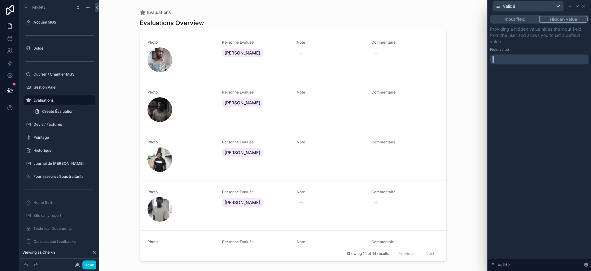
click at [525, 56] on div at bounding box center [539, 60] width 99 height 10
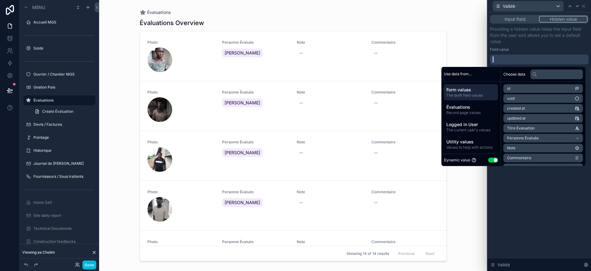
click at [490, 161] on button "Use setting" at bounding box center [494, 160] width 10 height 5
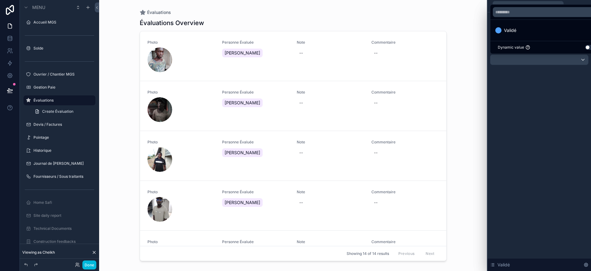
click at [516, 27] on span "Validé" at bounding box center [510, 30] width 12 height 7
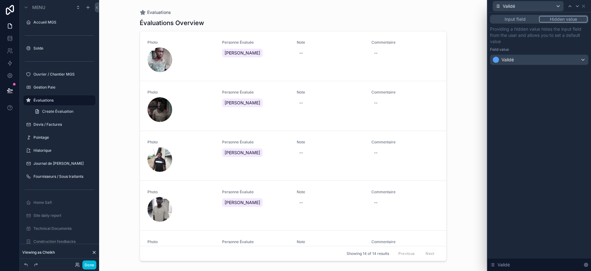
click at [524, 101] on div "Input field Hidden value Providing a hidden value hides the input field from th…" at bounding box center [540, 141] width 104 height 259
click at [585, 3] on div "Validé" at bounding box center [539, 6] width 99 height 12
click at [585, 5] on icon at bounding box center [584, 6] width 5 height 5
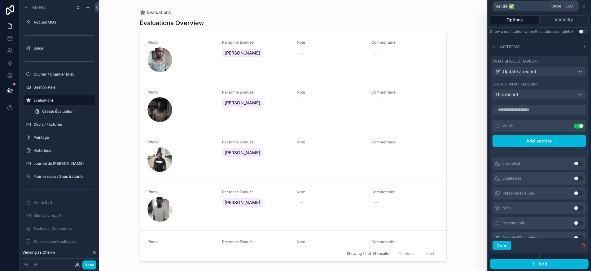
click at [585, 5] on icon at bounding box center [584, 6] width 5 height 5
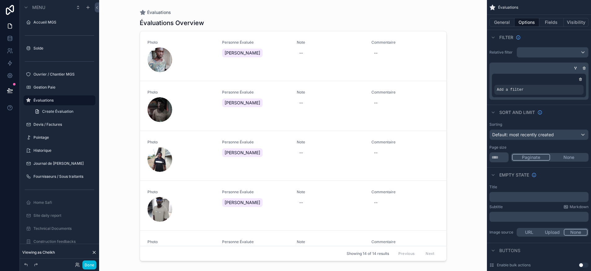
click at [0, 0] on icon "scrollable content" at bounding box center [0, 0] width 0 height 0
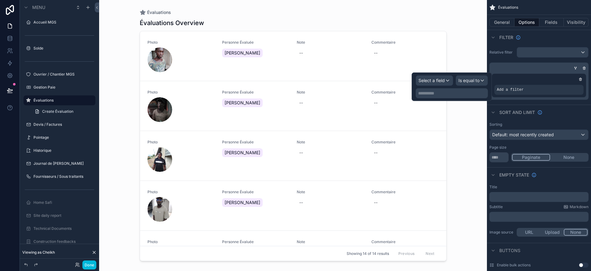
click at [442, 82] on span "Select a field" at bounding box center [432, 80] width 26 height 5
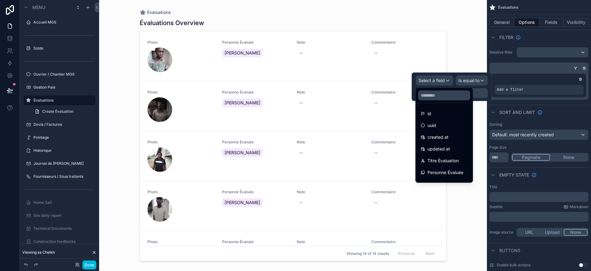
click at [441, 98] on input "text" at bounding box center [444, 96] width 52 height 10
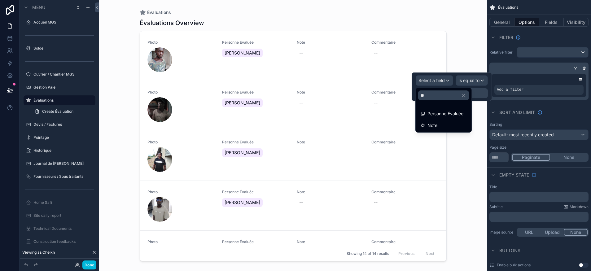
type input "*"
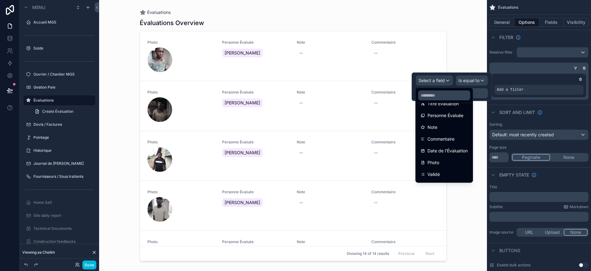
scroll to position [68, 0]
click at [446, 163] on div "Validé" at bounding box center [444, 163] width 47 height 7
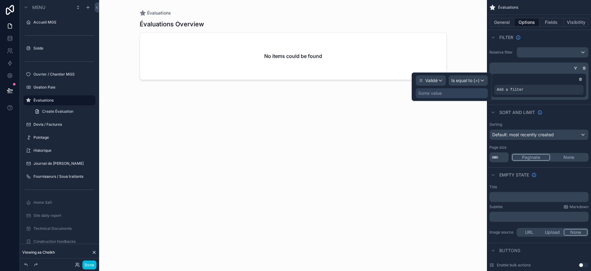
click at [456, 94] on div "Some value" at bounding box center [452, 93] width 72 height 10
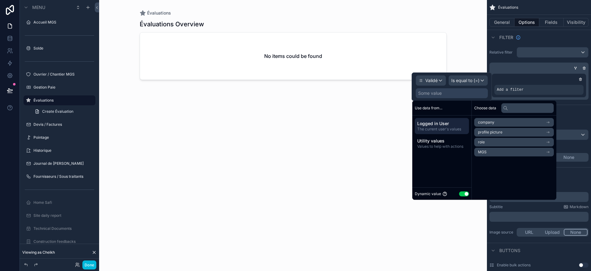
drag, startPoint x: 465, startPoint y: 193, endPoint x: 467, endPoint y: 187, distance: 6.6
click at [465, 193] on button "Use setting" at bounding box center [464, 194] width 10 height 5
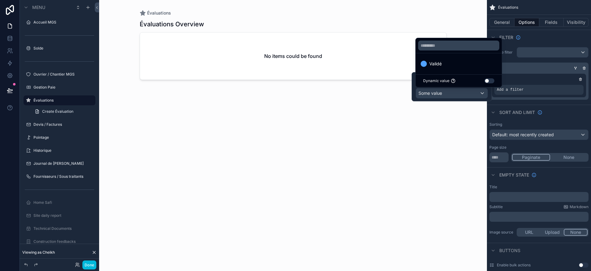
click at [447, 66] on div "Validé" at bounding box center [459, 63] width 76 height 7
click at [444, 95] on div "Validé" at bounding box center [452, 93] width 72 height 10
click at [414, 85] on div at bounding box center [452, 86] width 80 height 29
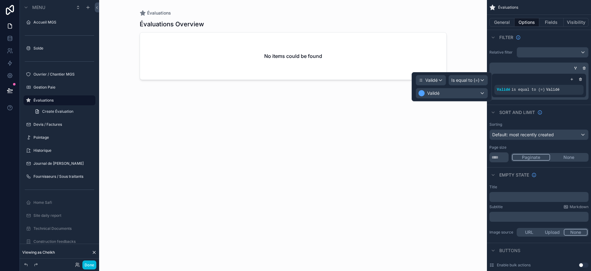
click at [463, 81] on span "Is equal to (=)" at bounding box center [466, 80] width 28 height 6
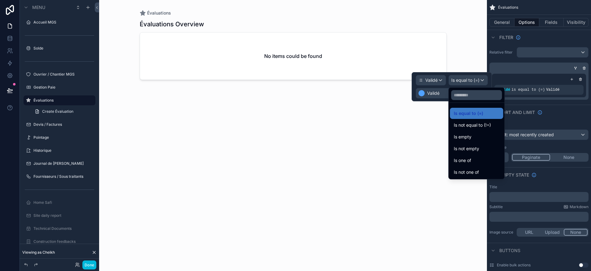
click at [480, 126] on span "Is not equal to (!=)" at bounding box center [472, 125] width 37 height 7
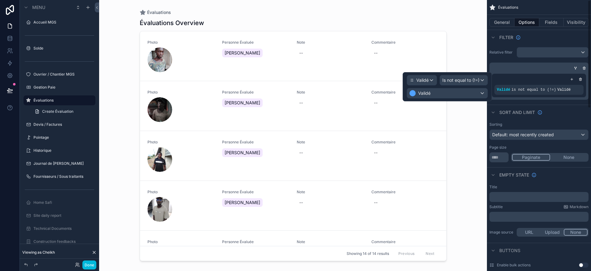
click at [520, 69] on div "scrollable content" at bounding box center [538, 68] width 99 height 6
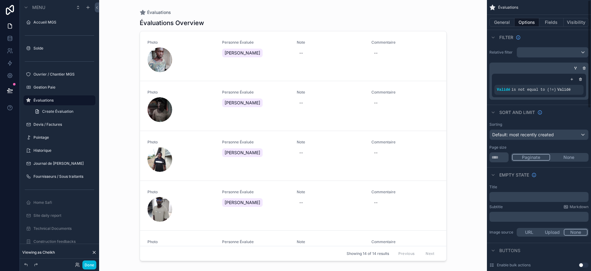
click at [508, 22] on button "General" at bounding box center [502, 22] width 25 height 9
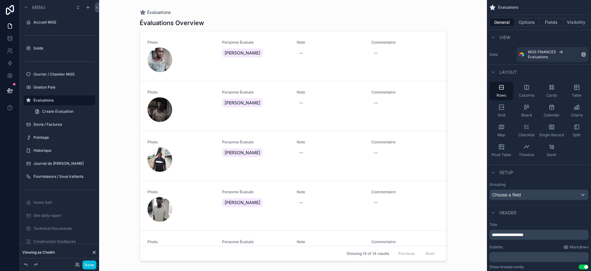
scroll to position [18, 0]
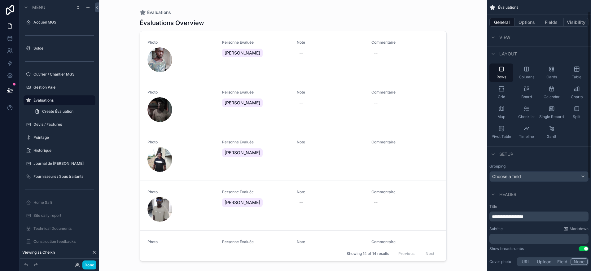
click at [528, 179] on div "Choose a field" at bounding box center [539, 177] width 99 height 10
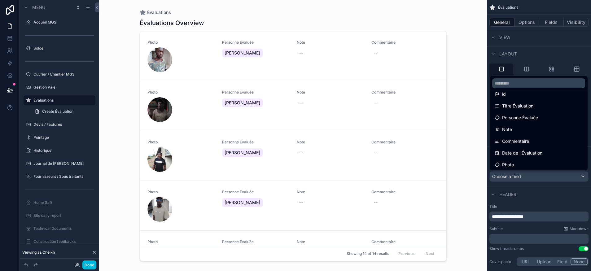
scroll to position [35, 0]
click at [533, 146] on span "Date de l'Évaluation" at bounding box center [523, 149] width 40 height 7
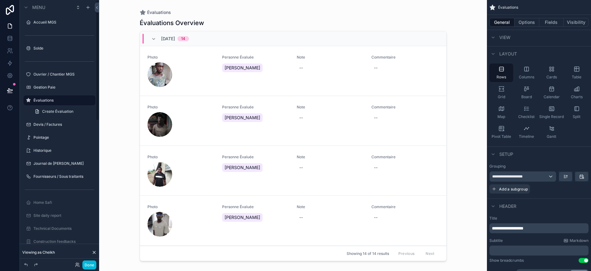
click at [93, 268] on button "Done" at bounding box center [89, 265] width 14 height 9
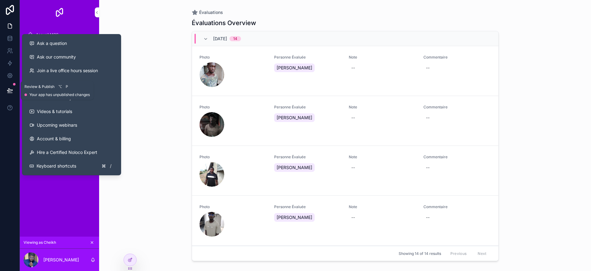
click at [9, 90] on icon at bounding box center [9, 90] width 5 height 3
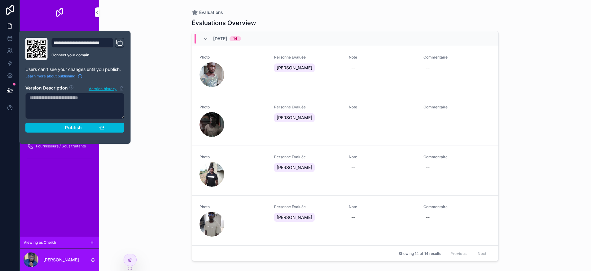
click at [78, 130] on span "Publish" at bounding box center [73, 128] width 17 height 6
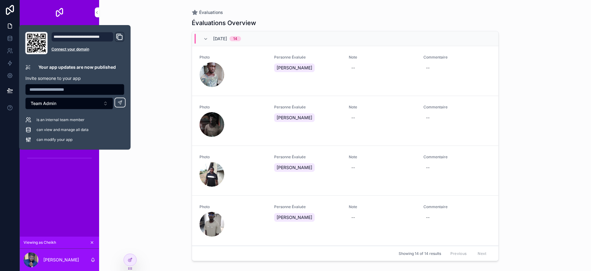
click at [45, 188] on div "Accueil MGS Solde Ouvrier / Chantier MGS Gestion Paie Évaluations Devis / Factu…" at bounding box center [59, 131] width 79 height 212
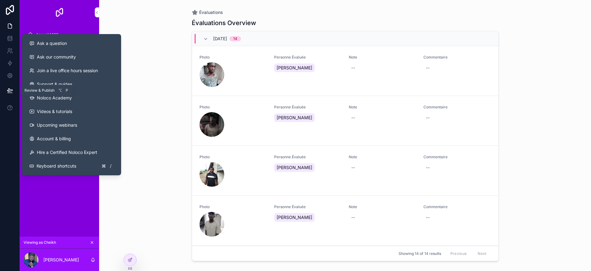
click at [9, 91] on icon at bounding box center [10, 90] width 6 height 6
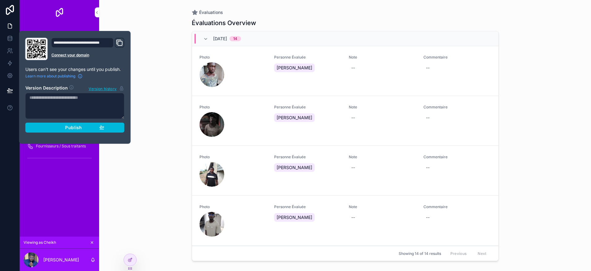
click at [84, 128] on div "Publish" at bounding box center [75, 128] width 59 height 6
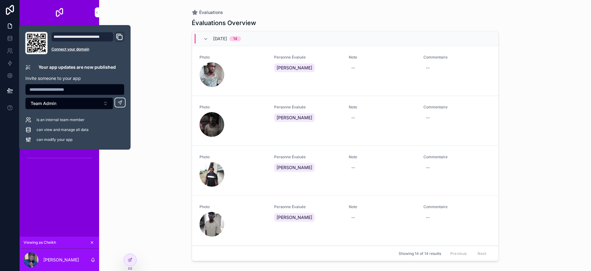
click at [95, 196] on div "Accueil MGS Solde Ouvrier / Chantier MGS Gestion Paie Évaluations Devis / Factu…" at bounding box center [59, 131] width 79 height 212
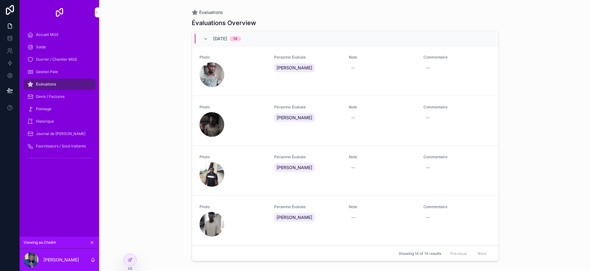
click at [60, 37] on div "Accueil MGS" at bounding box center [59, 35] width 64 height 10
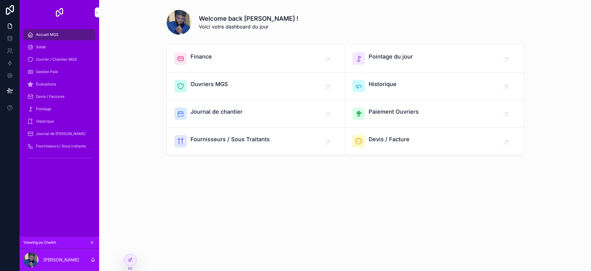
click at [66, 74] on div "Gestion Paie" at bounding box center [59, 72] width 64 height 10
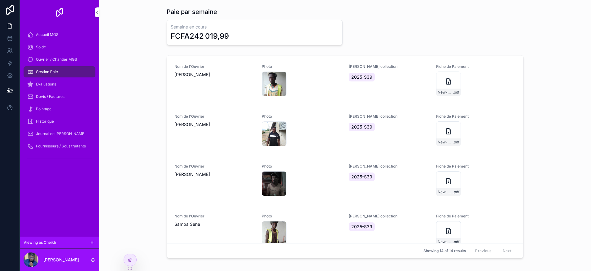
click at [128, 256] on div at bounding box center [130, 260] width 12 height 12
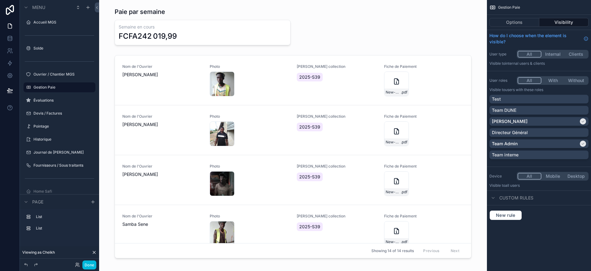
click at [208, 96] on div "scrollable content" at bounding box center [293, 158] width 378 height 211
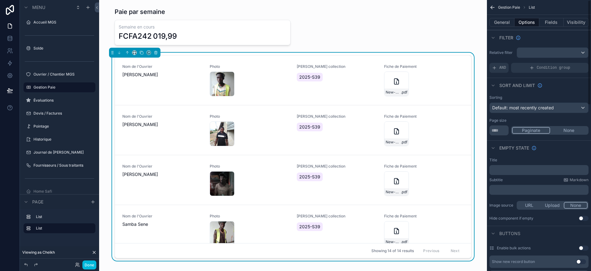
click at [509, 23] on button "General" at bounding box center [502, 22] width 25 height 9
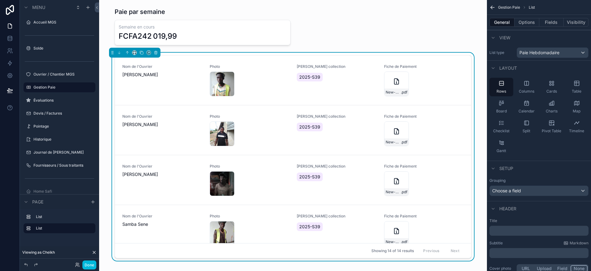
click at [526, 227] on div "﻿" at bounding box center [539, 231] width 99 height 10
click at [525, 230] on p "﻿" at bounding box center [539, 231] width 95 height 6
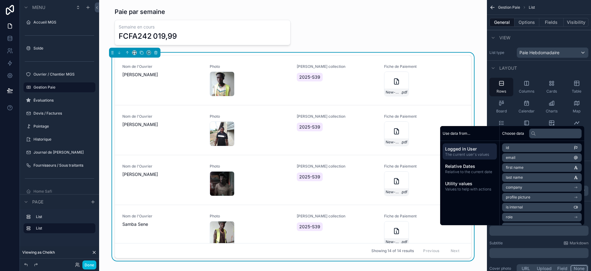
click at [472, 165] on span "Relative Dates" at bounding box center [469, 166] width 49 height 6
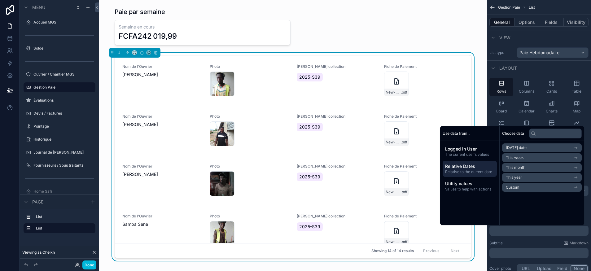
click at [459, 184] on span "Utility values" at bounding box center [469, 184] width 49 height 6
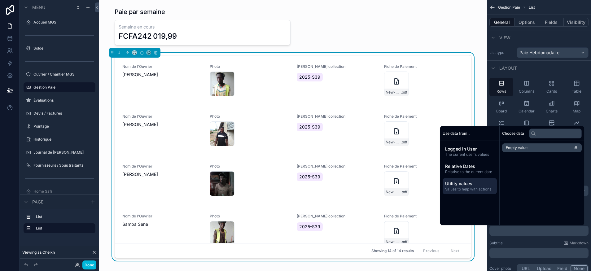
click at [463, 157] on span "The current user's values" at bounding box center [469, 154] width 49 height 5
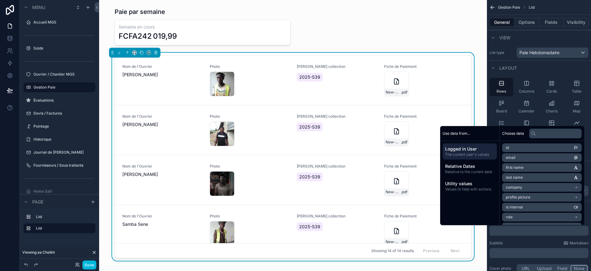
click at [461, 164] on span "Relative Dates" at bounding box center [469, 166] width 49 height 6
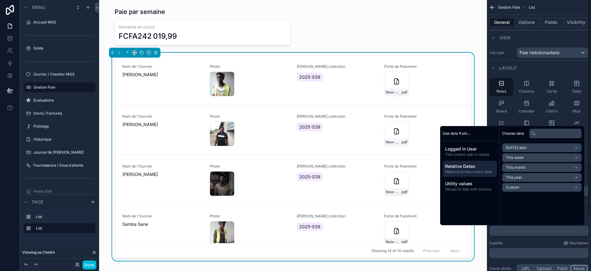
click at [513, 231] on p "﻿" at bounding box center [539, 231] width 95 height 6
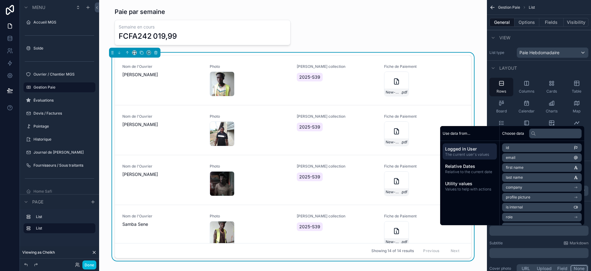
click at [513, 242] on div "Subtitle Markdown" at bounding box center [539, 243] width 99 height 5
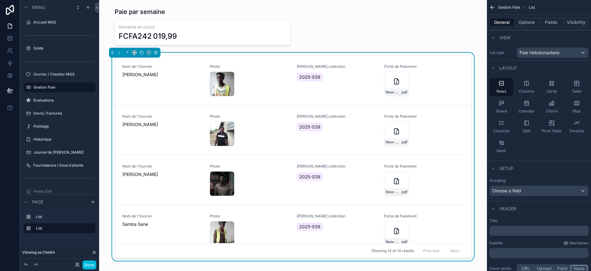
click at [528, 188] on div "Choose a field" at bounding box center [539, 191] width 99 height 10
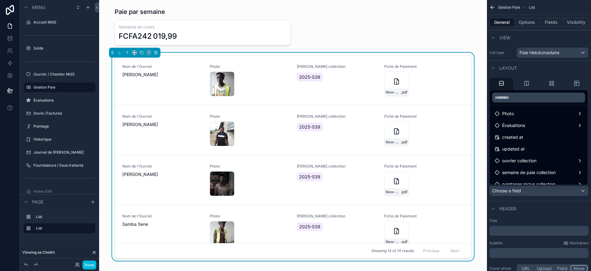
scroll to position [132, 0]
click at [533, 160] on span "semaine de paie collection" at bounding box center [530, 160] width 54 height 7
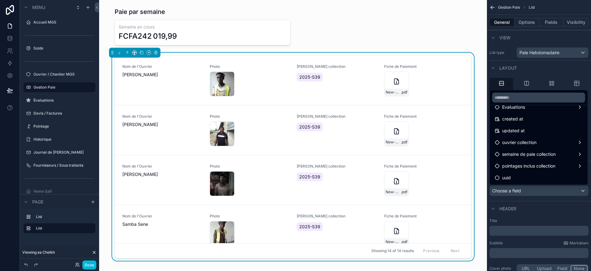
click at [573, 153] on div "semaine de paie collection" at bounding box center [539, 154] width 88 height 7
click at [534, 156] on span "semaine de paie collection" at bounding box center [530, 154] width 54 height 7
click at [526, 209] on div "scrollable content" at bounding box center [295, 135] width 591 height 271
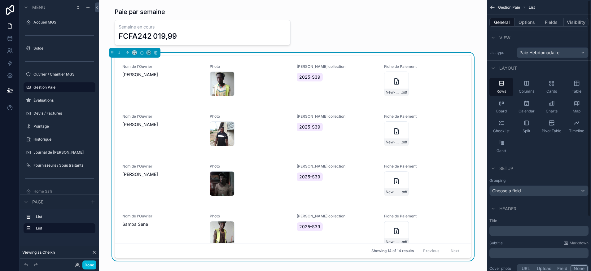
click at [529, 193] on div "Choose a field" at bounding box center [539, 191] width 99 height 10
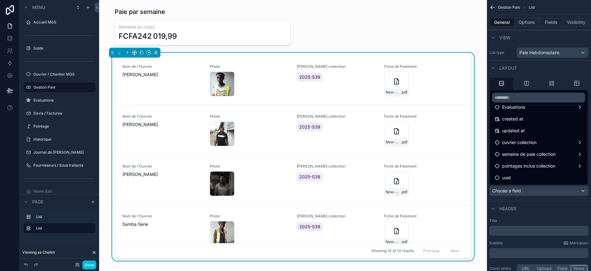
click at [545, 157] on span "semaine de paie collection" at bounding box center [530, 154] width 54 height 7
click at [507, 156] on span "semaine de paie collection" at bounding box center [530, 154] width 54 height 7
click at [515, 164] on span "pointages inclus collection" at bounding box center [529, 165] width 53 height 7
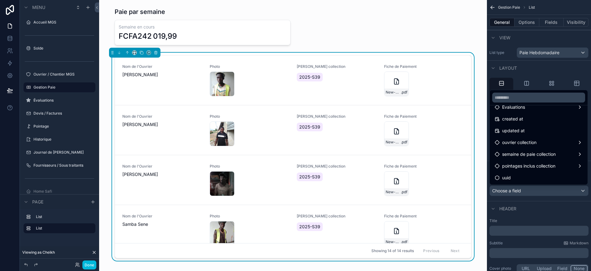
click at [523, 156] on span "semaine de paie collection" at bounding box center [530, 154] width 54 height 7
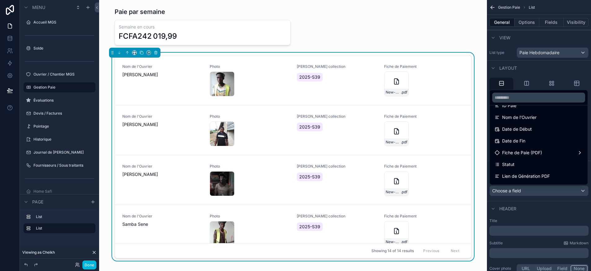
click at [526, 141] on div "Date de Fin" at bounding box center [539, 140] width 88 height 7
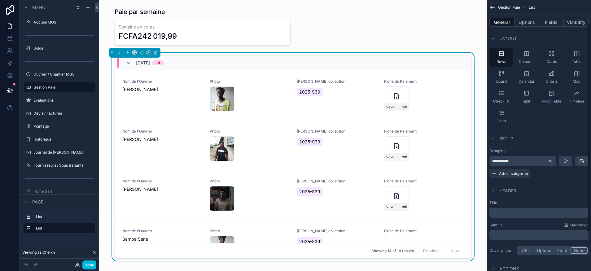
scroll to position [38, 0]
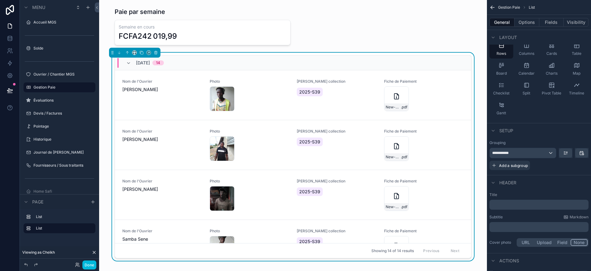
click at [515, 207] on p "﻿" at bounding box center [539, 205] width 95 height 6
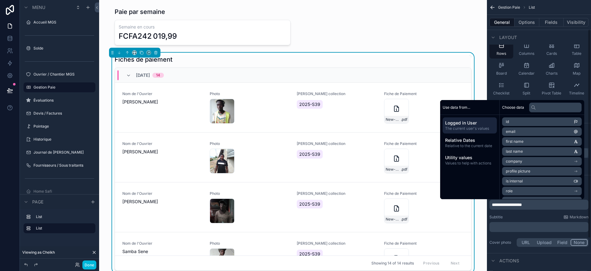
click at [516, 217] on div "Subtitle Markdown" at bounding box center [539, 217] width 99 height 5
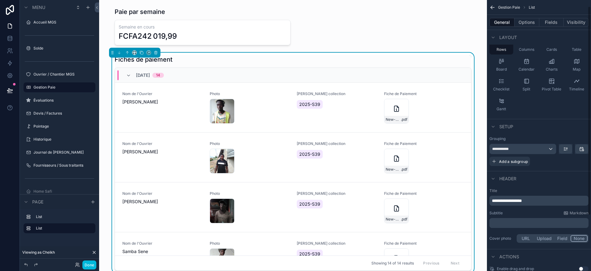
scroll to position [0, 0]
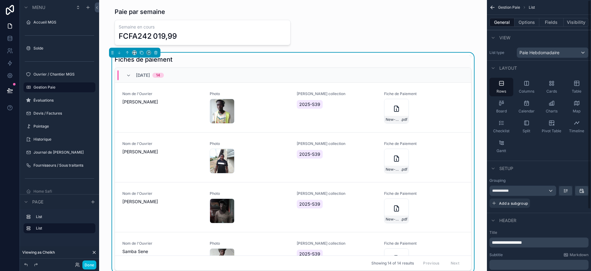
click at [551, 25] on button "Fields" at bounding box center [552, 22] width 25 height 9
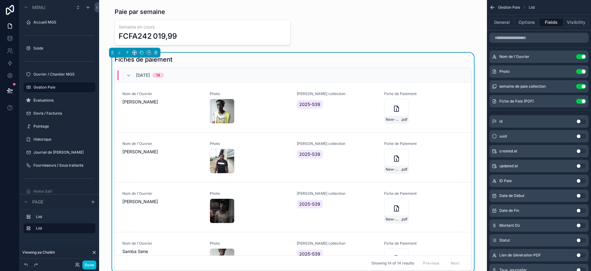
scroll to position [20, 0]
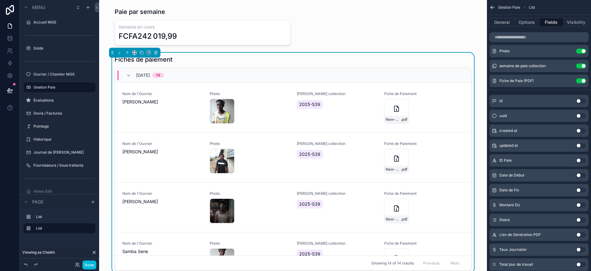
drag, startPoint x: 579, startPoint y: 220, endPoint x: 570, endPoint y: 186, distance: 35.3
click at [579, 220] on button "Use setting" at bounding box center [582, 220] width 10 height 5
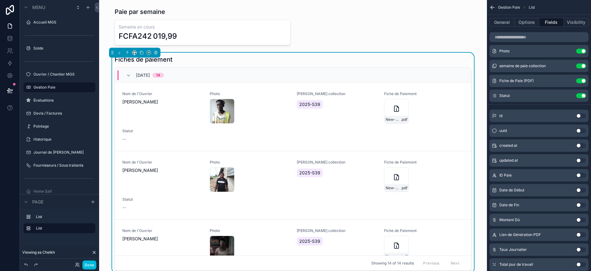
click at [0, 0] on button "scrollable content" at bounding box center [0, 0] width 0 height 0
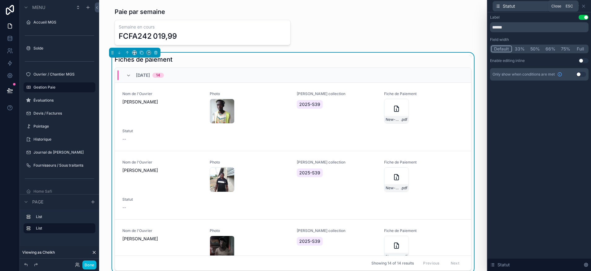
click at [584, 6] on icon at bounding box center [584, 6] width 2 height 2
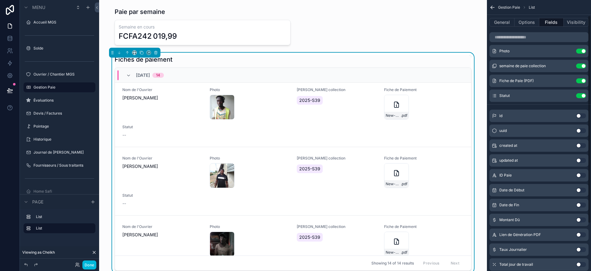
scroll to position [0, 0]
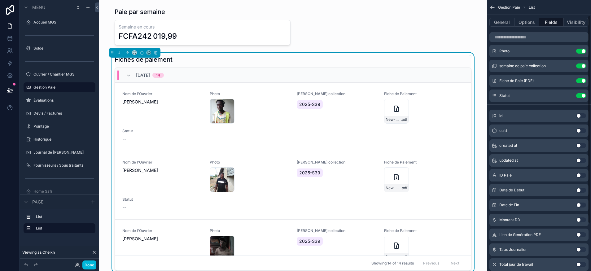
click at [582, 96] on button "Use setting" at bounding box center [582, 95] width 10 height 5
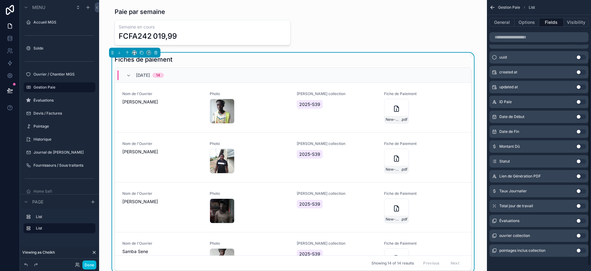
scroll to position [75, 0]
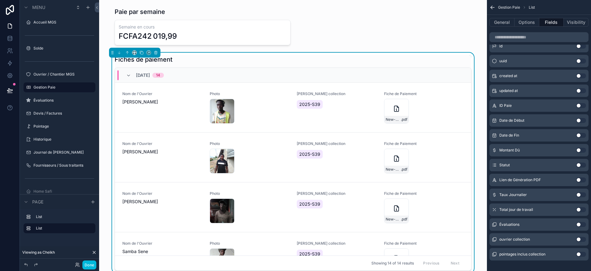
click at [580, 149] on button "Use setting" at bounding box center [582, 150] width 10 height 5
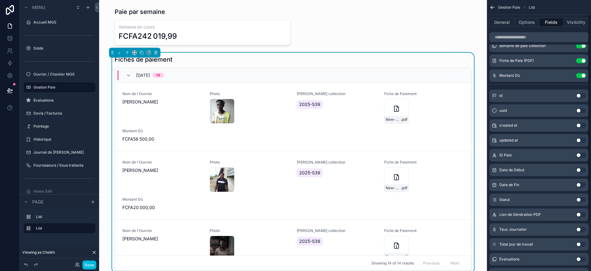
scroll to position [18, 0]
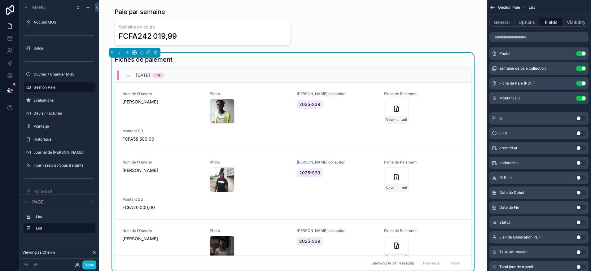
click at [0, 0] on icon "scrollable content" at bounding box center [0, 0] width 0 height 0
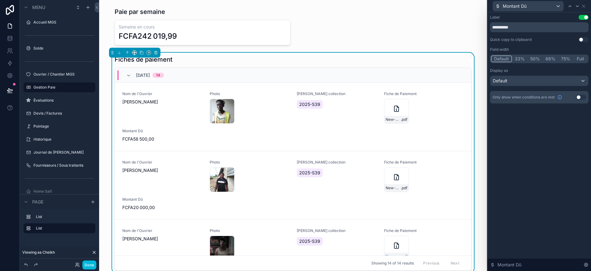
click at [533, 29] on input "**********" at bounding box center [539, 27] width 99 height 10
type input "*******"
click at [544, 166] on div "Label Use setting ******* Quick copy to clipboard Use setting Field width Defau…" at bounding box center [540, 141] width 104 height 259
click at [585, 6] on icon at bounding box center [584, 6] width 5 height 5
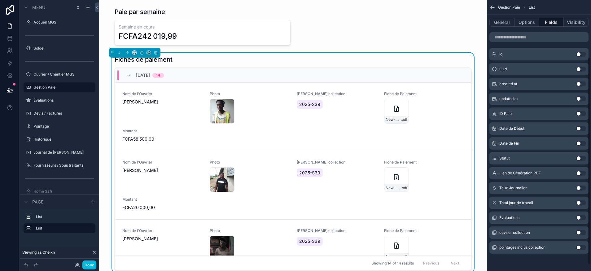
scroll to position [74, 0]
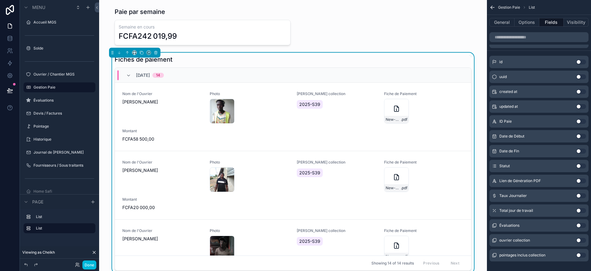
click at [580, 209] on button "Use setting" at bounding box center [582, 210] width 10 height 5
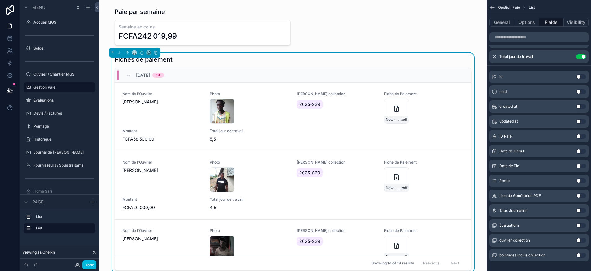
click at [48, 86] on label "Gestion Paie" at bounding box center [62, 87] width 58 height 5
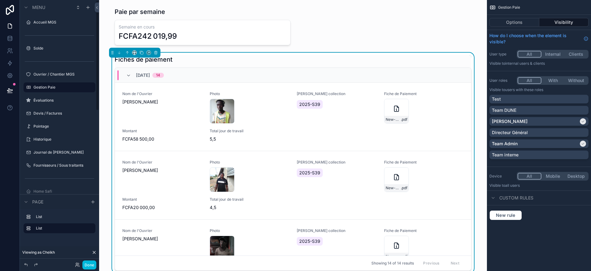
scroll to position [0, 0]
click at [56, 141] on label "Historique" at bounding box center [62, 139] width 58 height 5
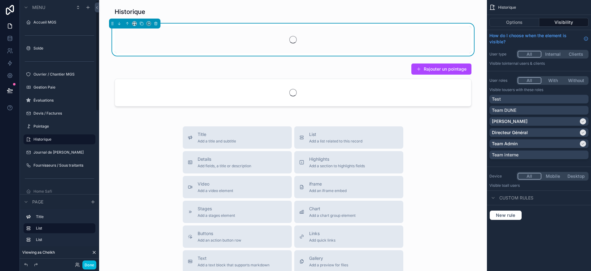
scroll to position [1, 0]
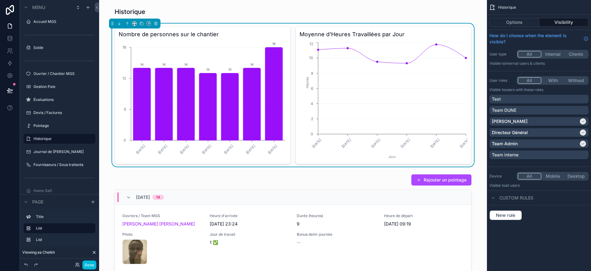
click at [53, 128] on div "Pointage" at bounding box center [63, 125] width 61 height 5
click at [51, 127] on label "Pointage" at bounding box center [62, 125] width 58 height 5
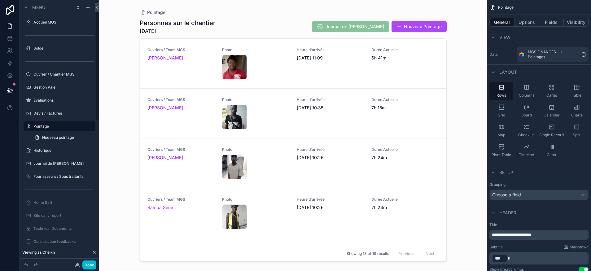
click at [51, 88] on label "Gestion Paie" at bounding box center [62, 87] width 58 height 5
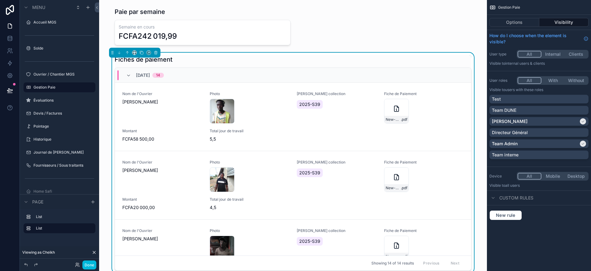
click at [53, 22] on label "Accueil MGS" at bounding box center [62, 22] width 58 height 5
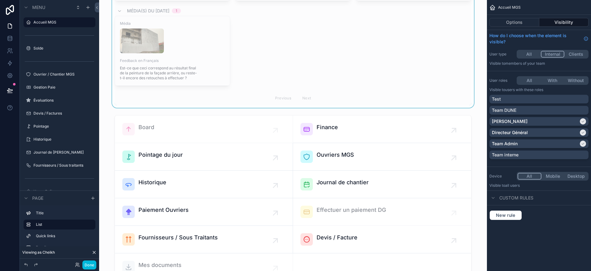
scroll to position [204, 0]
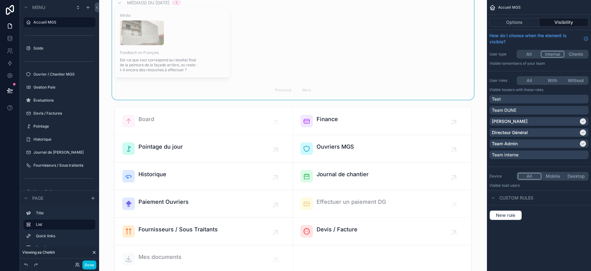
click at [174, 201] on div "scrollable content" at bounding box center [293, 190] width 378 height 171
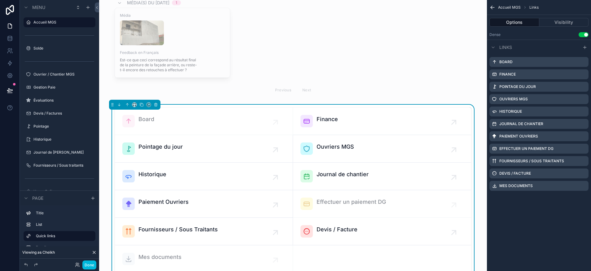
click at [186, 204] on div "Paiement Ouvriers" at bounding box center [203, 204] width 163 height 12
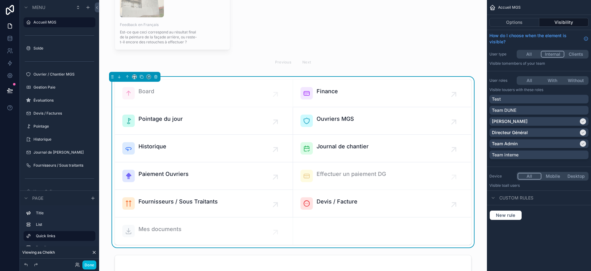
scroll to position [224, 0]
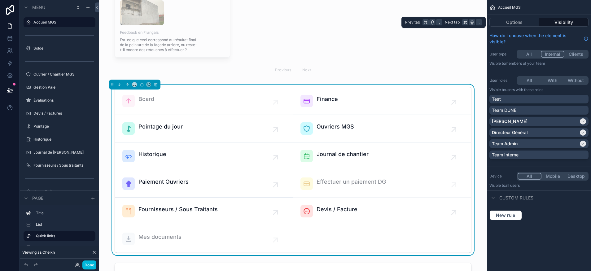
click at [516, 22] on button "Options" at bounding box center [515, 22] width 50 height 9
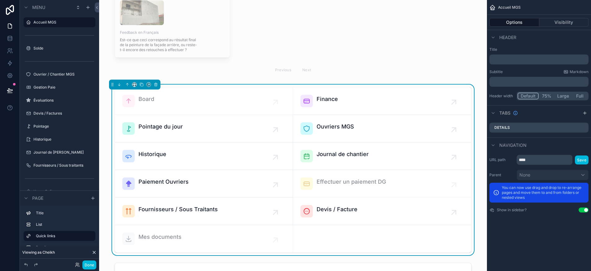
click at [249, 183] on div "Paiement Ouvriers" at bounding box center [203, 184] width 163 height 12
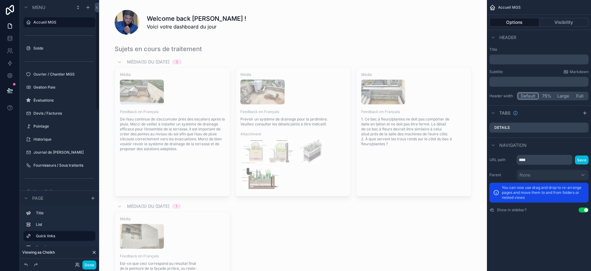
click at [58, 19] on div "Accueil MGS" at bounding box center [63, 22] width 61 height 7
click at [56, 21] on label "Accueil MGS" at bounding box center [62, 22] width 58 height 5
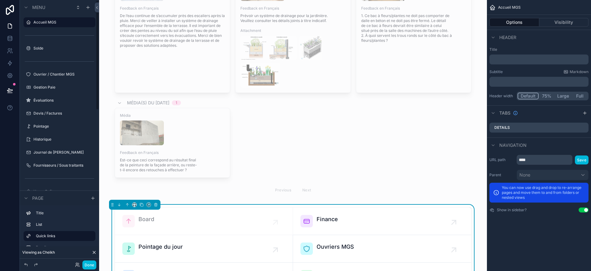
scroll to position [108, 0]
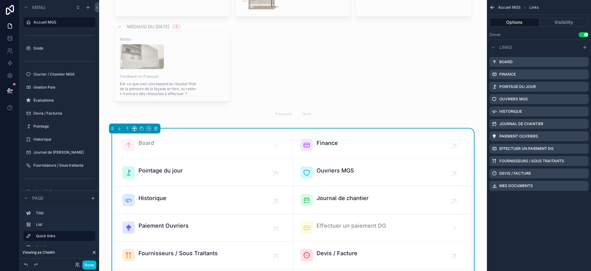
scroll to position [184, 0]
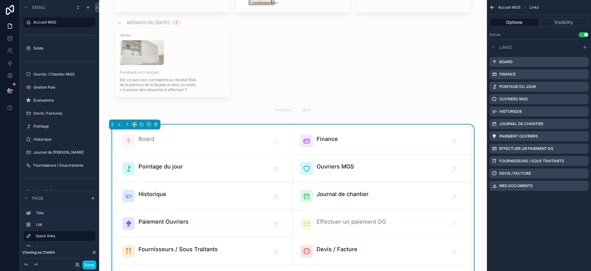
click at [0, 0] on icon "scrollable content" at bounding box center [0, 0] width 0 height 0
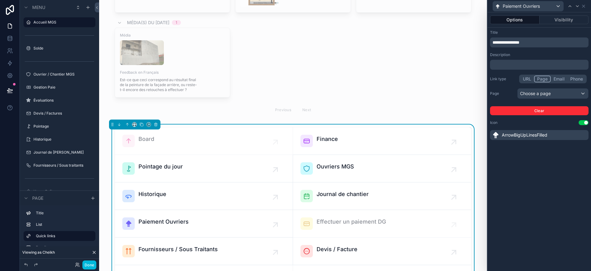
click at [545, 95] on div "Choose a page" at bounding box center [553, 94] width 71 height 10
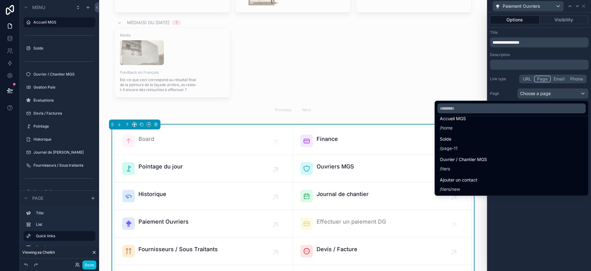
scroll to position [12, 0]
click at [459, 108] on input "text" at bounding box center [512, 109] width 148 height 10
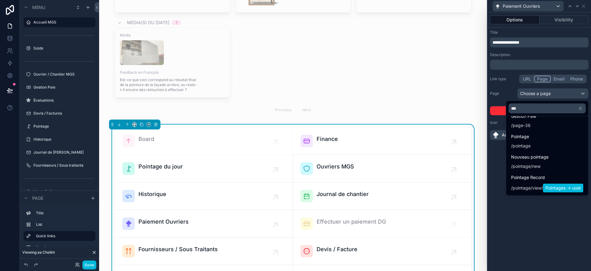
scroll to position [0, 0]
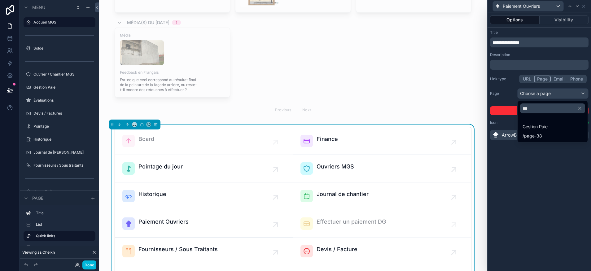
type input "***"
click at [539, 134] on span "page-38" at bounding box center [534, 136] width 18 height 6
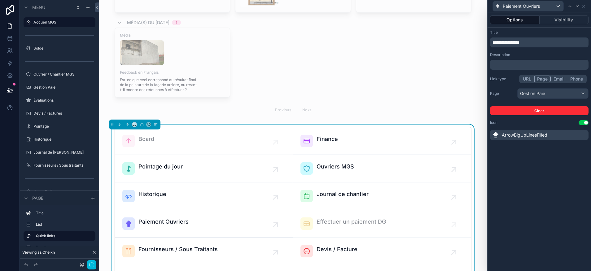
click at [532, 166] on div "**********" at bounding box center [540, 141] width 104 height 259
click at [520, 41] on span "**********" at bounding box center [506, 42] width 27 height 4
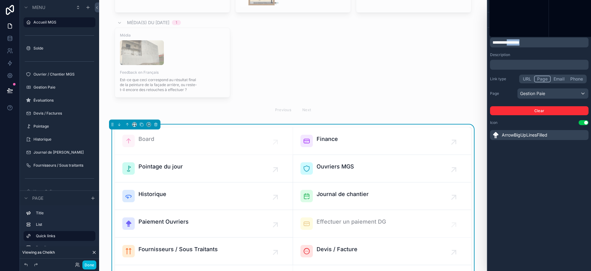
click at [520, 41] on span "**********" at bounding box center [506, 42] width 27 height 4
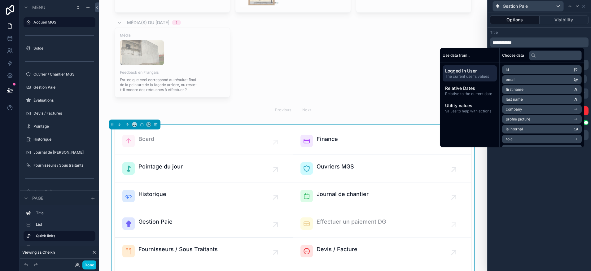
click at [544, 175] on div "**********" at bounding box center [540, 141] width 104 height 259
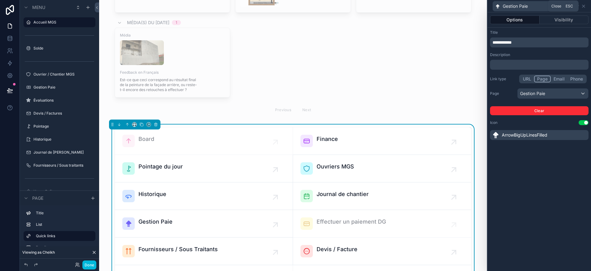
click at [584, 7] on icon at bounding box center [584, 6] width 5 height 5
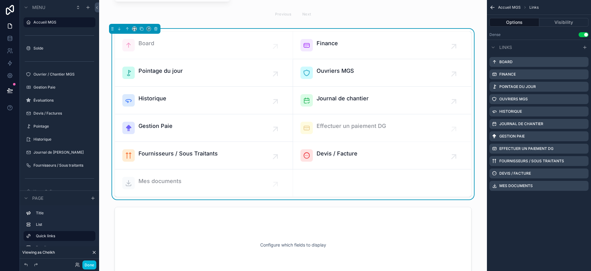
scroll to position [272, 0]
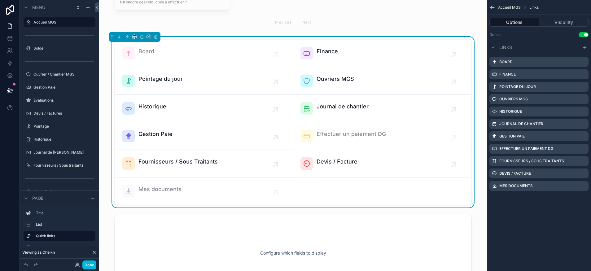
click at [585, 46] on icon "scrollable content" at bounding box center [585, 47] width 0 height 3
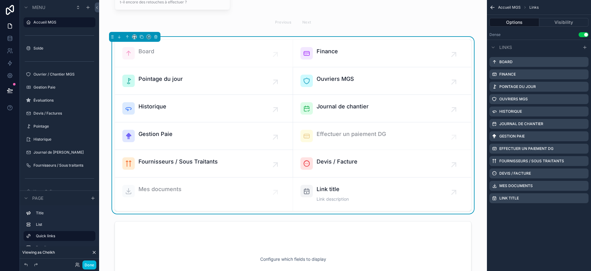
click at [0, 0] on icon "scrollable content" at bounding box center [0, 0] width 0 height 0
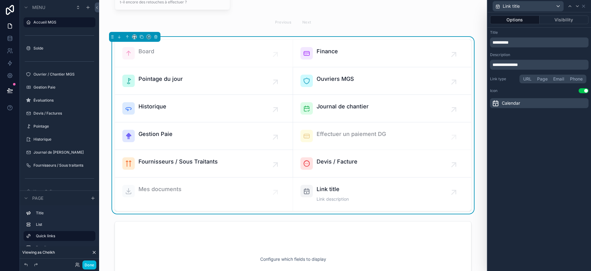
click at [500, 103] on div "Calendar" at bounding box center [506, 103] width 28 height 7
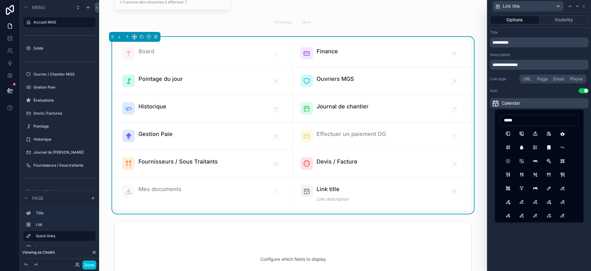
type input "******"
type input "****"
click at [526, 135] on button "StarFilled" at bounding box center [521, 133] width 11 height 11
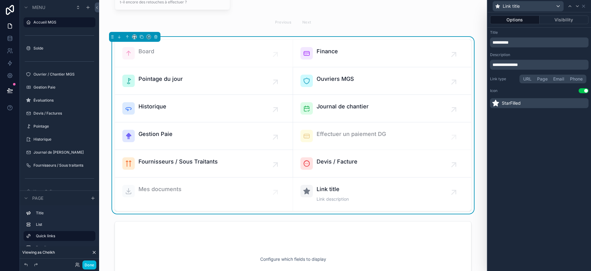
click at [513, 44] on p "**********" at bounding box center [540, 42] width 95 height 6
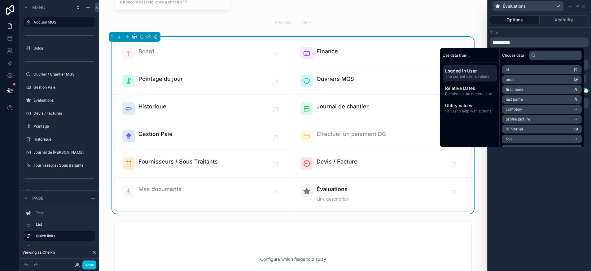
drag, startPoint x: 536, startPoint y: 173, endPoint x: 539, endPoint y: 148, distance: 24.4
click at [536, 173] on div "**********" at bounding box center [540, 141] width 104 height 259
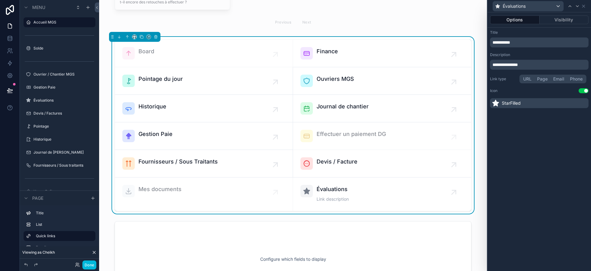
click at [543, 78] on button "Page" at bounding box center [543, 79] width 16 height 7
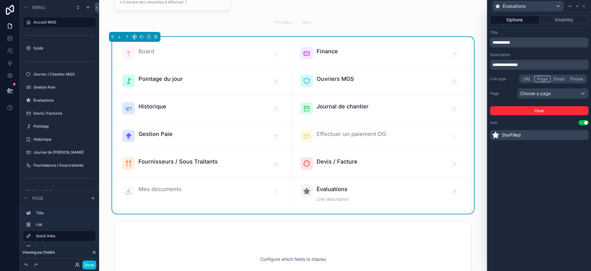
click at [549, 93] on div "Choose a page" at bounding box center [553, 94] width 71 height 10
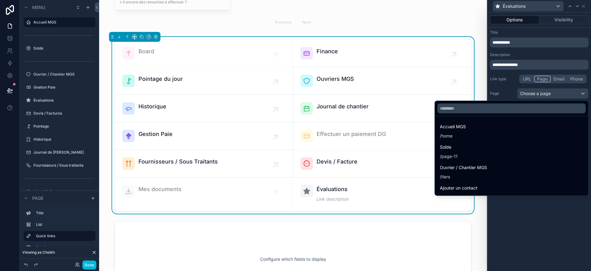
click at [503, 112] on input "text" at bounding box center [512, 109] width 148 height 10
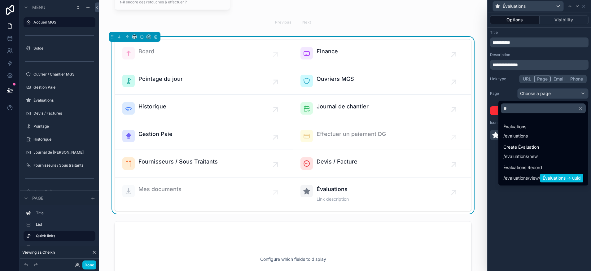
type input "**"
click at [531, 126] on div "Évaluations / evaluations" at bounding box center [544, 131] width 80 height 16
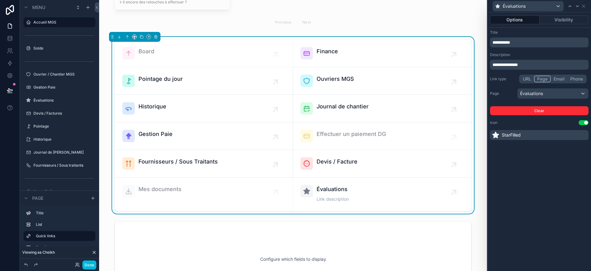
click at [560, 160] on div "**********" at bounding box center [540, 141] width 104 height 259
click at [586, 7] on icon at bounding box center [584, 6] width 5 height 5
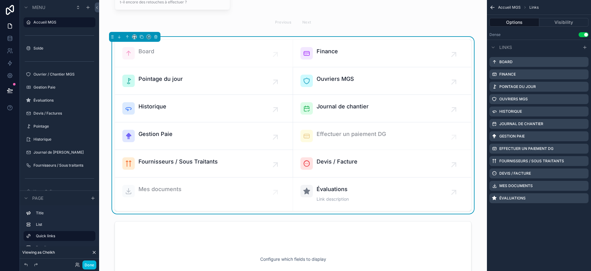
click at [495, 6] on icon "scrollable content" at bounding box center [493, 7] width 6 height 6
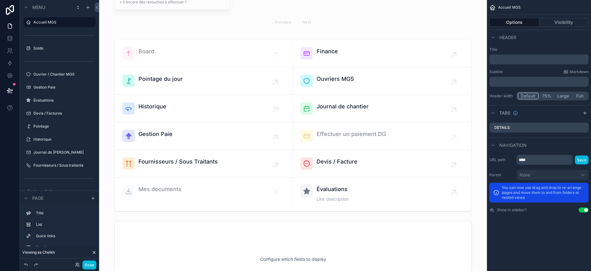
click at [406, 196] on div "scrollable content" at bounding box center [293, 125] width 378 height 177
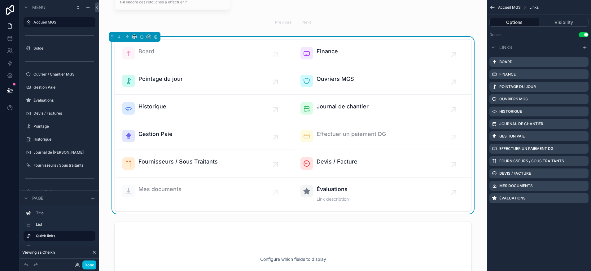
click at [0, 0] on icon "scrollable content" at bounding box center [0, 0] width 0 height 0
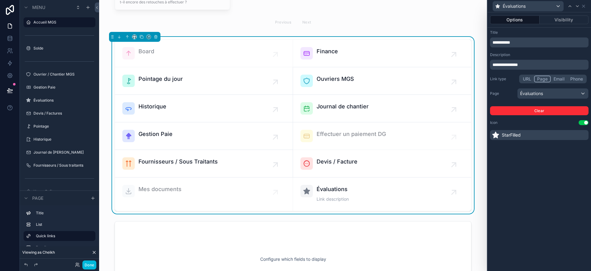
click at [518, 67] on span "**********" at bounding box center [505, 65] width 25 height 4
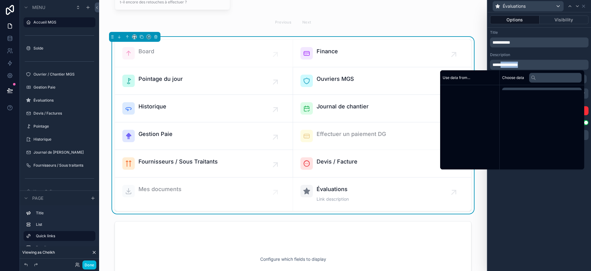
click at [518, 67] on span "**********" at bounding box center [505, 65] width 25 height 4
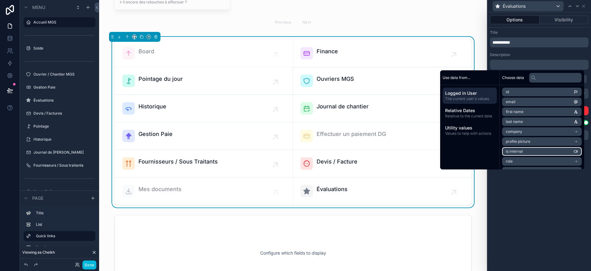
click at [528, 241] on div "**********" at bounding box center [540, 141] width 104 height 259
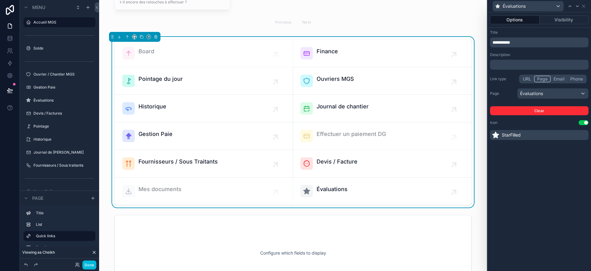
click at [93, 264] on button "Done" at bounding box center [89, 265] width 14 height 9
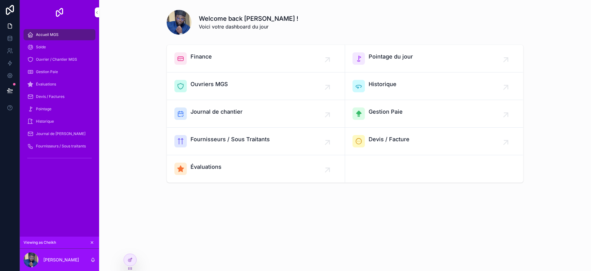
click at [57, 79] on div "Évaluations" at bounding box center [59, 84] width 64 height 10
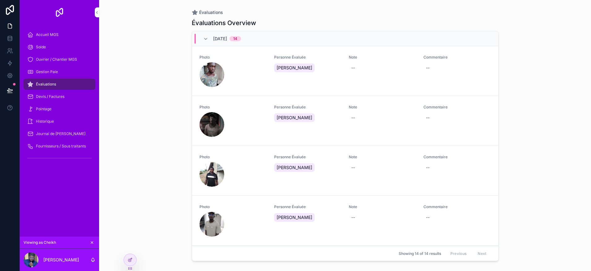
click at [131, 263] on div at bounding box center [130, 260] width 12 height 12
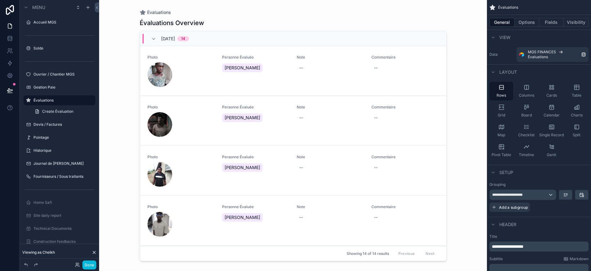
click at [342, 23] on div "scrollable content" at bounding box center [293, 132] width 317 height 264
click at [521, 22] on button "Options" at bounding box center [527, 22] width 25 height 9
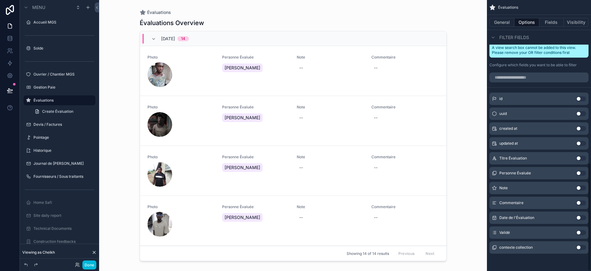
click at [502, 22] on button "General" at bounding box center [502, 22] width 25 height 9
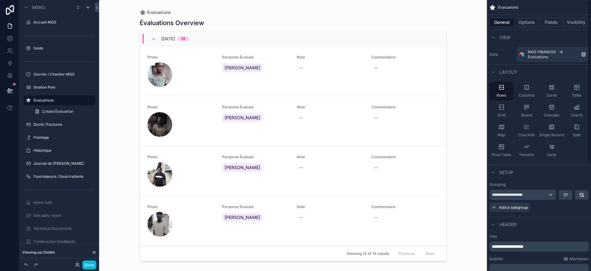
scroll to position [179, 0]
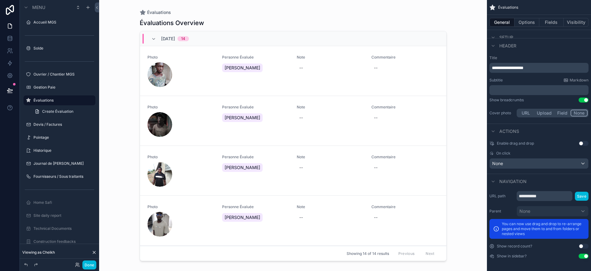
click at [542, 21] on button "Fields" at bounding box center [552, 22] width 25 height 9
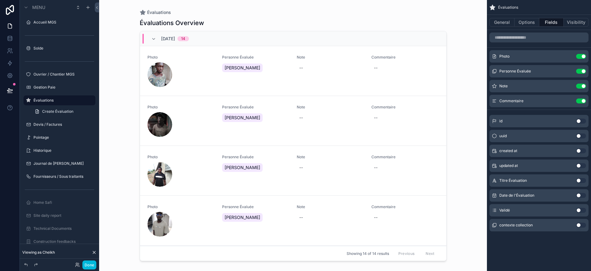
scroll to position [0, 0]
click at [524, 22] on button "Options" at bounding box center [527, 22] width 25 height 9
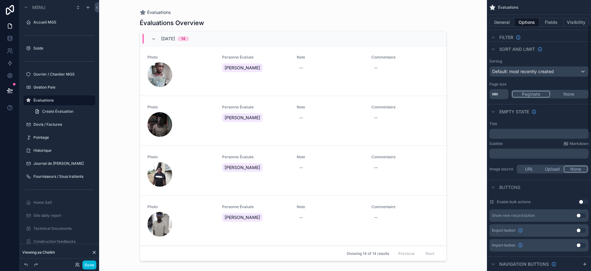
scroll to position [139, 0]
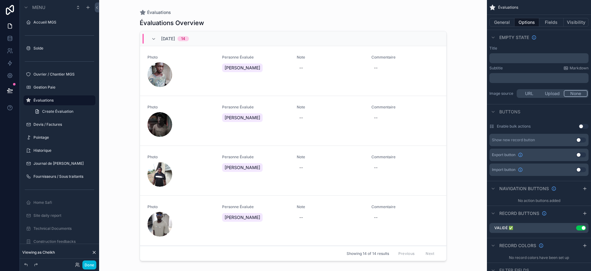
click at [580, 141] on button "Use setting" at bounding box center [582, 140] width 10 height 5
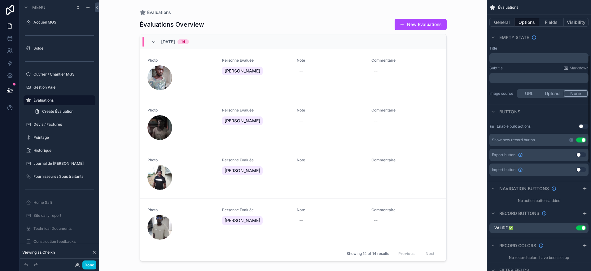
click at [542, 22] on button "Fields" at bounding box center [552, 22] width 25 height 9
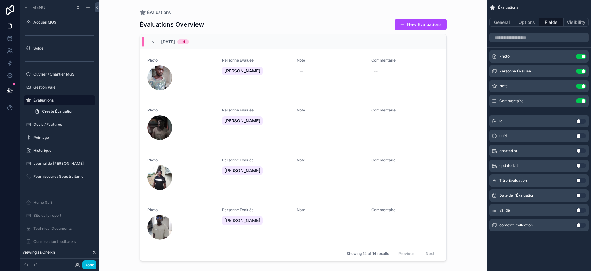
scroll to position [0, 0]
click at [520, 20] on button "Options" at bounding box center [527, 22] width 25 height 9
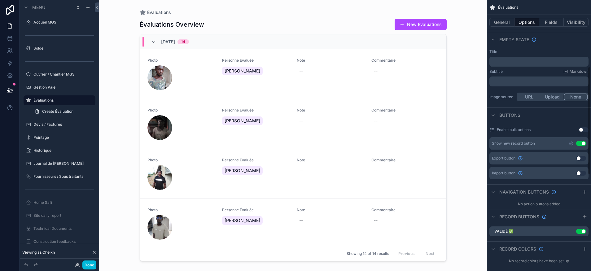
scroll to position [167, 0]
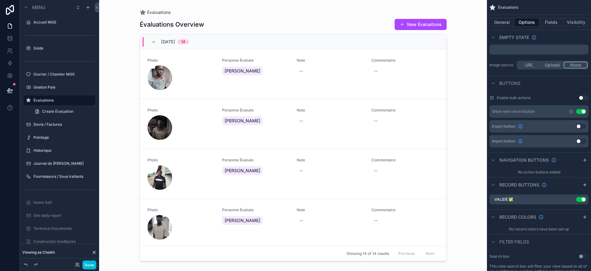
click at [572, 111] on icon "scrollable content" at bounding box center [571, 111] width 1 height 1
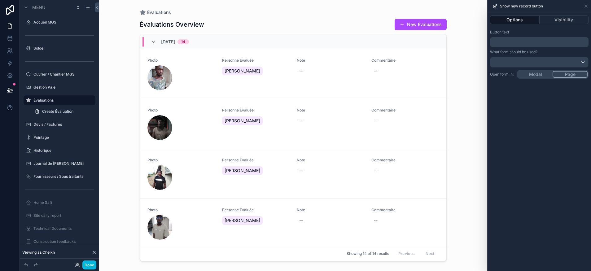
click at [517, 43] on p "﻿" at bounding box center [540, 41] width 95 height 7
click at [524, 29] on div "**********" at bounding box center [540, 54] width 104 height 54
click at [414, 24] on button "Ajouter une évaluation" at bounding box center [415, 24] width 64 height 11
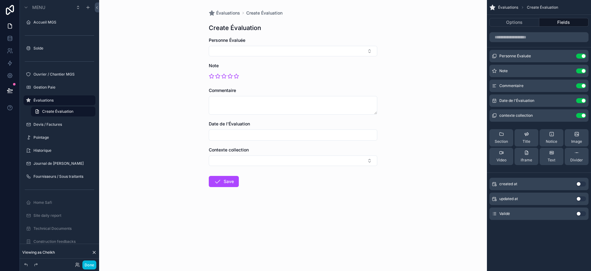
click at [339, 55] on button "Select Button" at bounding box center [293, 51] width 169 height 11
click at [394, 70] on div "Évaluations Create Évaluation Create Évaluation Personne Évaluée Note Commentai…" at bounding box center [293, 135] width 388 height 271
click at [0, 0] on icon "scrollable content" at bounding box center [0, 0] width 0 height 0
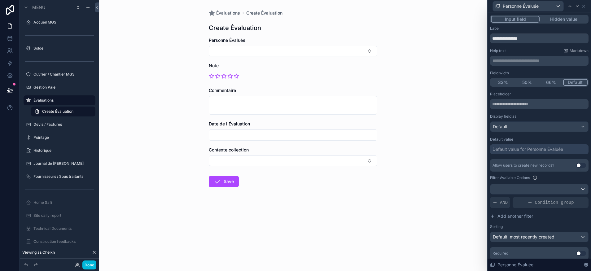
click at [527, 127] on div "Default" at bounding box center [540, 127] width 98 height 10
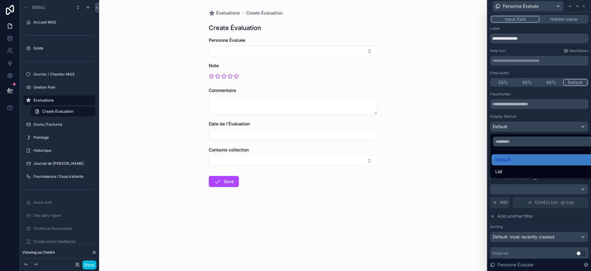
click at [523, 119] on div at bounding box center [540, 135] width 104 height 271
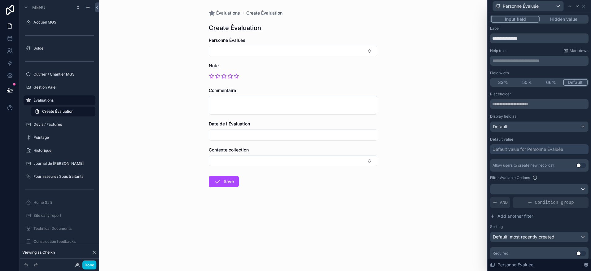
scroll to position [8, 0]
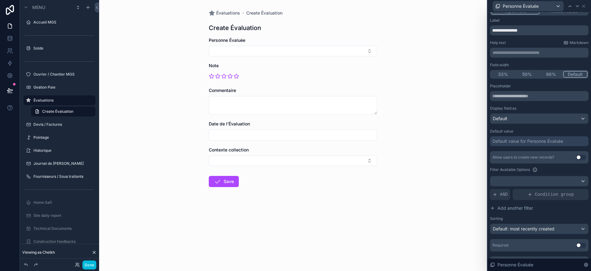
click at [530, 193] on icon at bounding box center [530, 194] width 5 height 5
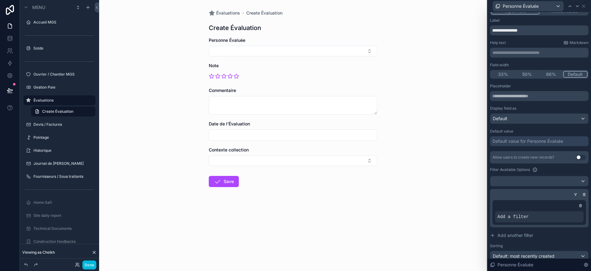
scroll to position [16, 0]
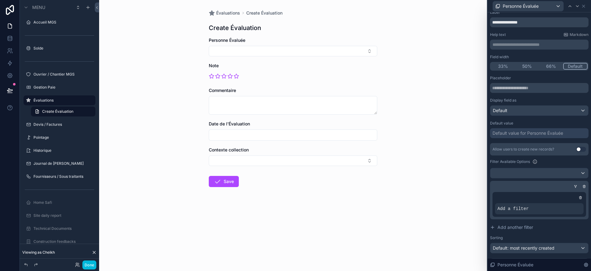
click at [0, 0] on icon at bounding box center [0, 0] width 0 height 0
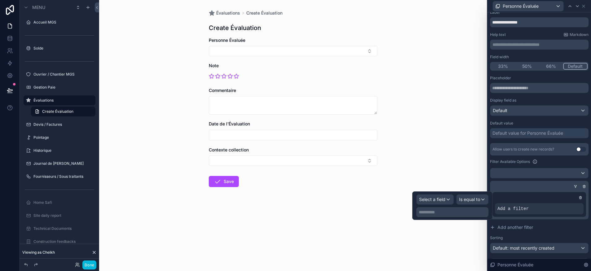
click at [446, 199] on div "Select a field" at bounding box center [435, 200] width 37 height 10
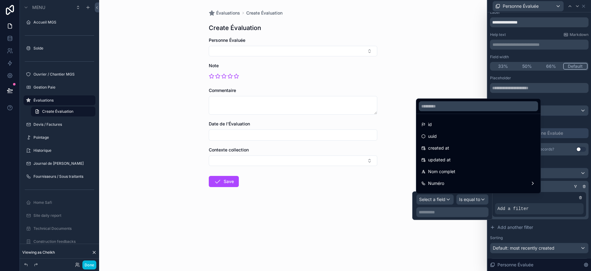
click at [438, 105] on input "text" at bounding box center [478, 106] width 119 height 10
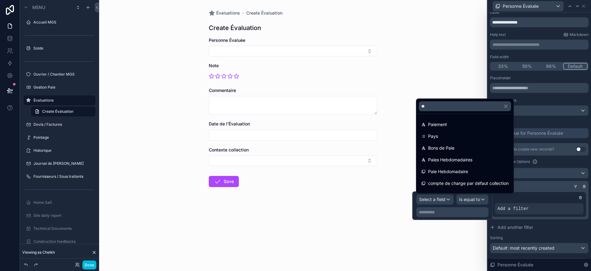
type input "***"
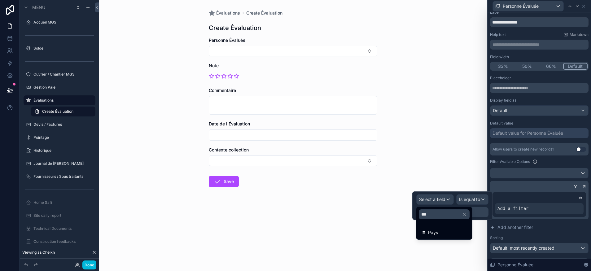
click at [442, 233] on div "Pays" at bounding box center [445, 232] width 46 height 7
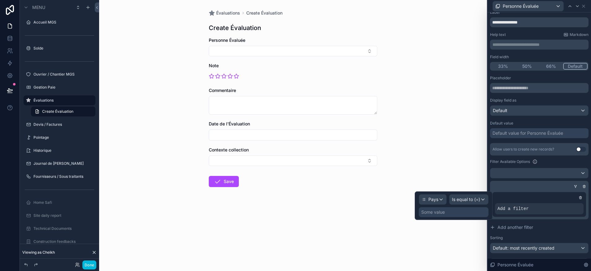
click at [451, 213] on div "Some value" at bounding box center [454, 212] width 70 height 10
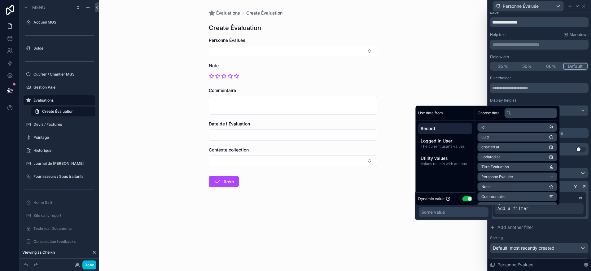
click at [465, 198] on button "Use setting" at bounding box center [468, 199] width 10 height 5
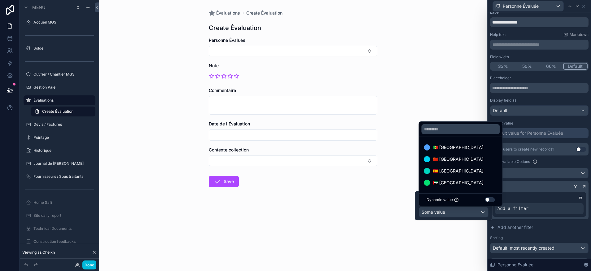
click at [454, 148] on span "🇸🇳 [GEOGRAPHIC_DATA]" at bounding box center [458, 147] width 51 height 7
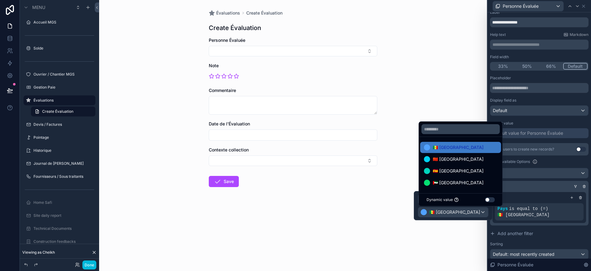
click at [550, 165] on div "Filter Available Options" at bounding box center [539, 161] width 99 height 7
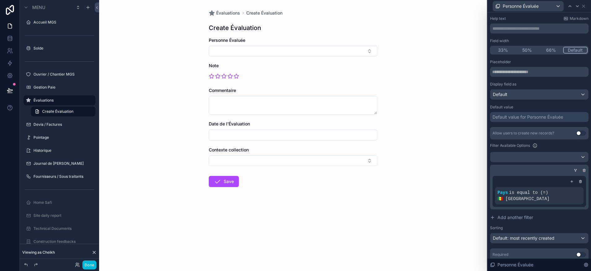
scroll to position [0, 0]
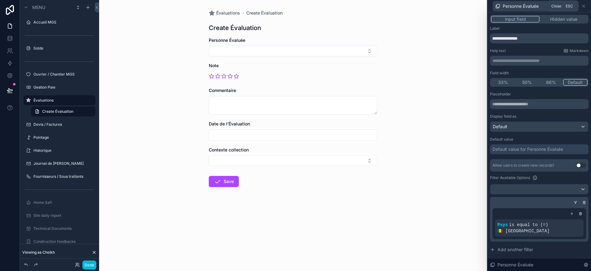
click at [583, 4] on icon at bounding box center [584, 6] width 5 height 5
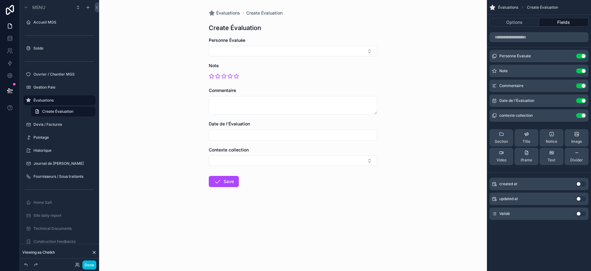
click at [0, 0] on icon "scrollable content" at bounding box center [0, 0] width 0 height 0
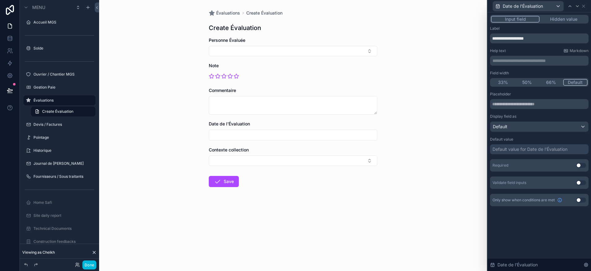
click at [515, 126] on div "Default" at bounding box center [540, 127] width 98 height 10
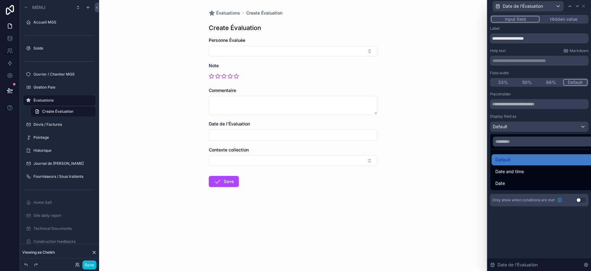
click at [532, 118] on div at bounding box center [540, 135] width 104 height 271
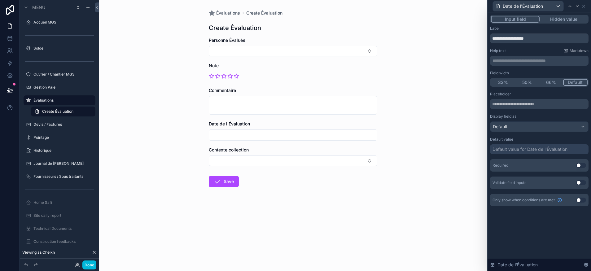
click at [533, 153] on div "Default value for Date de l'Évaluation" at bounding box center [539, 149] width 99 height 10
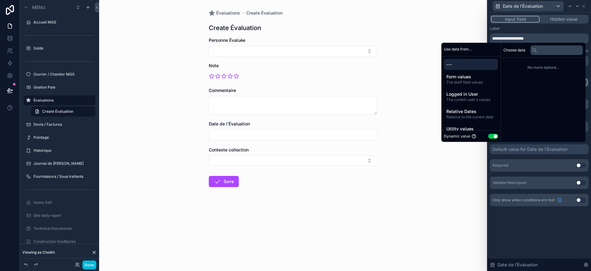
click at [464, 112] on span "Relative Dates" at bounding box center [471, 111] width 49 height 6
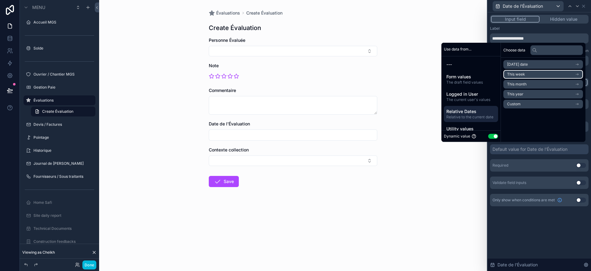
click at [514, 65] on span "[DATE] date" at bounding box center [517, 64] width 21 height 5
click at [522, 73] on li "Now" at bounding box center [544, 75] width 80 height 9
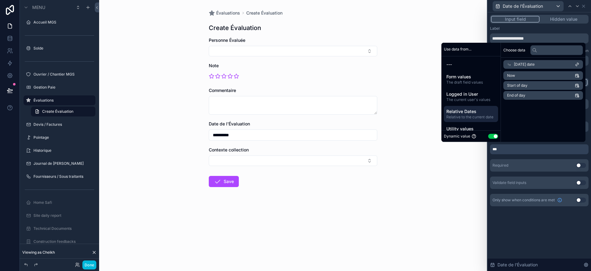
click at [538, 148] on div "***" at bounding box center [539, 149] width 99 height 10
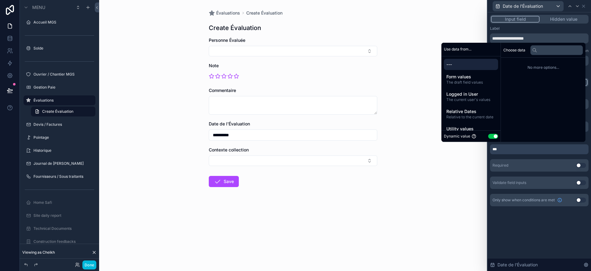
drag, startPoint x: 540, startPoint y: 153, endPoint x: 540, endPoint y: 157, distance: 3.2
click at [540, 153] on div "***" at bounding box center [539, 149] width 99 height 10
click at [263, 161] on button "Select Button" at bounding box center [293, 161] width 169 height 11
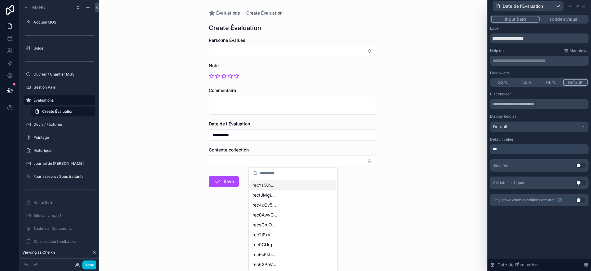
click at [302, 157] on button "Select Button" at bounding box center [293, 161] width 169 height 11
click at [558, 20] on button "Hidden value" at bounding box center [564, 19] width 48 height 7
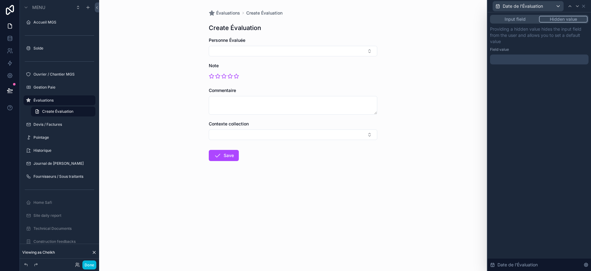
drag, startPoint x: 512, startPoint y: 22, endPoint x: 529, endPoint y: 18, distance: 18.0
click at [512, 22] on button "Input field" at bounding box center [515, 19] width 48 height 7
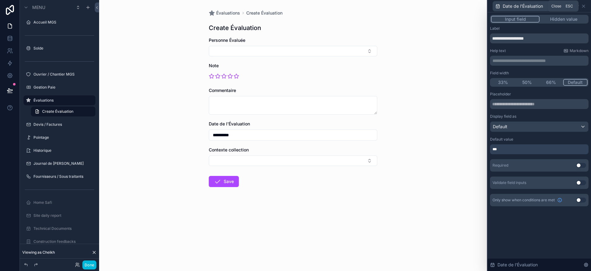
click at [583, 7] on icon at bounding box center [584, 6] width 5 height 5
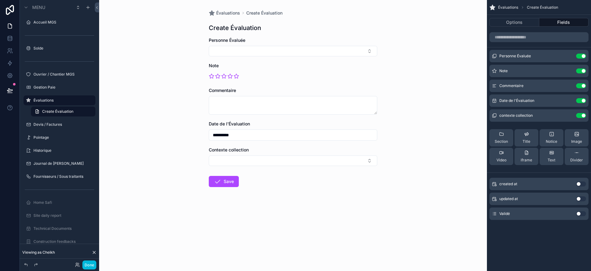
click at [580, 115] on button "Use setting" at bounding box center [582, 115] width 10 height 5
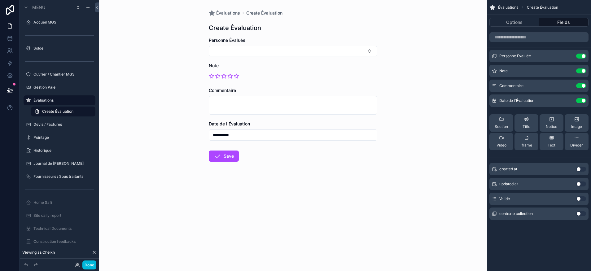
click at [231, 14] on span "Évaluations" at bounding box center [228, 13] width 24 height 6
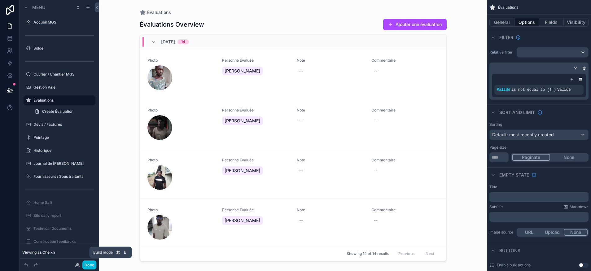
click at [91, 264] on button "Done" at bounding box center [89, 265] width 14 height 9
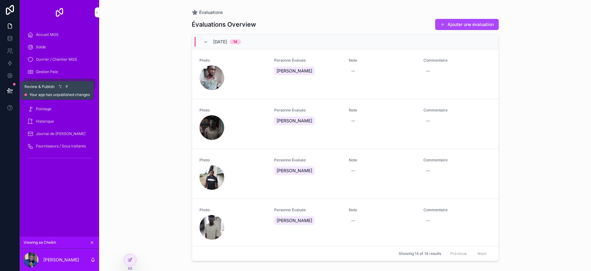
click at [12, 91] on icon at bounding box center [10, 90] width 6 height 6
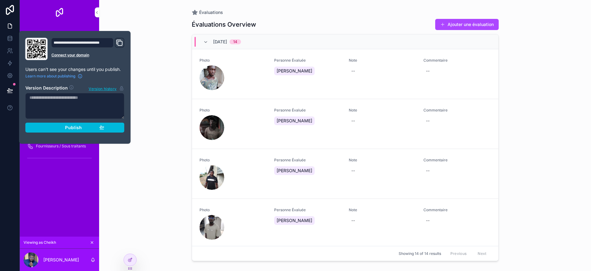
click at [101, 124] on button "Publish" at bounding box center [74, 128] width 99 height 10
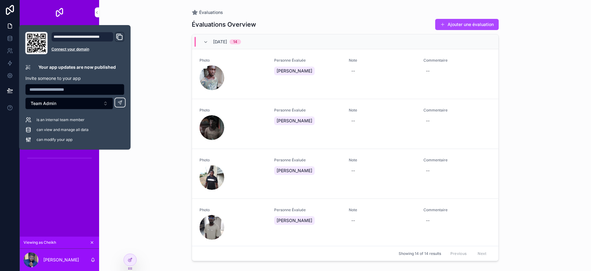
click at [76, 197] on div "Accueil MGS Solde Ouvrier / Chantier MGS Gestion Paie Évaluations Devis / Factu…" at bounding box center [59, 131] width 79 height 212
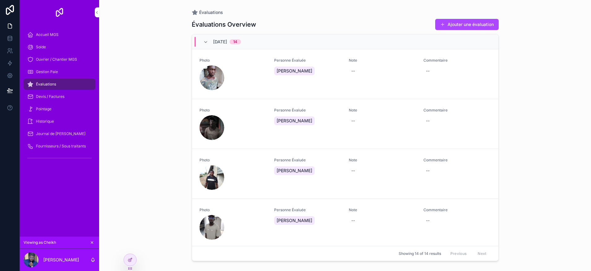
click at [57, 79] on link "Évaluations" at bounding box center [60, 84] width 72 height 11
click at [56, 75] on div "Gestion Paie" at bounding box center [59, 72] width 64 height 10
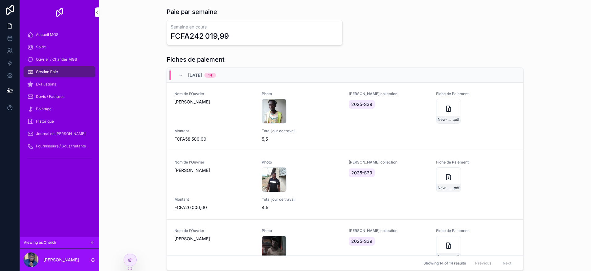
click at [59, 61] on span "Ouvrier / Chantier MGS" at bounding box center [56, 59] width 41 height 5
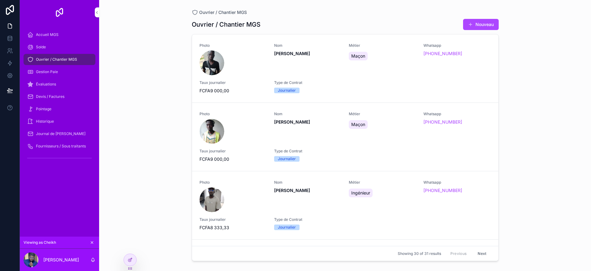
click at [62, 38] on div "Accueil MGS" at bounding box center [59, 35] width 64 height 10
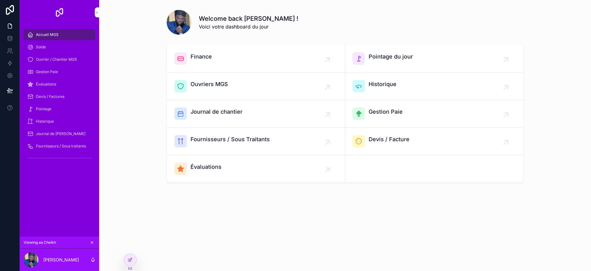
click at [58, 48] on div "Solde" at bounding box center [59, 47] width 64 height 10
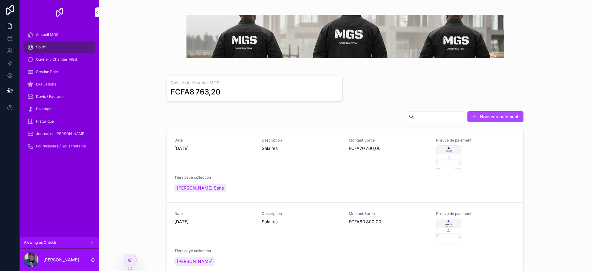
click at [59, 62] on div "Ouvrier / Chantier MGS" at bounding box center [59, 60] width 64 height 10
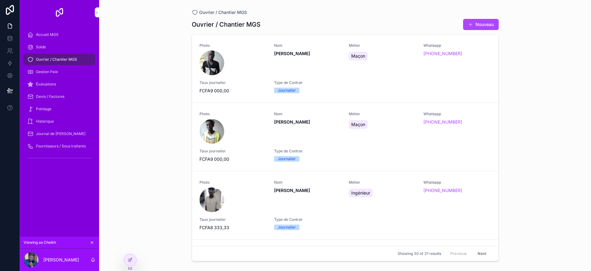
click at [54, 76] on div "Gestion Paie" at bounding box center [59, 72] width 64 height 10
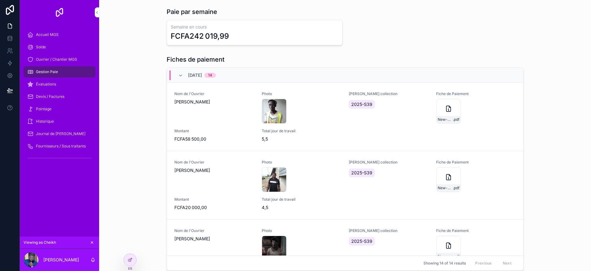
click at [56, 86] on div "Évaluations" at bounding box center [59, 84] width 64 height 10
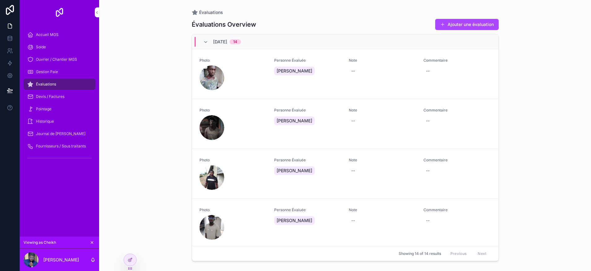
click at [60, 95] on span "Devis / Factures" at bounding box center [50, 96] width 29 height 5
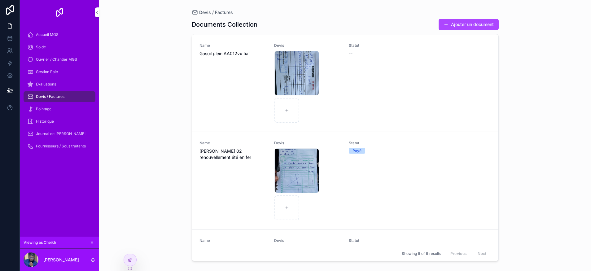
drag, startPoint x: 63, startPoint y: 73, endPoint x: 62, endPoint y: 76, distance: 3.2
click at [63, 73] on div "Gestion Paie" at bounding box center [59, 72] width 64 height 10
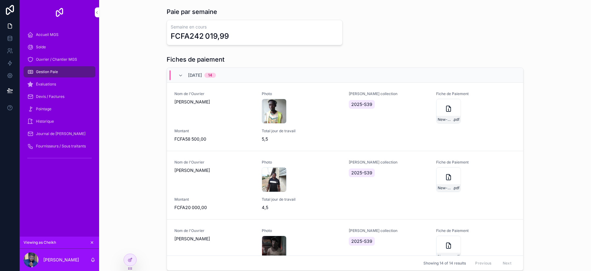
click at [61, 82] on div "Évaluations" at bounding box center [59, 84] width 64 height 10
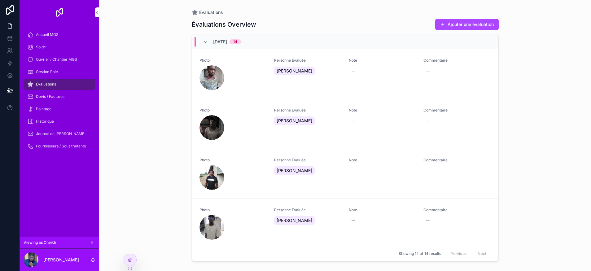
click at [64, 74] on div "Gestion Paie" at bounding box center [59, 72] width 64 height 10
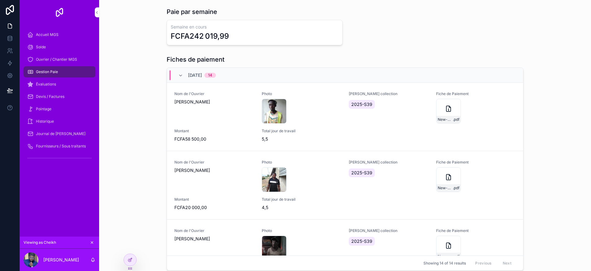
click at [76, 73] on div "Gestion Paie" at bounding box center [59, 72] width 64 height 10
click at [66, 86] on div "Évaluations" at bounding box center [59, 84] width 64 height 10
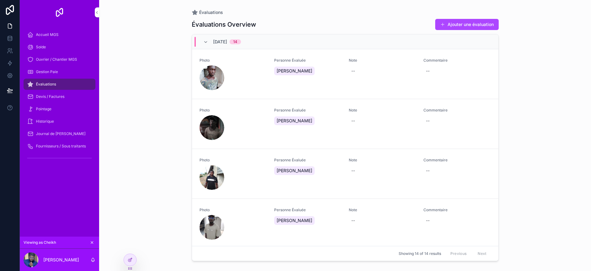
click at [352, 70] on div "--" at bounding box center [354, 71] width 4 height 6
click at [443, 64] on div "Commentaire --" at bounding box center [457, 67] width 67 height 19
click at [438, 68] on div "--" at bounding box center [457, 70] width 67 height 11
click at [443, 60] on span "Commentaire" at bounding box center [457, 60] width 67 height 5
click at [352, 72] on div "--" at bounding box center [354, 71] width 4 height 6
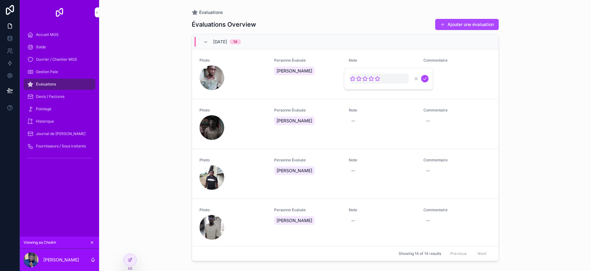
click at [370, 65] on div "Note --" at bounding box center [382, 67] width 67 height 19
click at [438, 69] on div "--" at bounding box center [457, 70] width 67 height 11
click at [444, 65] on div "--" at bounding box center [457, 70] width 67 height 11
click at [474, 57] on div "Photo Personne Évaluée [PERSON_NAME] Note -- Commentaire -- Validé ✅" at bounding box center [345, 74] width 307 height 50
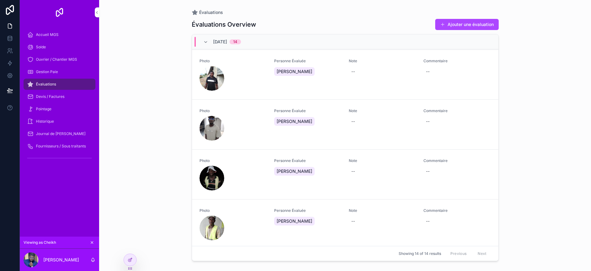
scroll to position [103, 0]
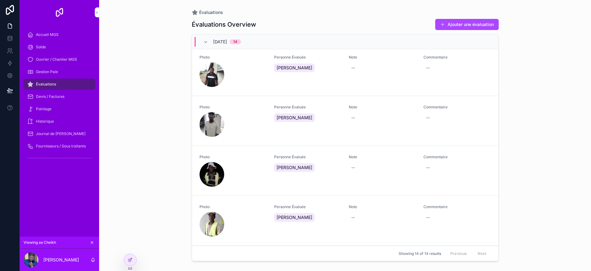
click at [355, 69] on div "--" at bounding box center [382, 67] width 67 height 11
click at [333, 42] on div "[DATE] 14" at bounding box center [345, 41] width 307 height 15
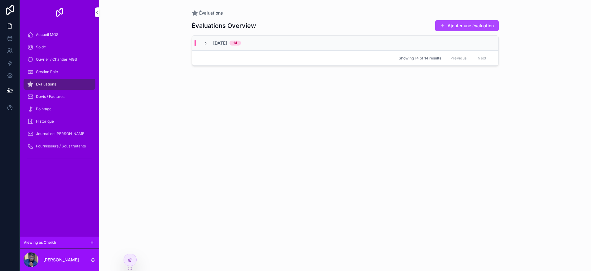
scroll to position [0, 0]
click at [327, 46] on div "[DATE] 14" at bounding box center [345, 43] width 307 height 15
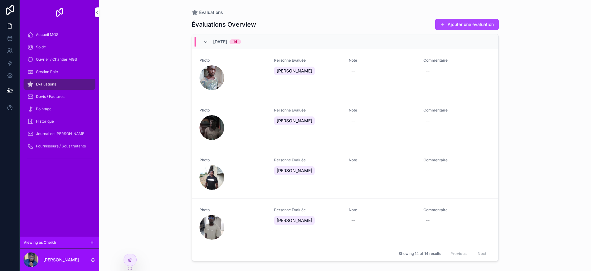
click at [470, 24] on button "Ajouter une évaluation" at bounding box center [468, 24] width 64 height 11
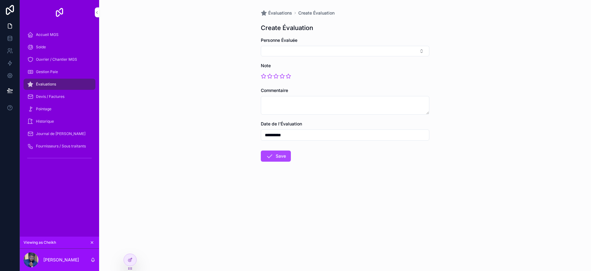
click at [275, 50] on button "Select Button" at bounding box center [345, 51] width 169 height 11
click at [222, 107] on div "**********" at bounding box center [345, 135] width 492 height 271
click at [277, 14] on span "Évaluations" at bounding box center [280, 13] width 24 height 6
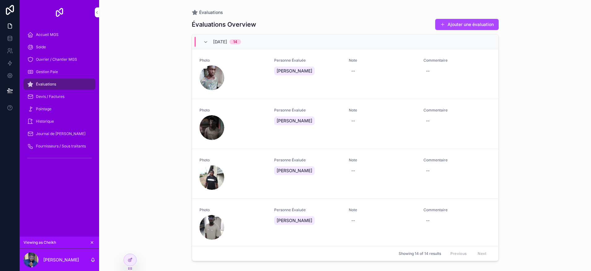
click at [133, 260] on div at bounding box center [130, 260] width 12 height 12
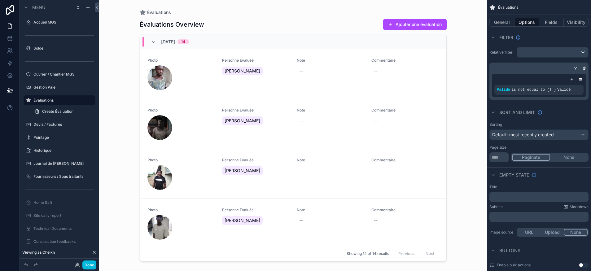
click at [178, 24] on div "scrollable content" at bounding box center [293, 132] width 317 height 264
click at [550, 21] on button "Fields" at bounding box center [552, 22] width 25 height 9
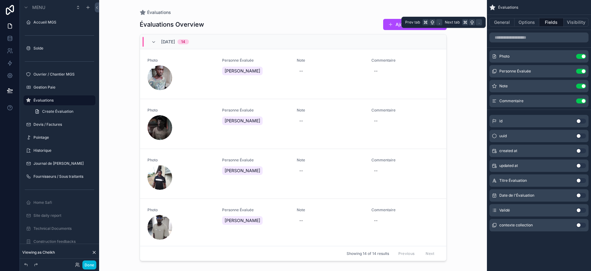
click at [506, 24] on button "General" at bounding box center [502, 22] width 25 height 9
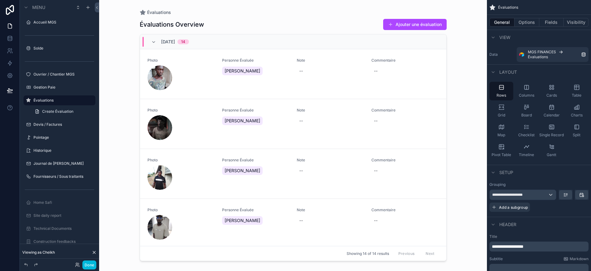
scroll to position [69, 0]
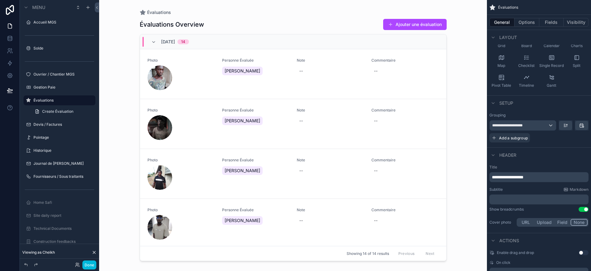
click at [524, 177] on span "**********" at bounding box center [508, 177] width 32 height 4
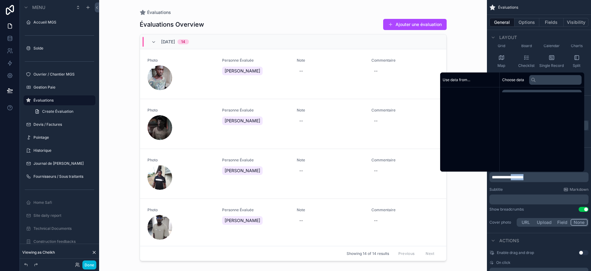
click at [524, 177] on span "**********" at bounding box center [508, 177] width 32 height 4
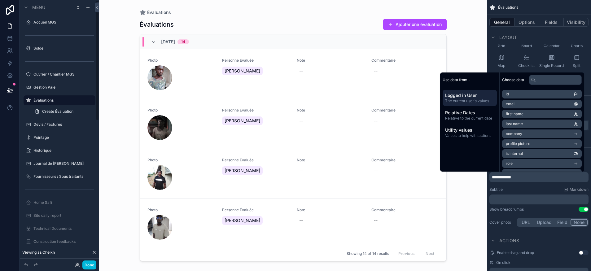
click at [94, 265] on button "Done" at bounding box center [89, 265] width 14 height 9
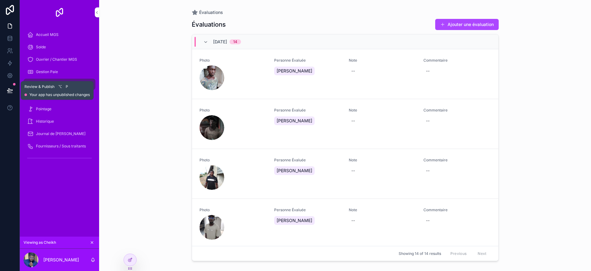
click at [9, 89] on icon at bounding box center [10, 90] width 6 height 6
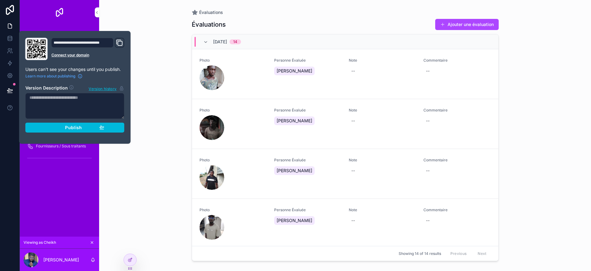
click at [78, 128] on span "Publish" at bounding box center [73, 128] width 17 height 6
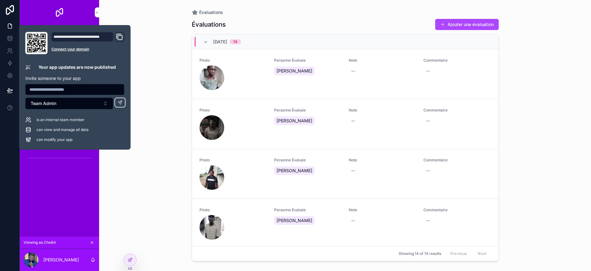
click at [151, 165] on div "Évaluations Évaluations Ajouter une évaluation [DATE] 14 Photo Personne Évaluée…" at bounding box center [345, 135] width 492 height 271
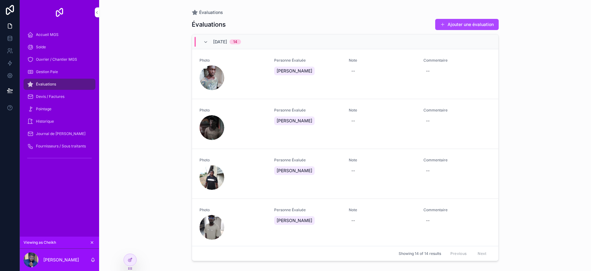
click at [57, 39] on div "Accueil MGS" at bounding box center [59, 35] width 64 height 10
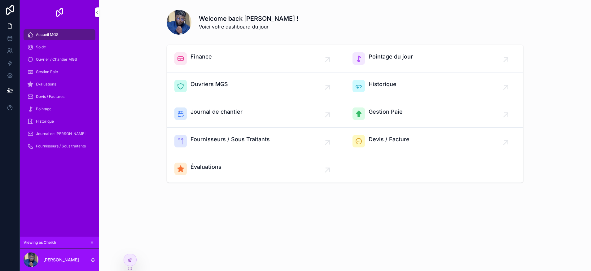
click at [226, 115] on span "Journal de chantier" at bounding box center [217, 112] width 52 height 9
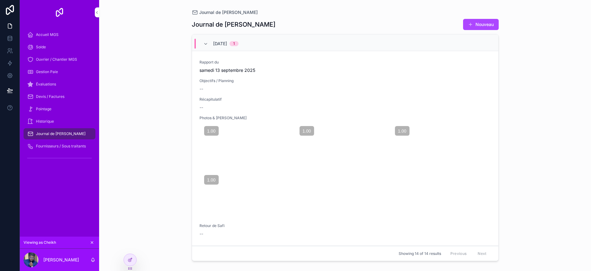
scroll to position [11711, 0]
